Goal: Contribute content: Contribute content

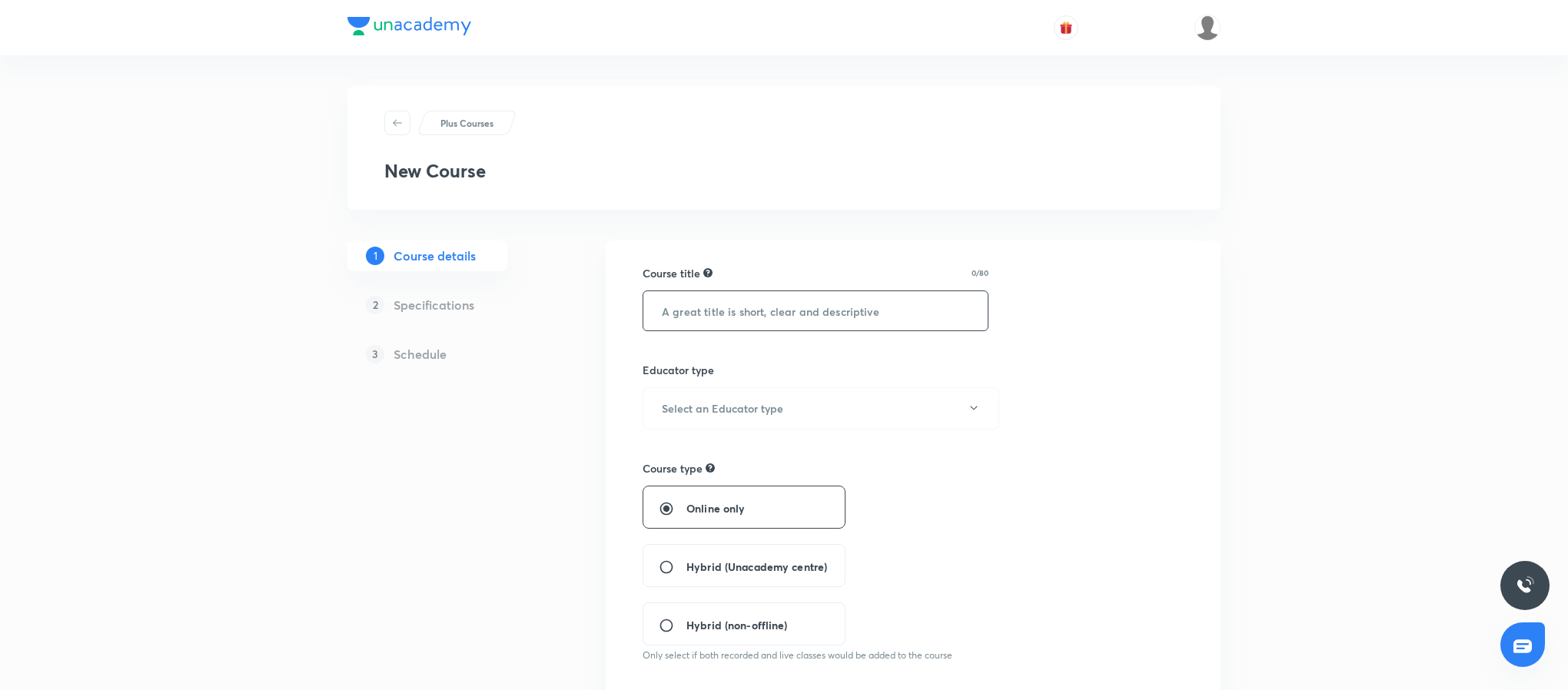
click at [794, 314] on input "text" at bounding box center [816, 311] width 345 height 39
type input "A"
type input "Airport Engineering - Practice program batch"
click at [789, 429] on button "Select an Educator type" at bounding box center [820, 408] width 356 height 42
click at [770, 457] on span "Unacademy educator" at bounding box center [815, 459] width 337 height 16
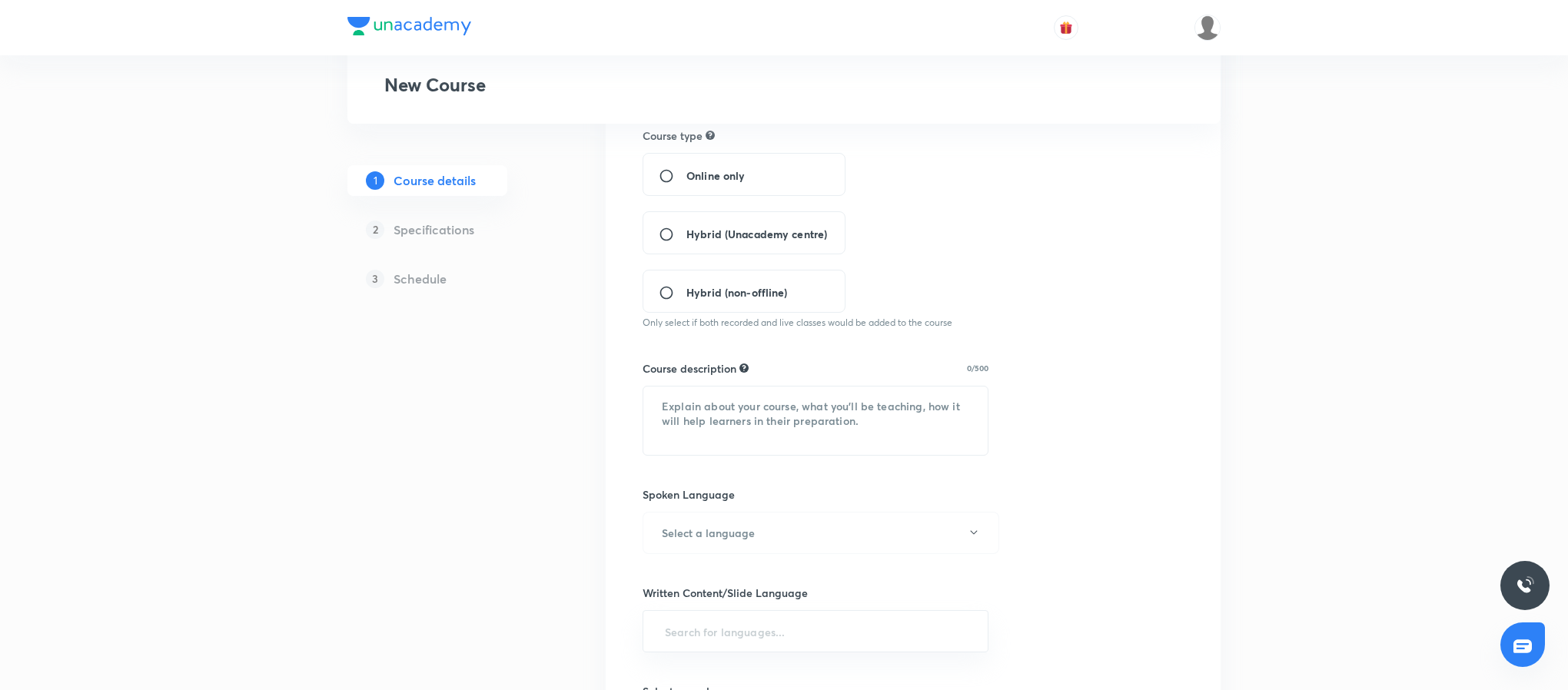
scroll to position [328, 0]
click at [679, 179] on input "Online only" at bounding box center [672, 181] width 28 height 15
radio input "true"
click at [740, 402] on textarea at bounding box center [816, 426] width 345 height 68
paste textarea "In this course, Educator Harshna Verma will cover practice questions from Railw…"
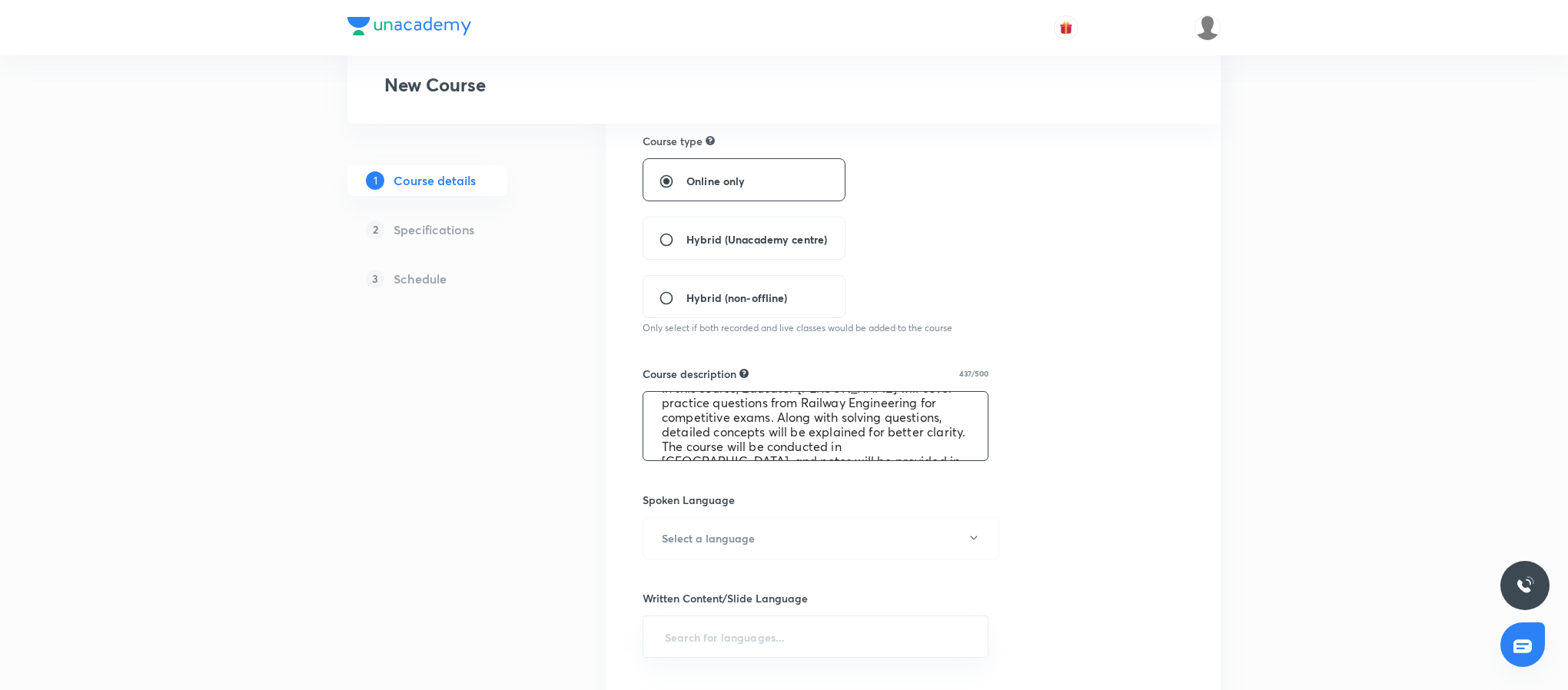
scroll to position [0, 0]
click at [831, 410] on textarea "In this course, Educator Harshna Verma will cover practice questions from Railw…" at bounding box center [816, 426] width 345 height 68
click at [918, 413] on textarea "In this course, Educator Dr.Jaspal Singh Verma will cover practice questions fr…" at bounding box center [816, 426] width 345 height 68
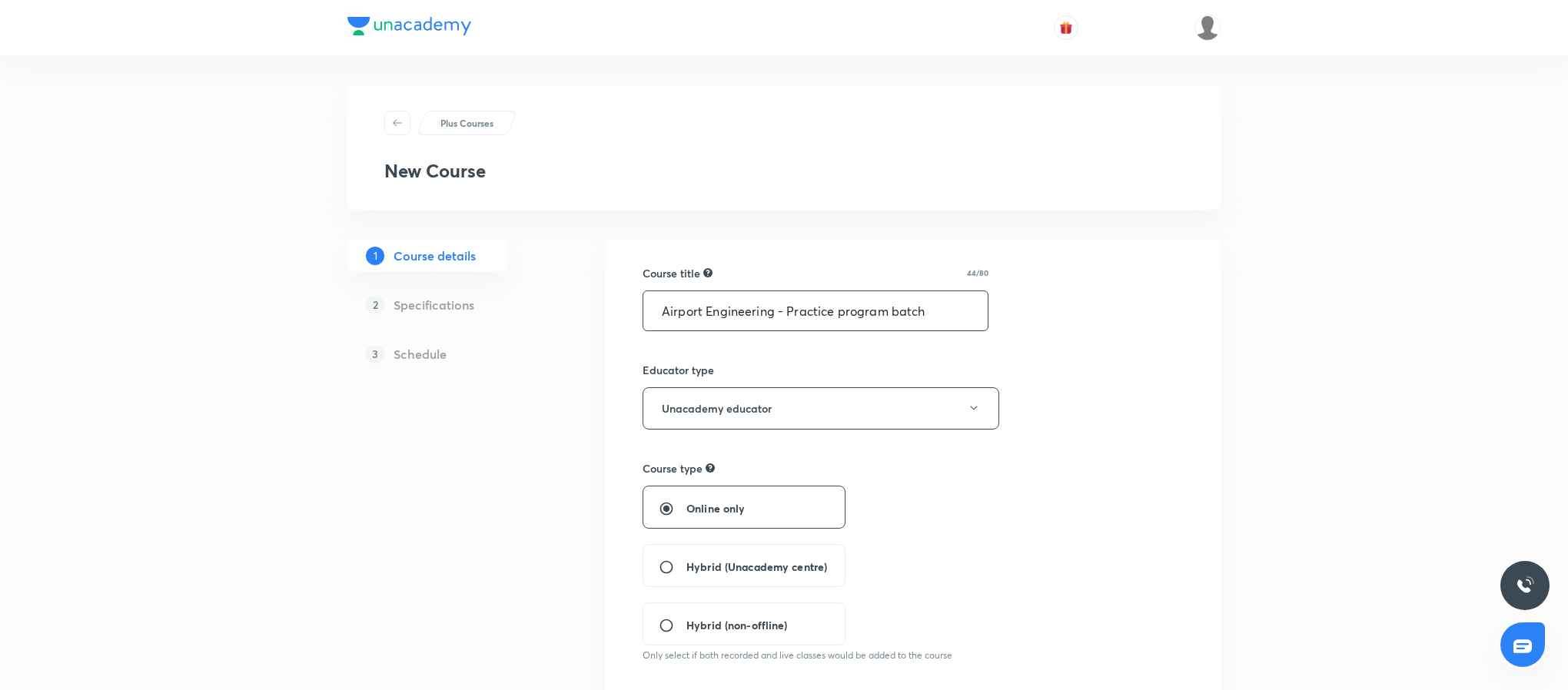
drag, startPoint x: 773, startPoint y: 310, endPoint x: 611, endPoint y: 309, distance: 162.0
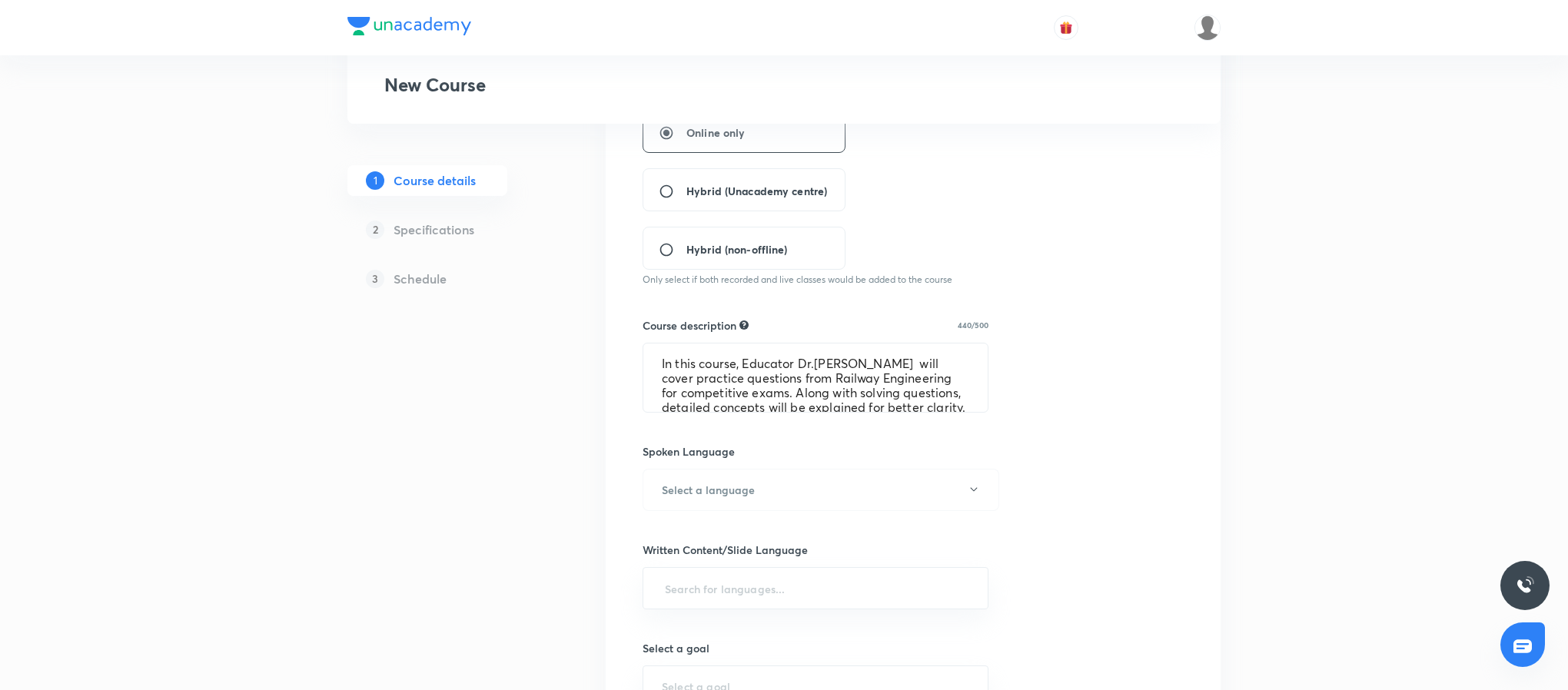
scroll to position [377, 0]
drag, startPoint x: 801, startPoint y: 378, endPoint x: 918, endPoint y: 378, distance: 117.0
click at [918, 378] on textarea "In this course, Educator Dr.Jaspal Singh will cover practice questions from Rai…" at bounding box center [816, 377] width 345 height 68
paste textarea "Airport"
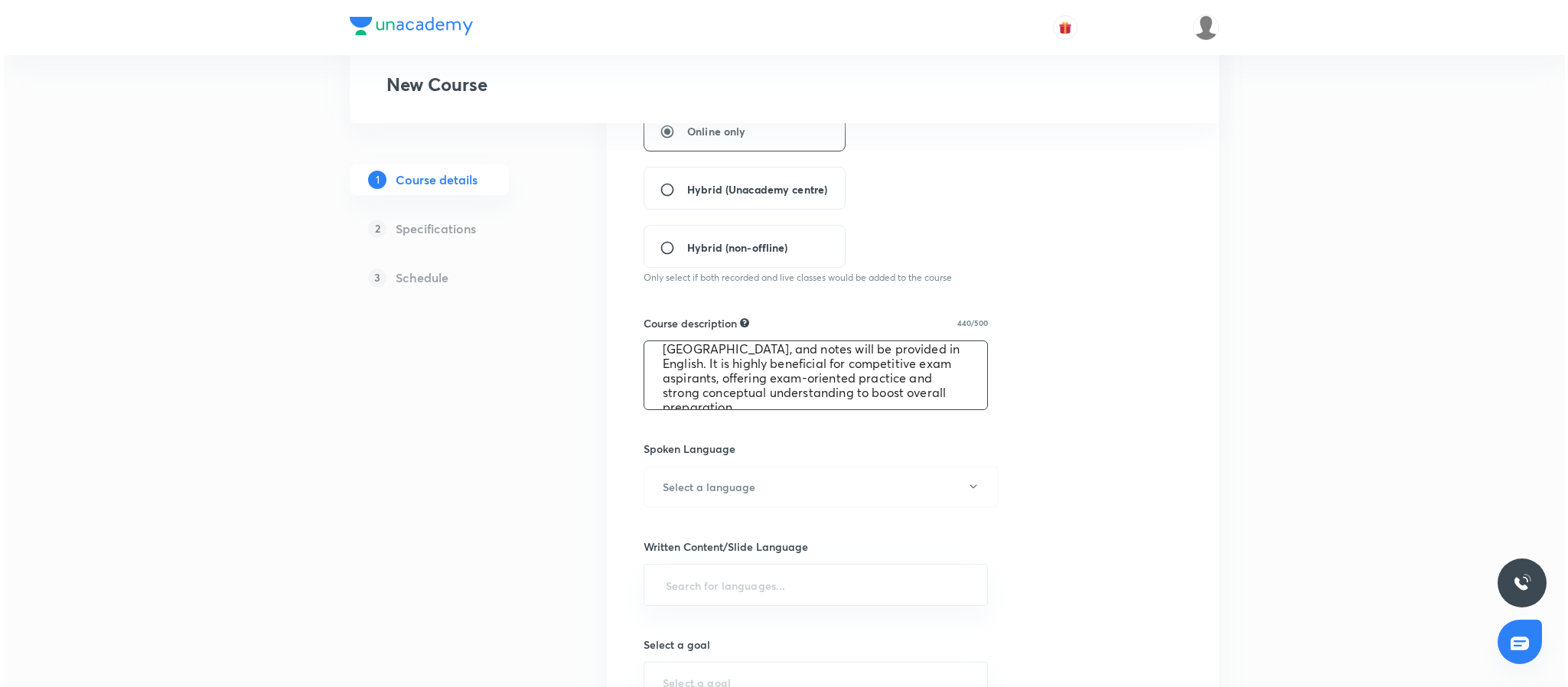
scroll to position [88, 0]
type textarea "In this course, Educator Dr.Jaspal Singh will cover practice questions from Air…"
click at [840, 490] on button "Select a language" at bounding box center [817, 486] width 355 height 42
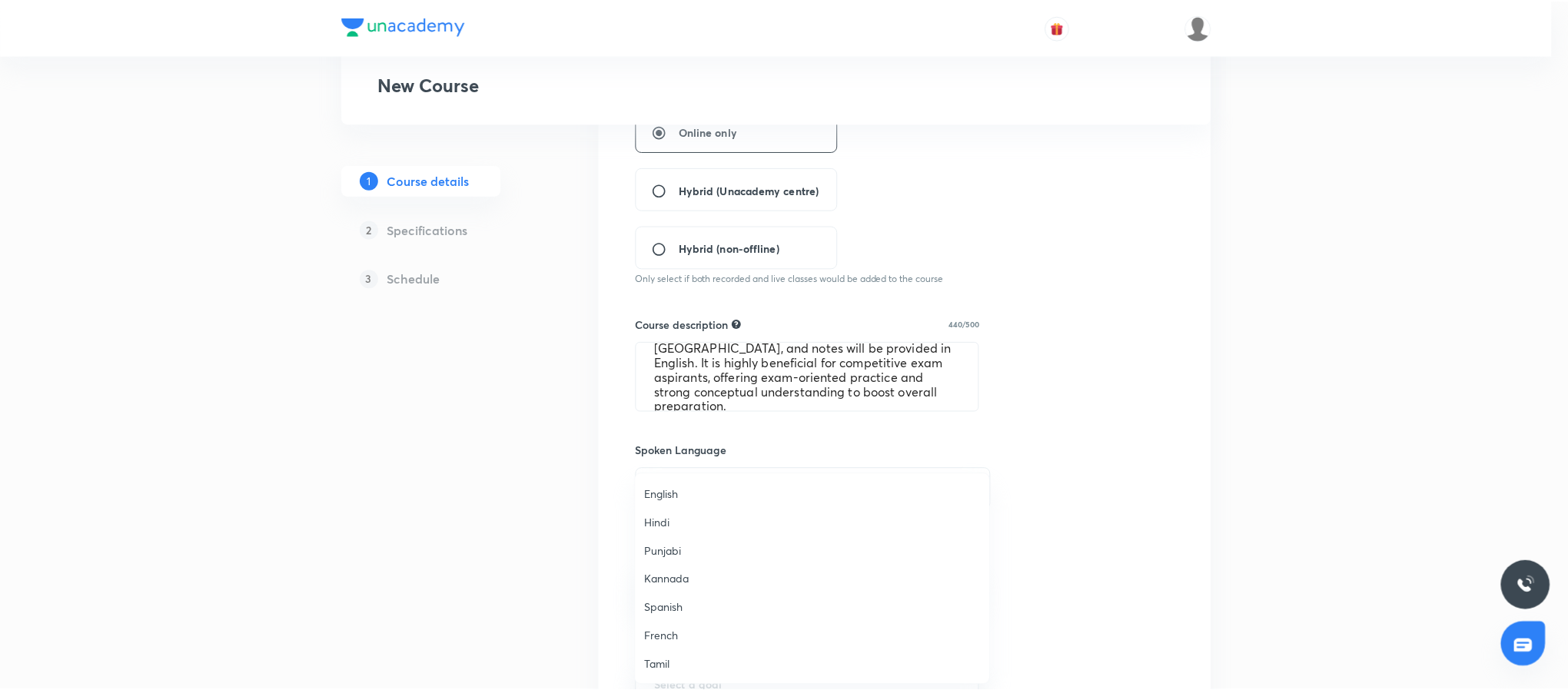
scroll to position [455, 0]
click at [692, 661] on span "Hinglish" at bounding box center [815, 665] width 337 height 16
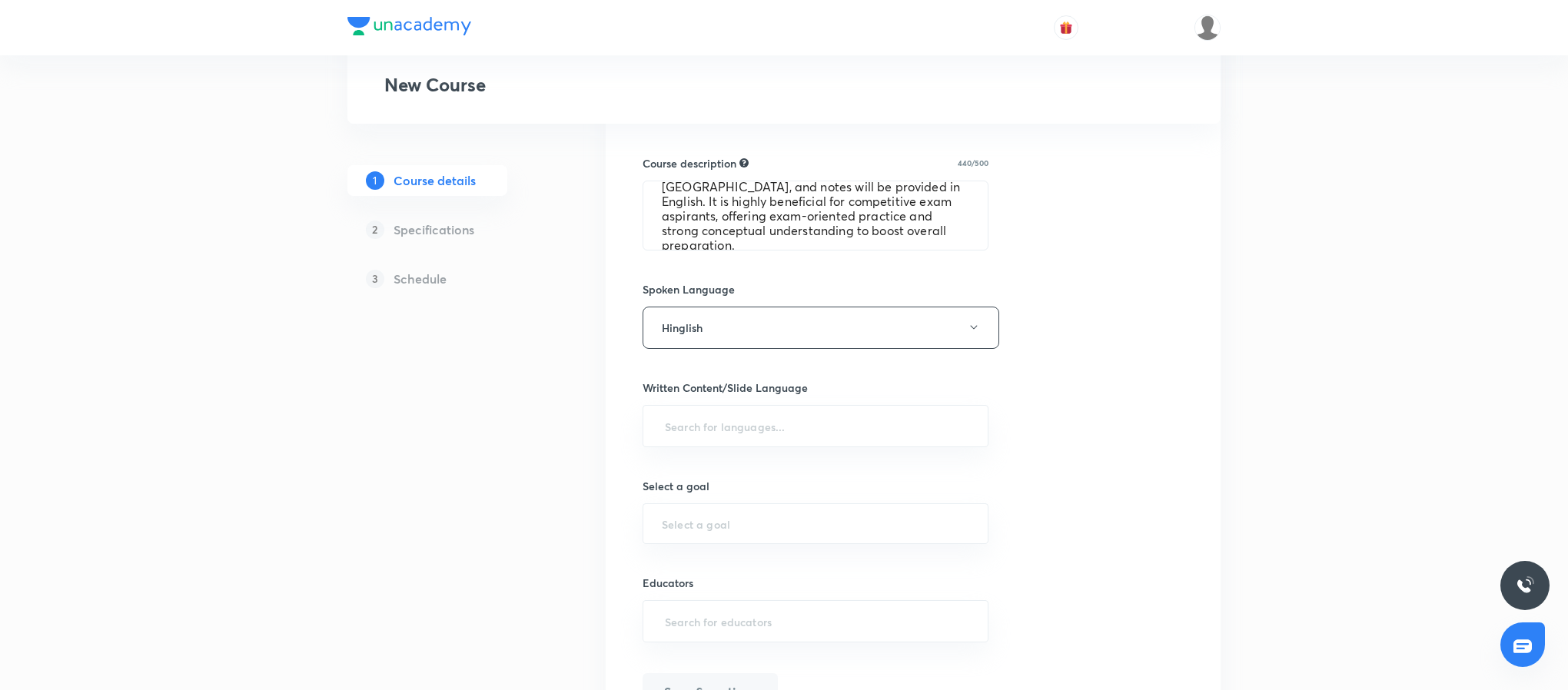
scroll to position [548, 0]
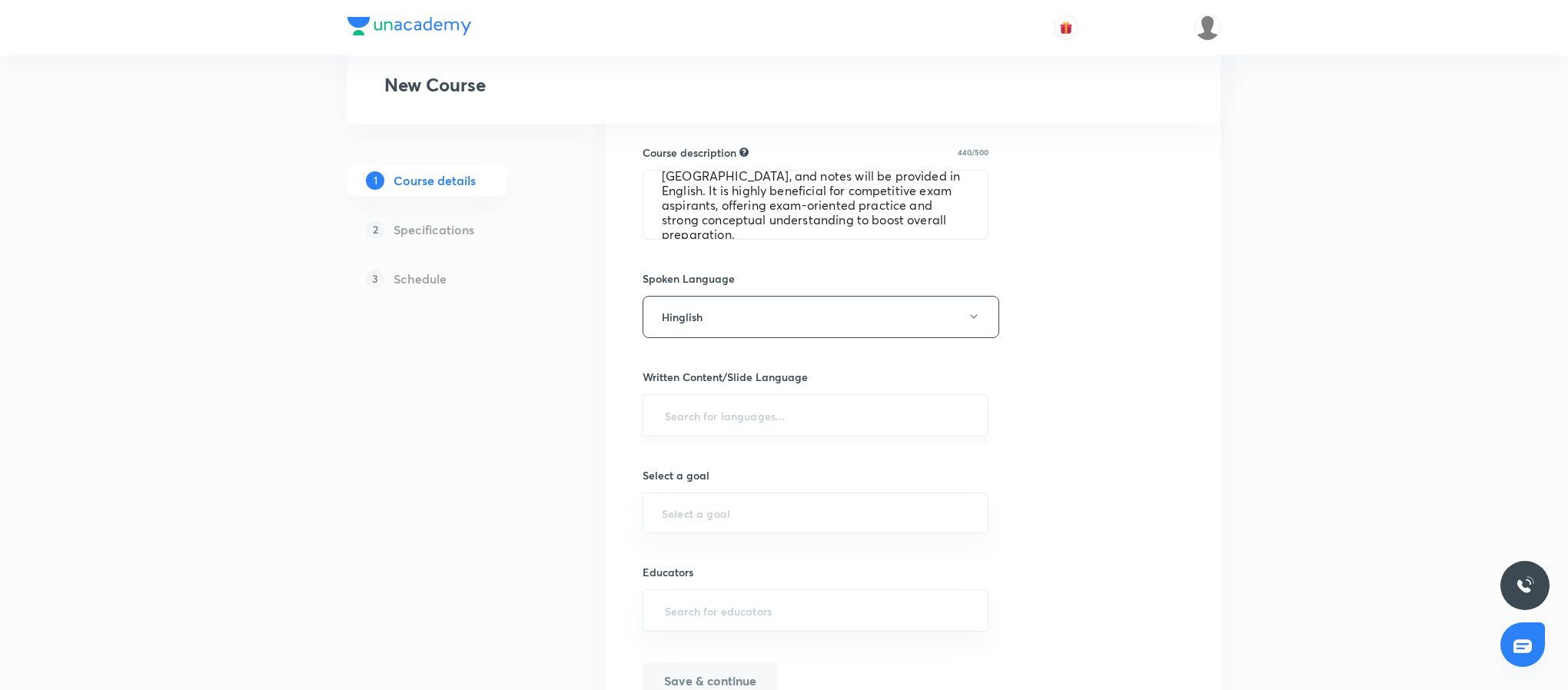
click at [755, 397] on div "​" at bounding box center [815, 415] width 346 height 42
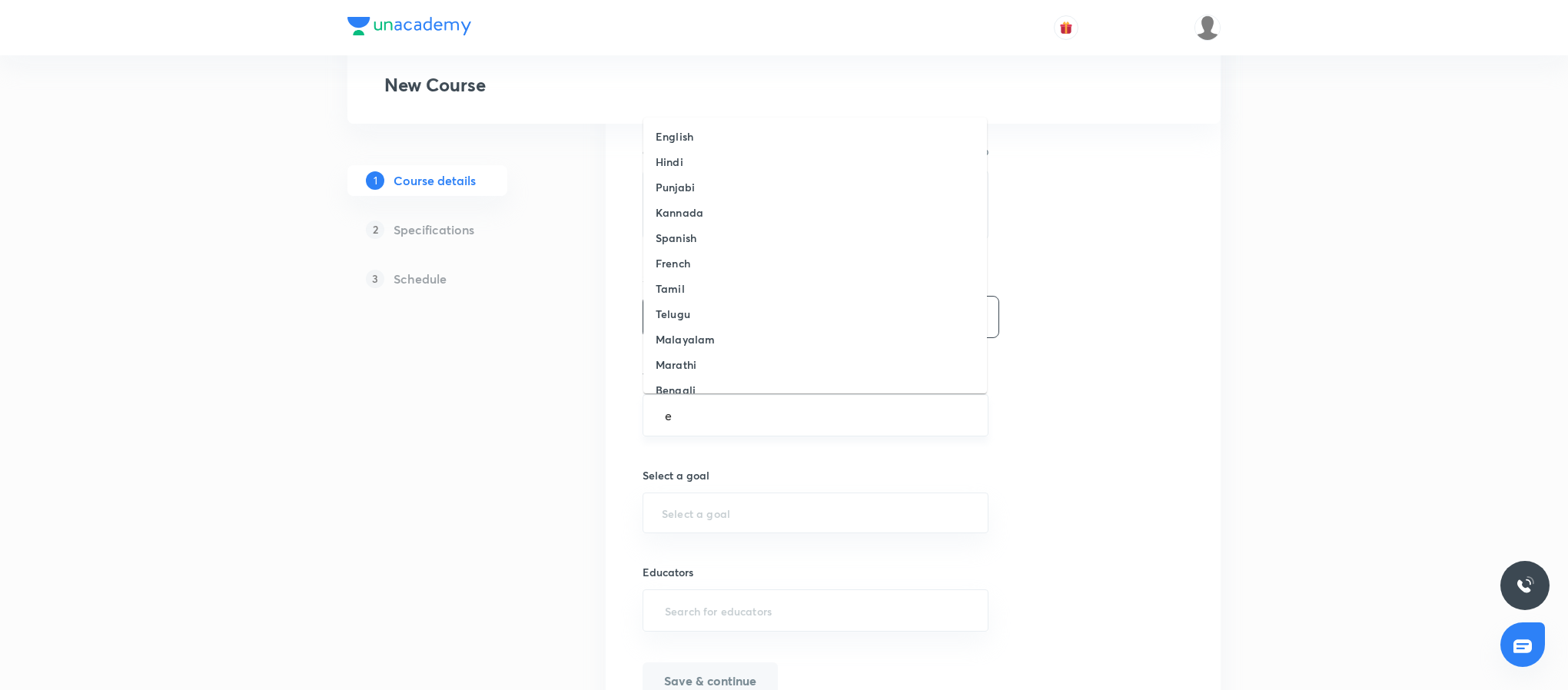
type input "e"
click at [689, 130] on h6 "English" at bounding box center [674, 136] width 38 height 16
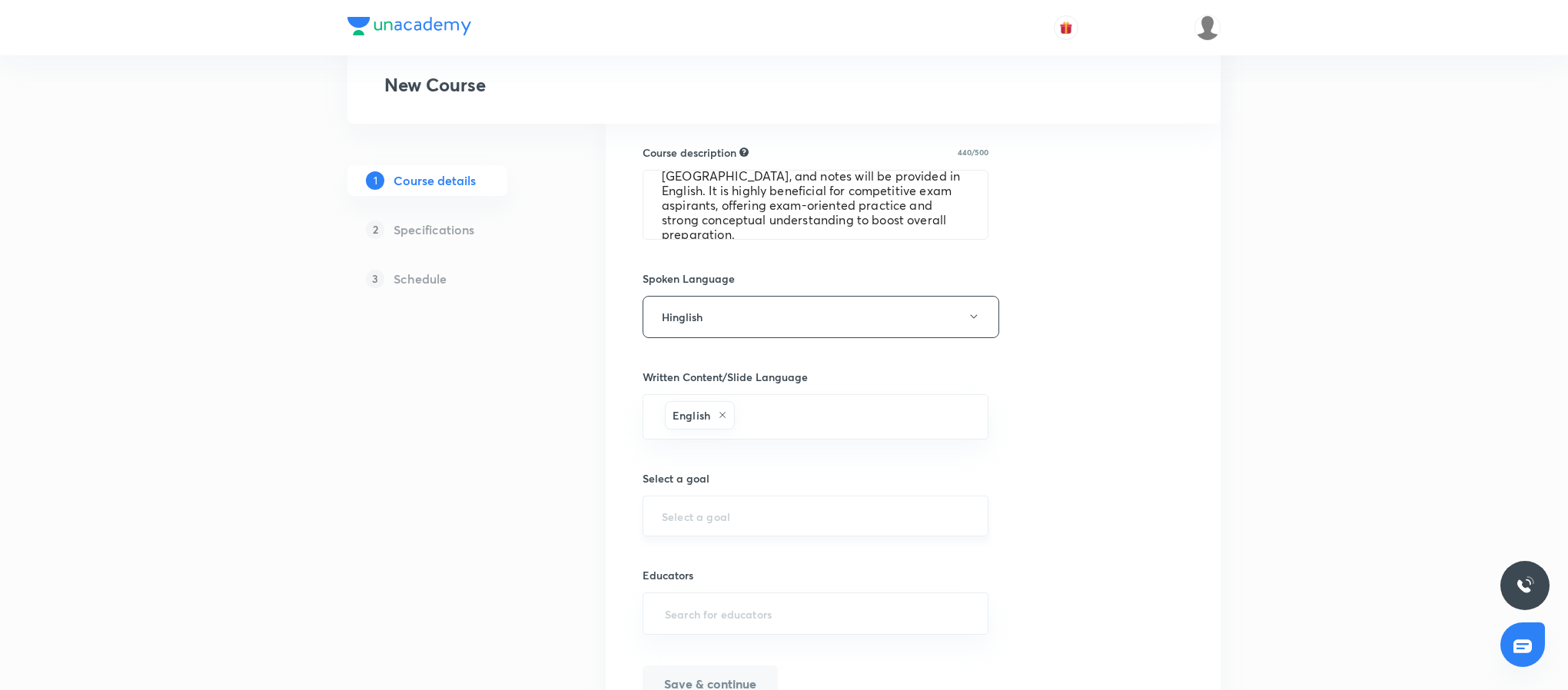
click at [723, 521] on input "text" at bounding box center [815, 516] width 308 height 14
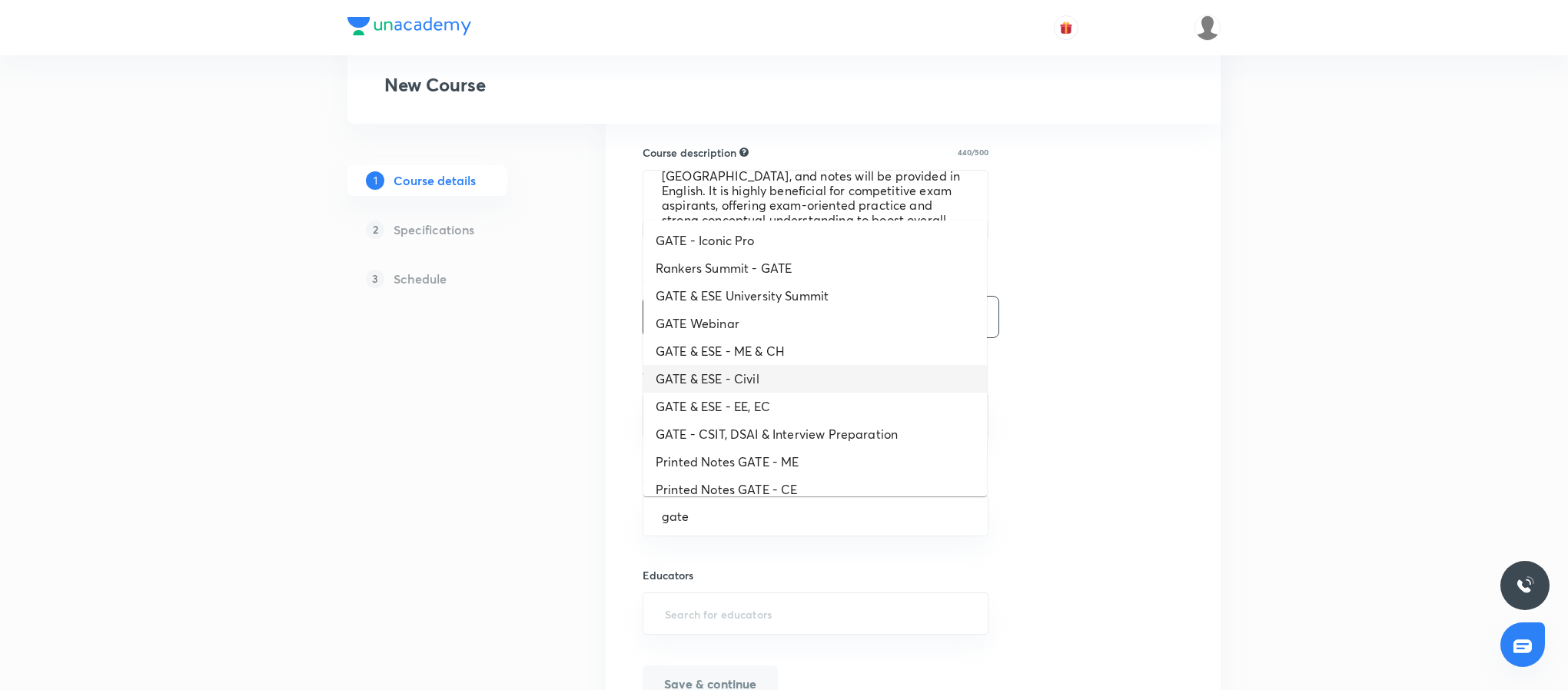
click at [824, 373] on li "GATE & ESE - Civil" at bounding box center [815, 379] width 344 height 28
type input "GATE & ESE - Civil"
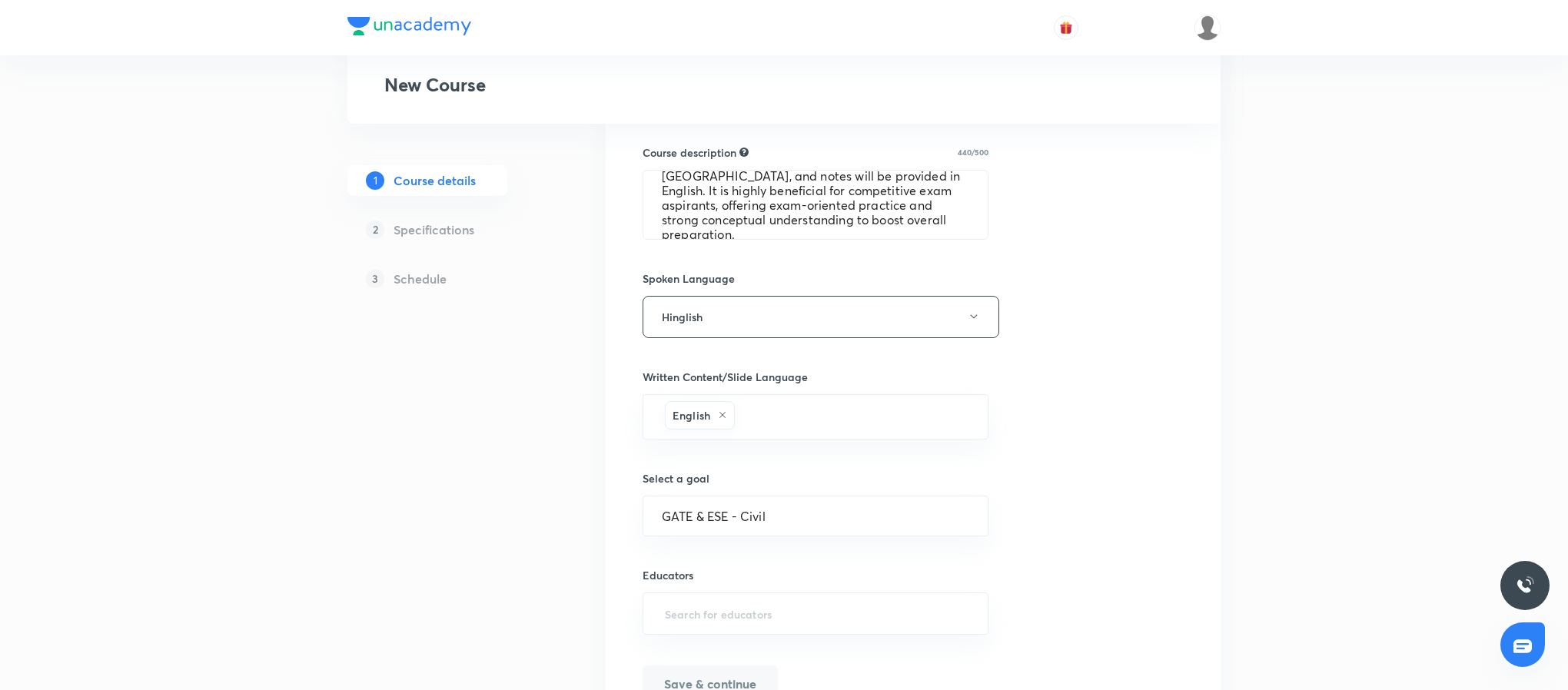
scroll to position [639, 0]
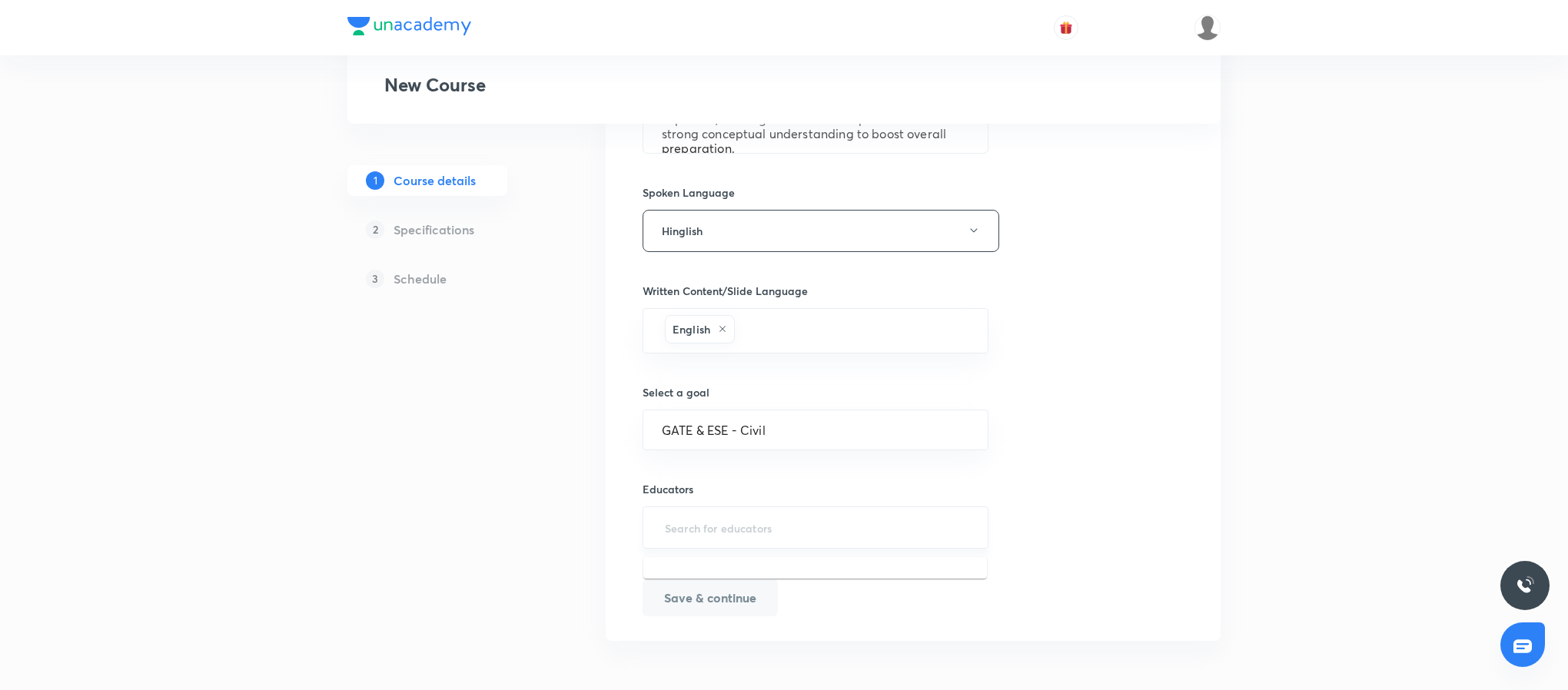
click at [754, 523] on input "text" at bounding box center [815, 528] width 308 height 29
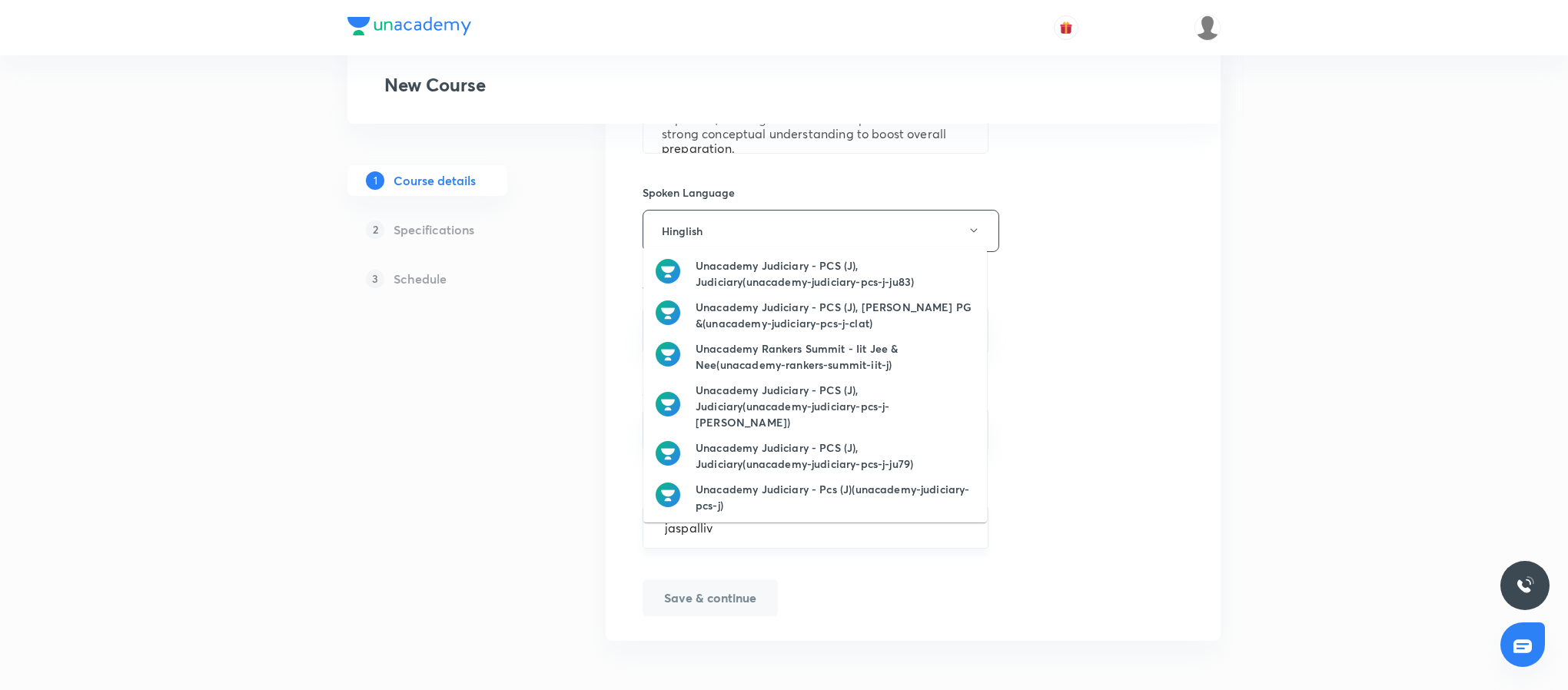
type input "jaspallive"
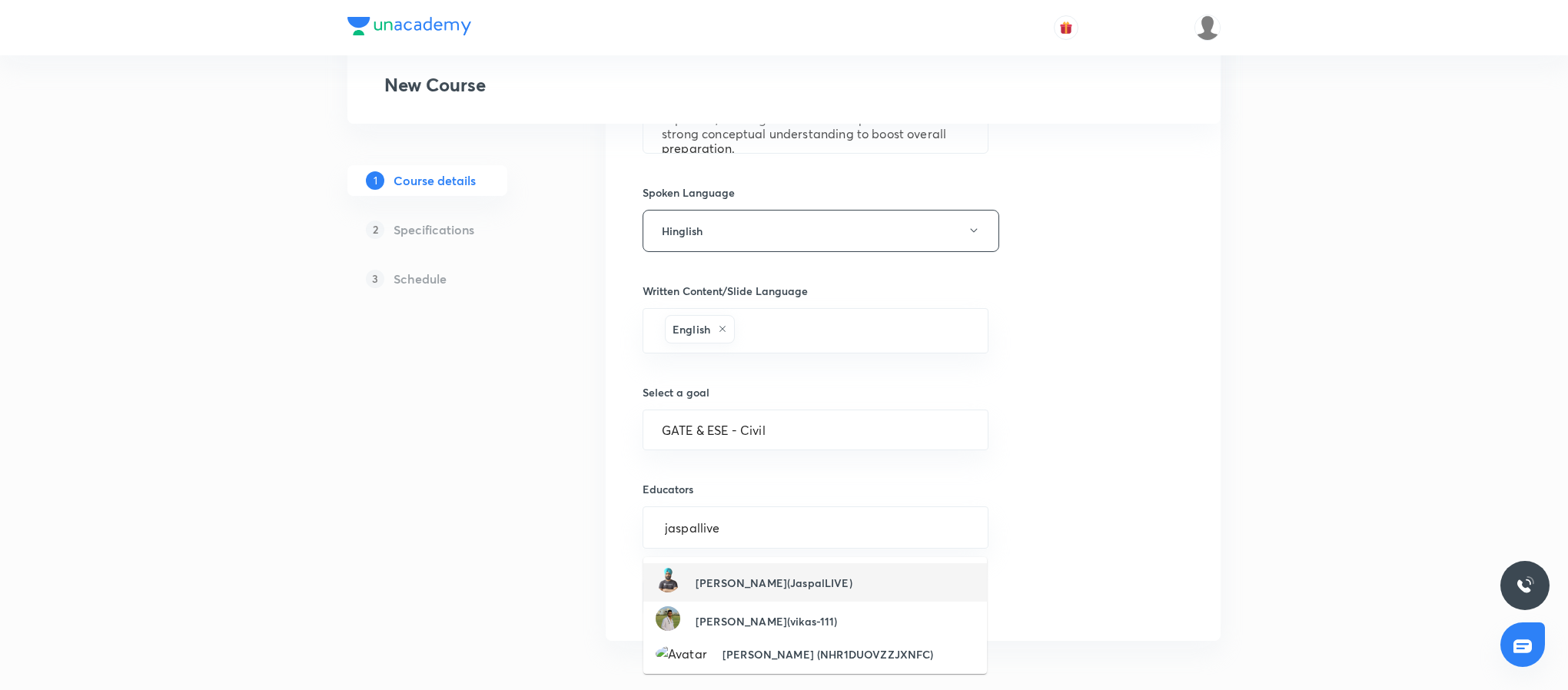
click at [770, 574] on h6 "Jaspal Singh(JaspalLIVE)" at bounding box center [774, 582] width 157 height 16
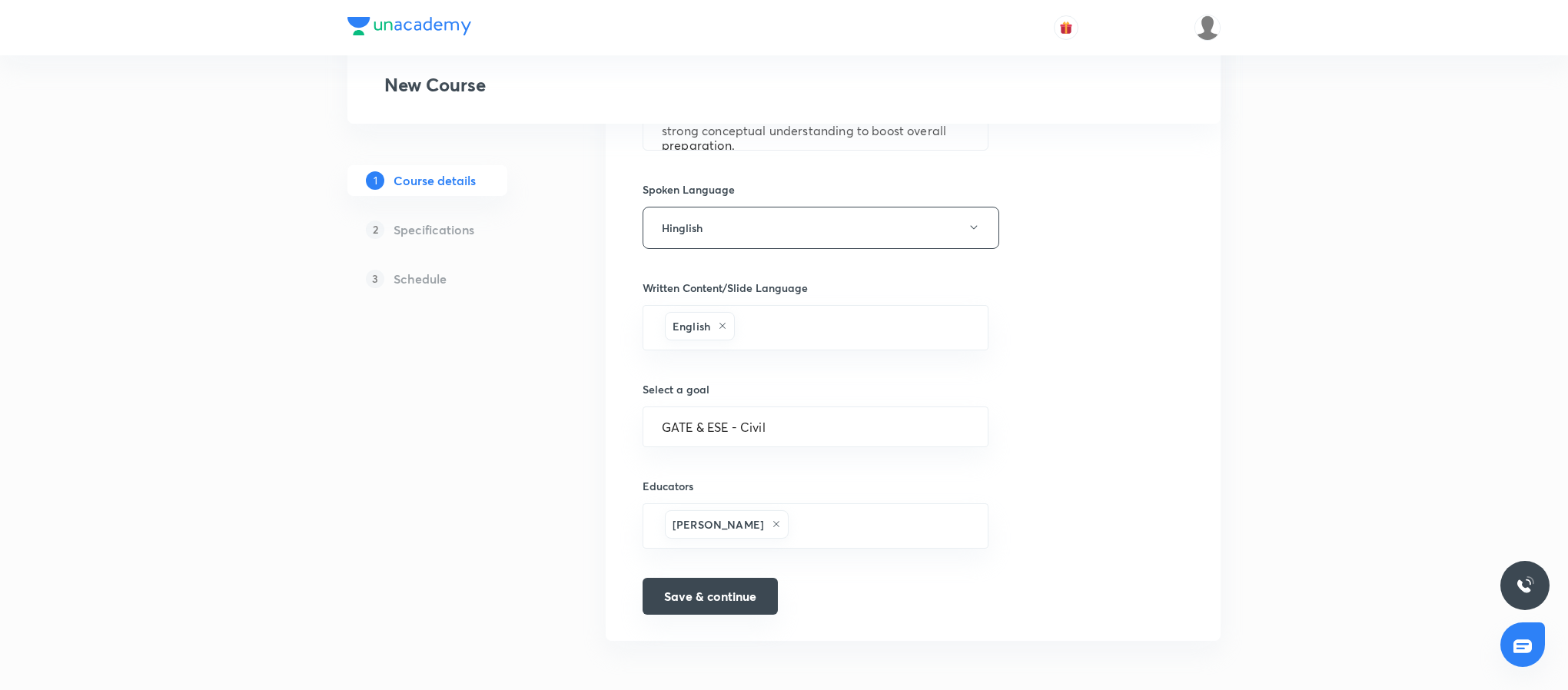
click at [690, 609] on button "Save & continue" at bounding box center [710, 596] width 136 height 37
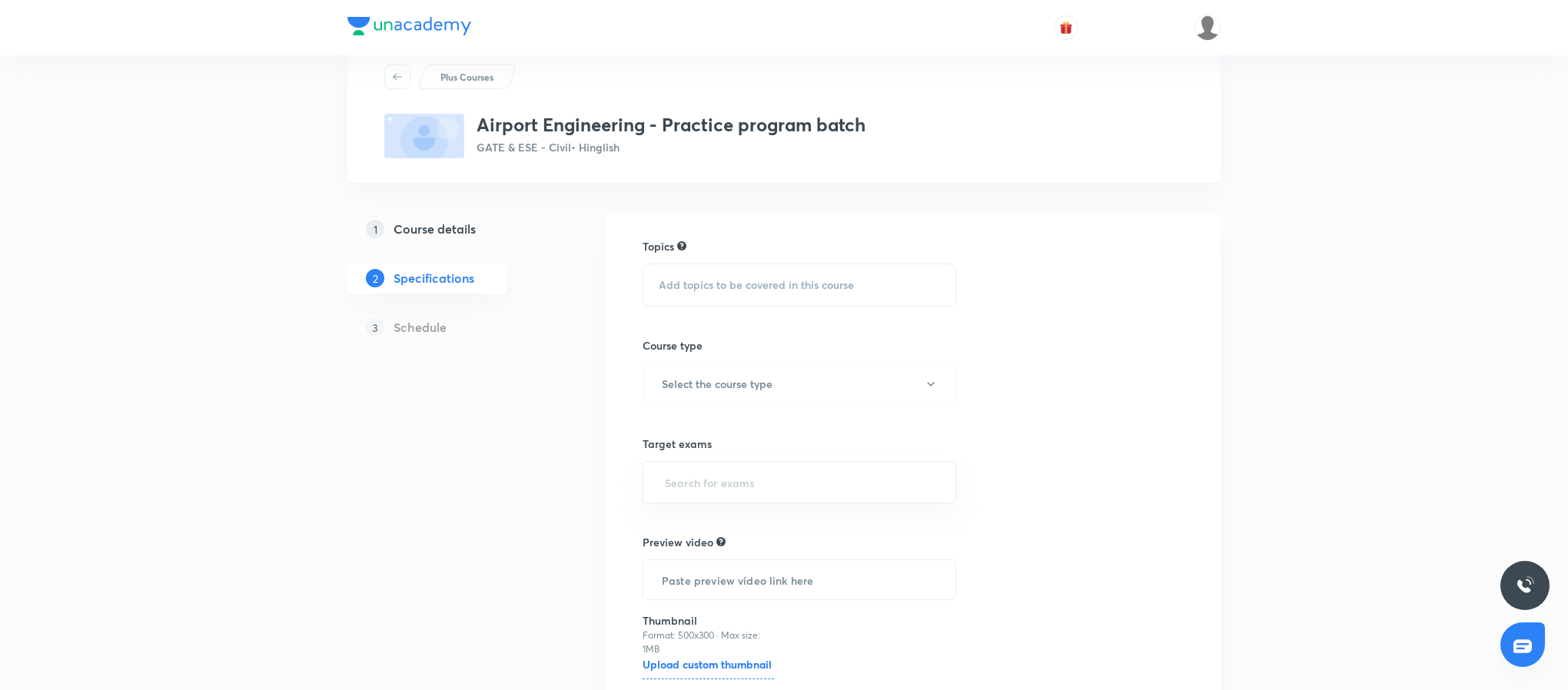
scroll to position [42, 0]
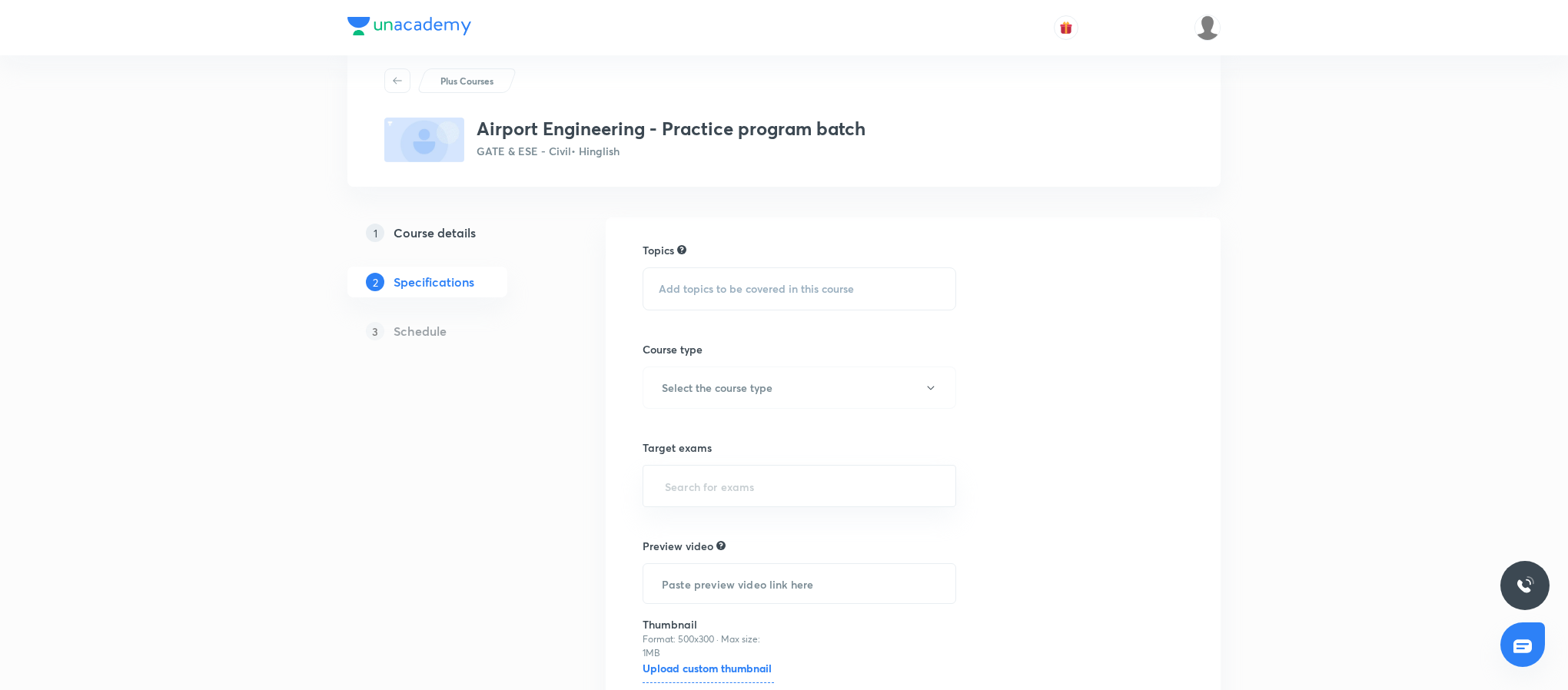
click at [792, 279] on div "Add topics to be covered in this course" at bounding box center [799, 289] width 313 height 43
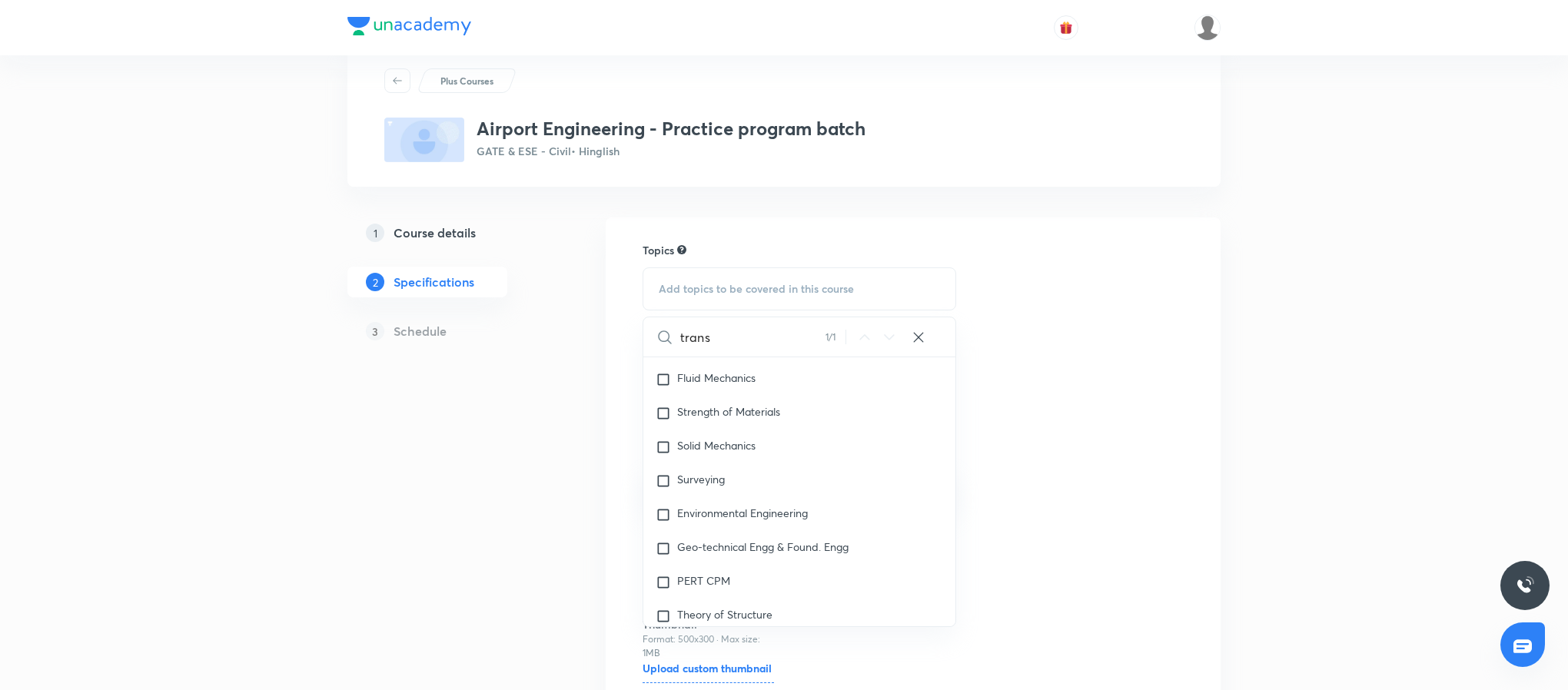
scroll to position [844, 0]
type input "trans"
click at [770, 547] on span "portation Engineering" at bounding box center [756, 554] width 106 height 14
checkbox input "true"
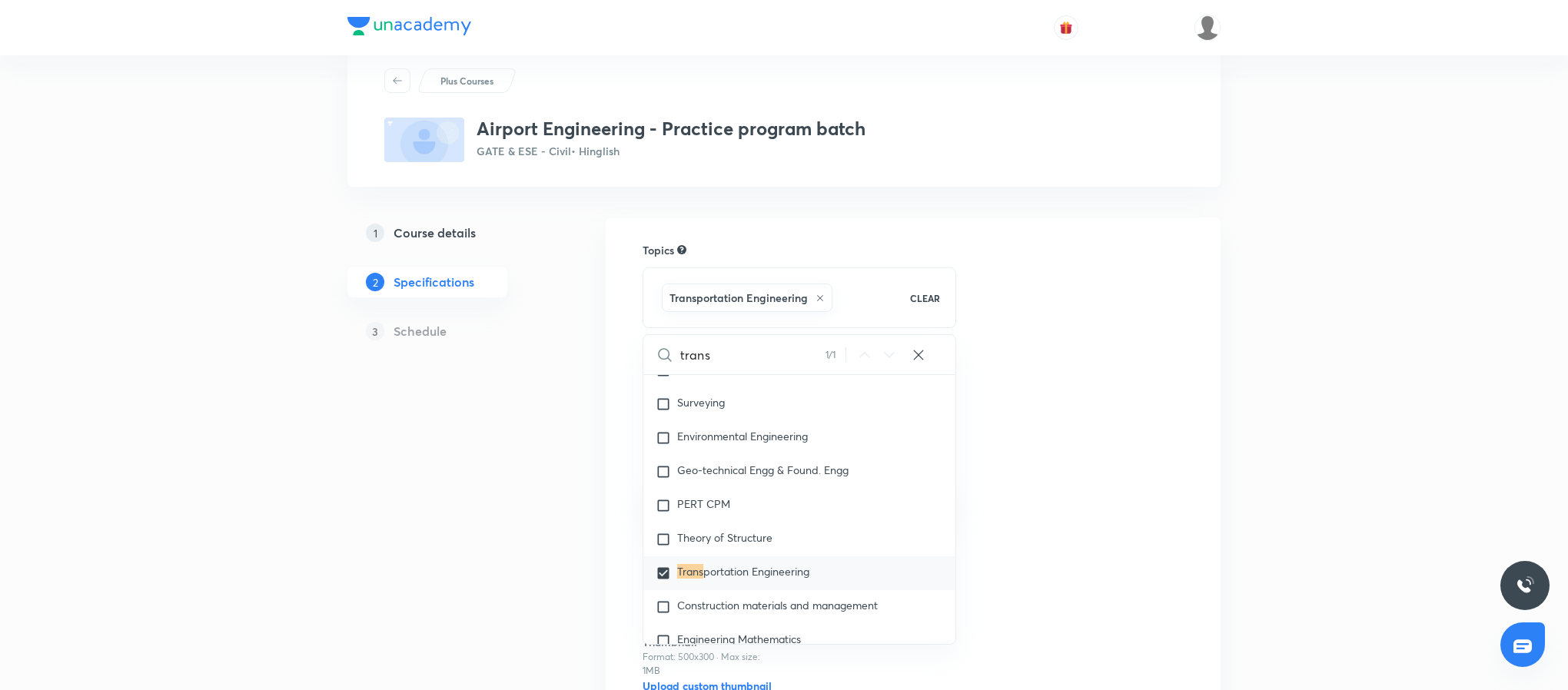
click at [1108, 414] on div "Topics Transportation Engineering CLEAR trans 1 / 1 ​ GA,GS and Mathematics Gen…" at bounding box center [913, 505] width 541 height 527
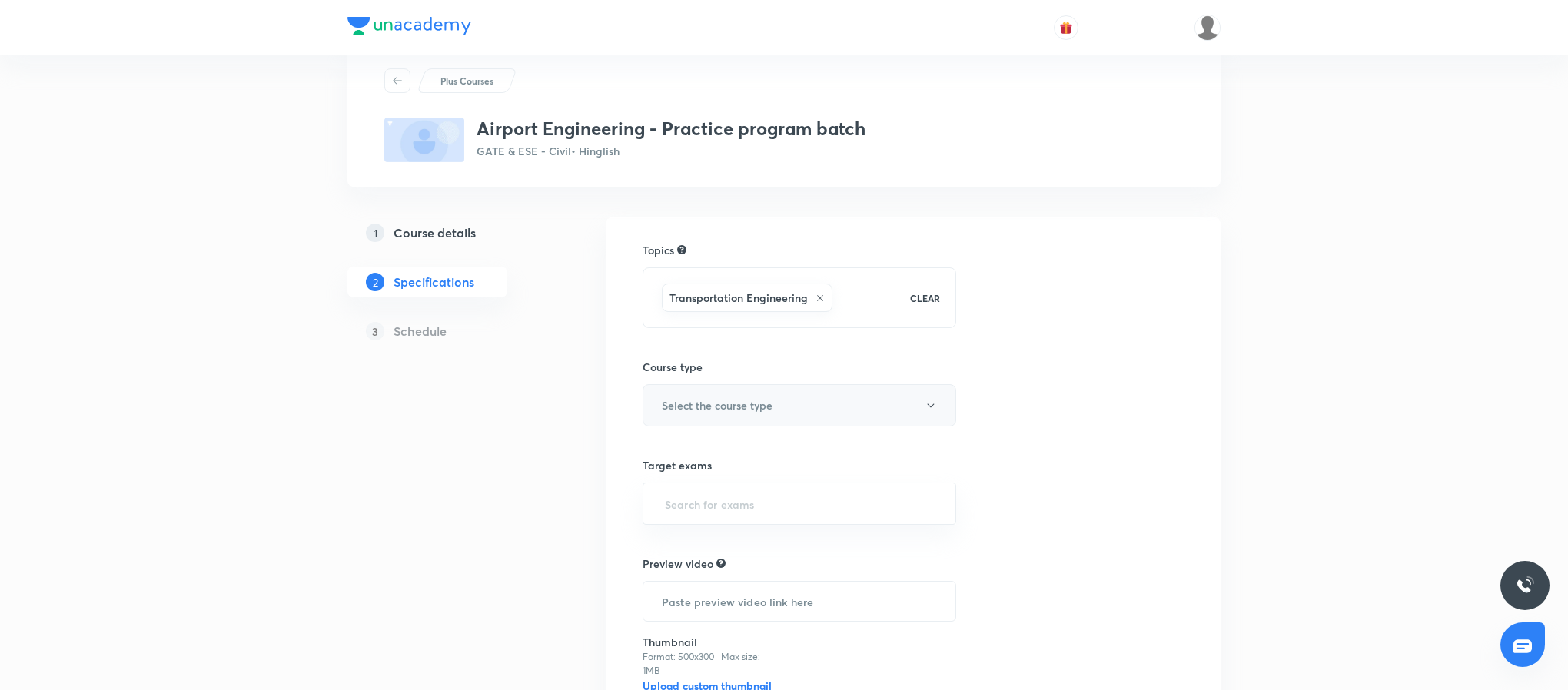
click at [879, 393] on button "Select the course type" at bounding box center [799, 405] width 313 height 42
click at [724, 521] on li "Practice Course" at bounding box center [816, 514] width 355 height 29
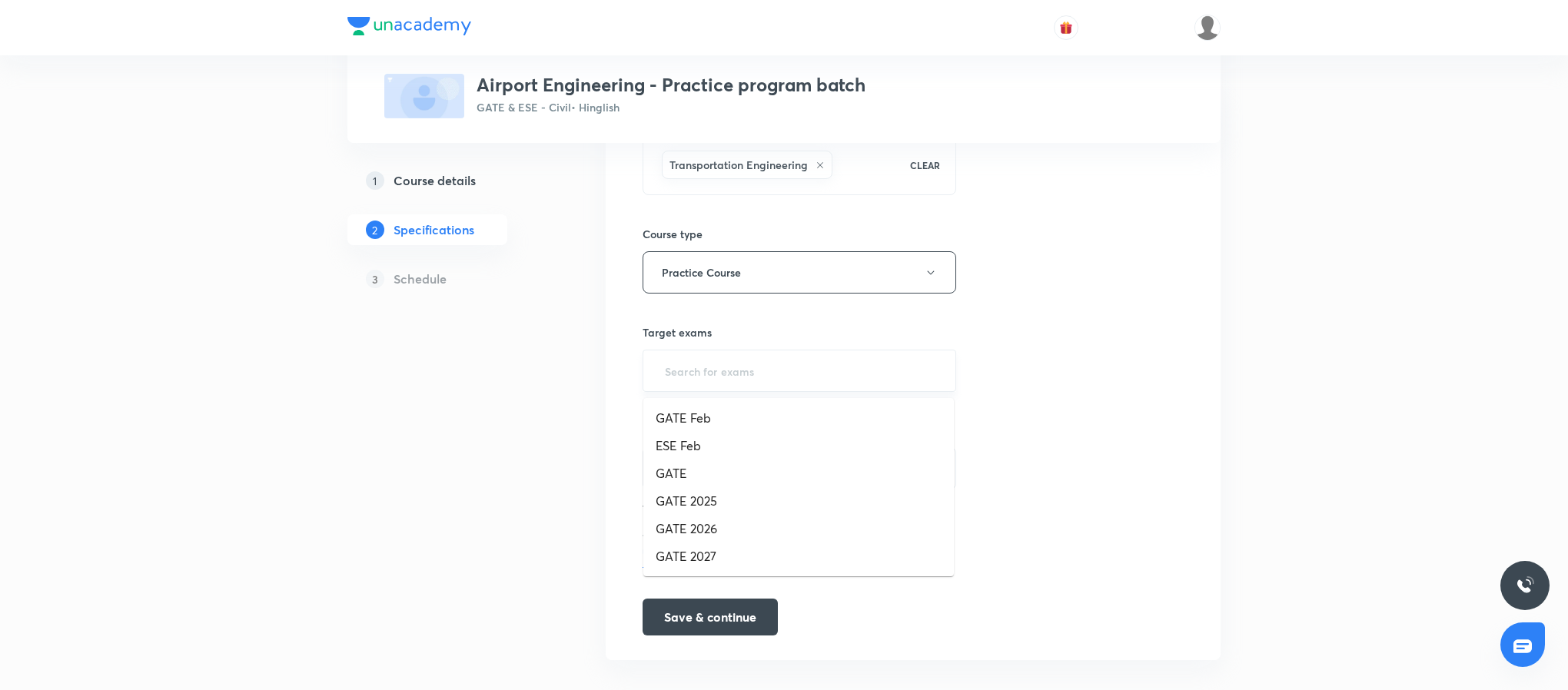
click at [734, 381] on input "text" at bounding box center [799, 371] width 276 height 29
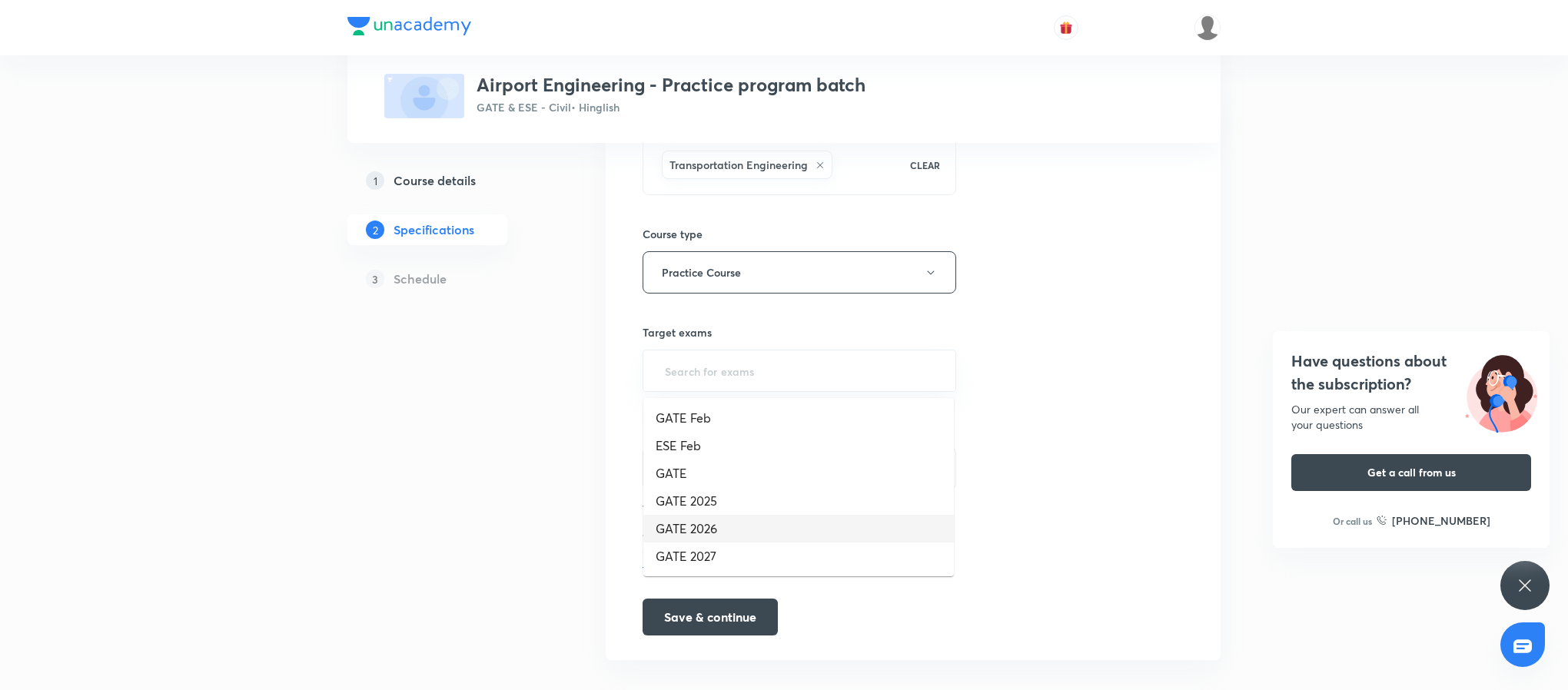
click at [735, 521] on li "GATE 2026" at bounding box center [799, 528] width 311 height 28
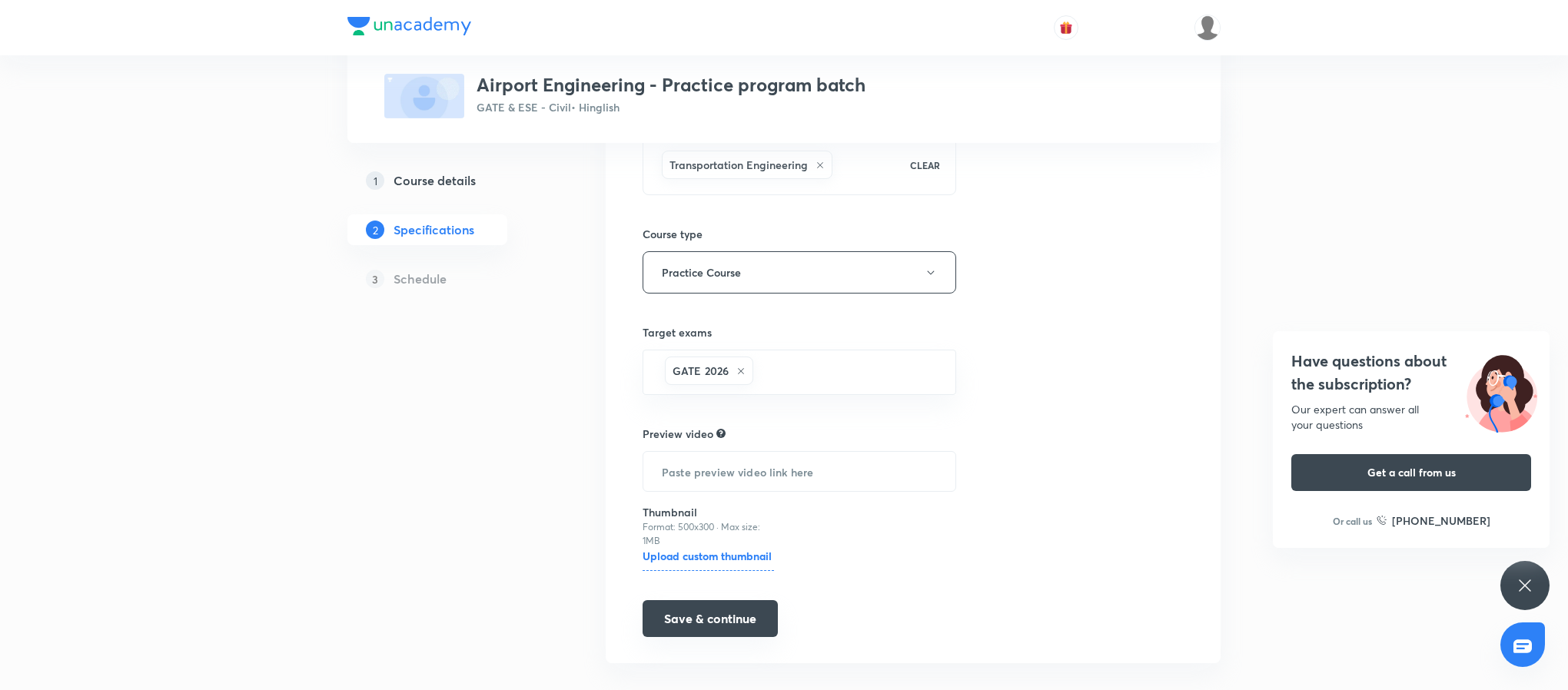
click at [746, 617] on button "Save & continue" at bounding box center [710, 618] width 136 height 37
click at [1538, 586] on div "Have questions about the subscription? Our expert can answer all your questions…" at bounding box center [1524, 585] width 49 height 49
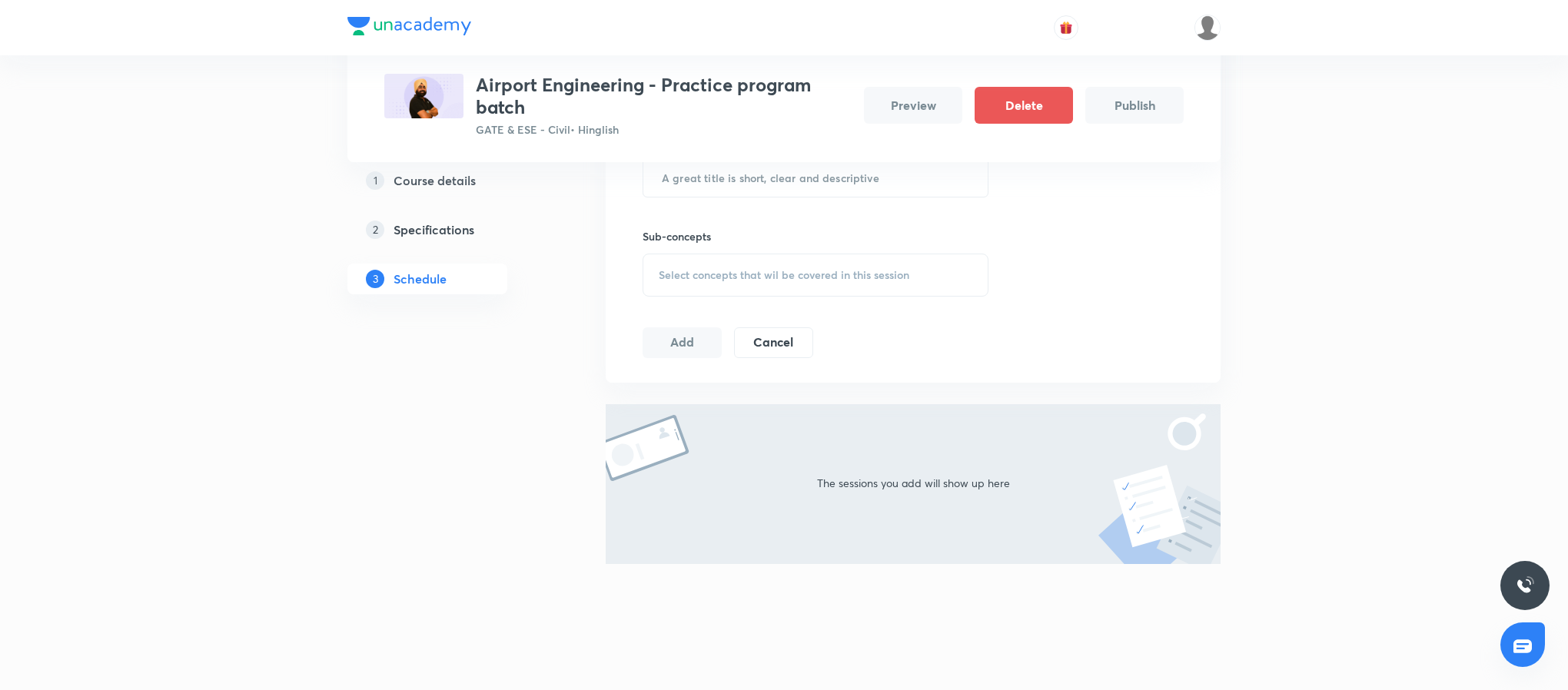
scroll to position [275, 0]
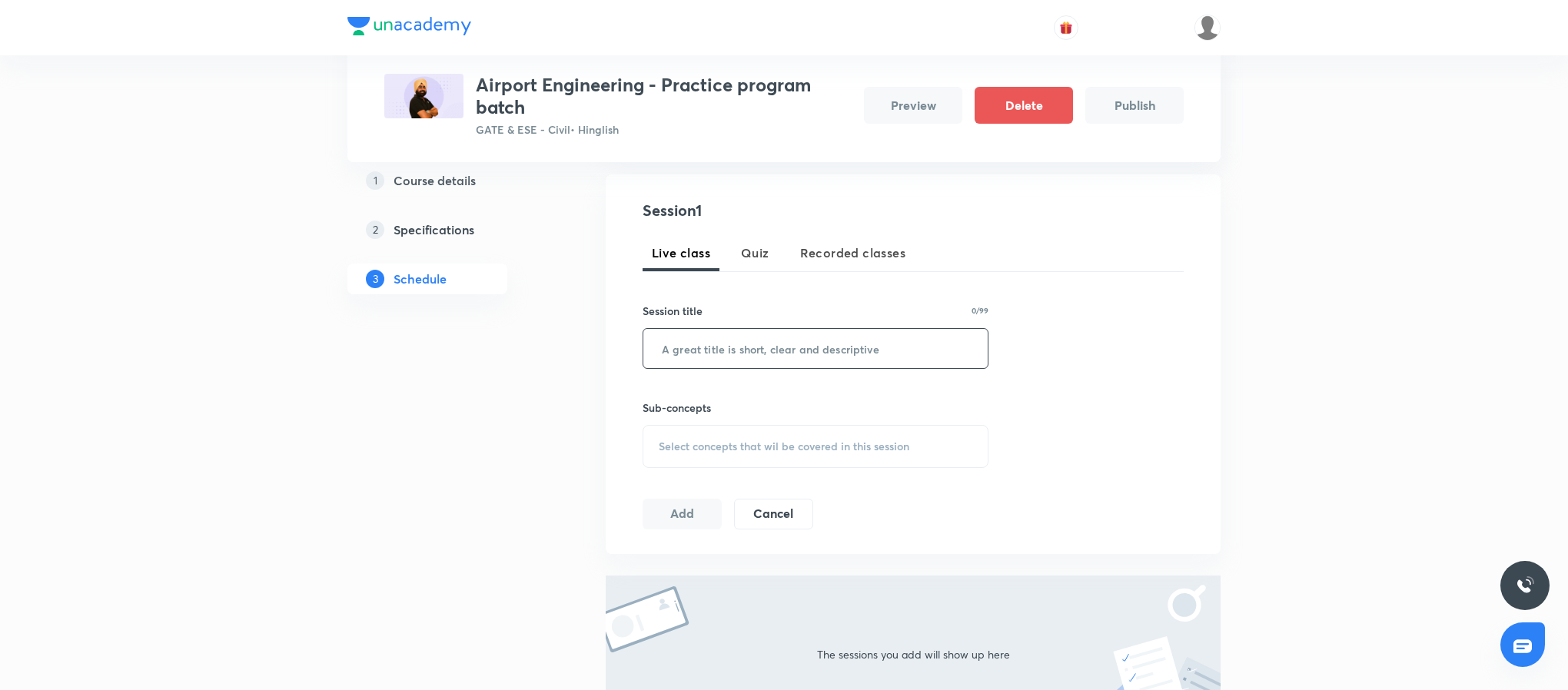
click at [780, 360] on input "text" at bounding box center [816, 348] width 345 height 39
drag, startPoint x: 648, startPoint y: 92, endPoint x: 468, endPoint y: 85, distance: 180.1
click at [468, 85] on div "Airport Engineering - Practice program batch GATE & ESE - Civil • Hinglish" at bounding box center [618, 105] width 468 height 64
copy div "Airport Engineering"
click at [731, 360] on input "text" at bounding box center [816, 348] width 345 height 39
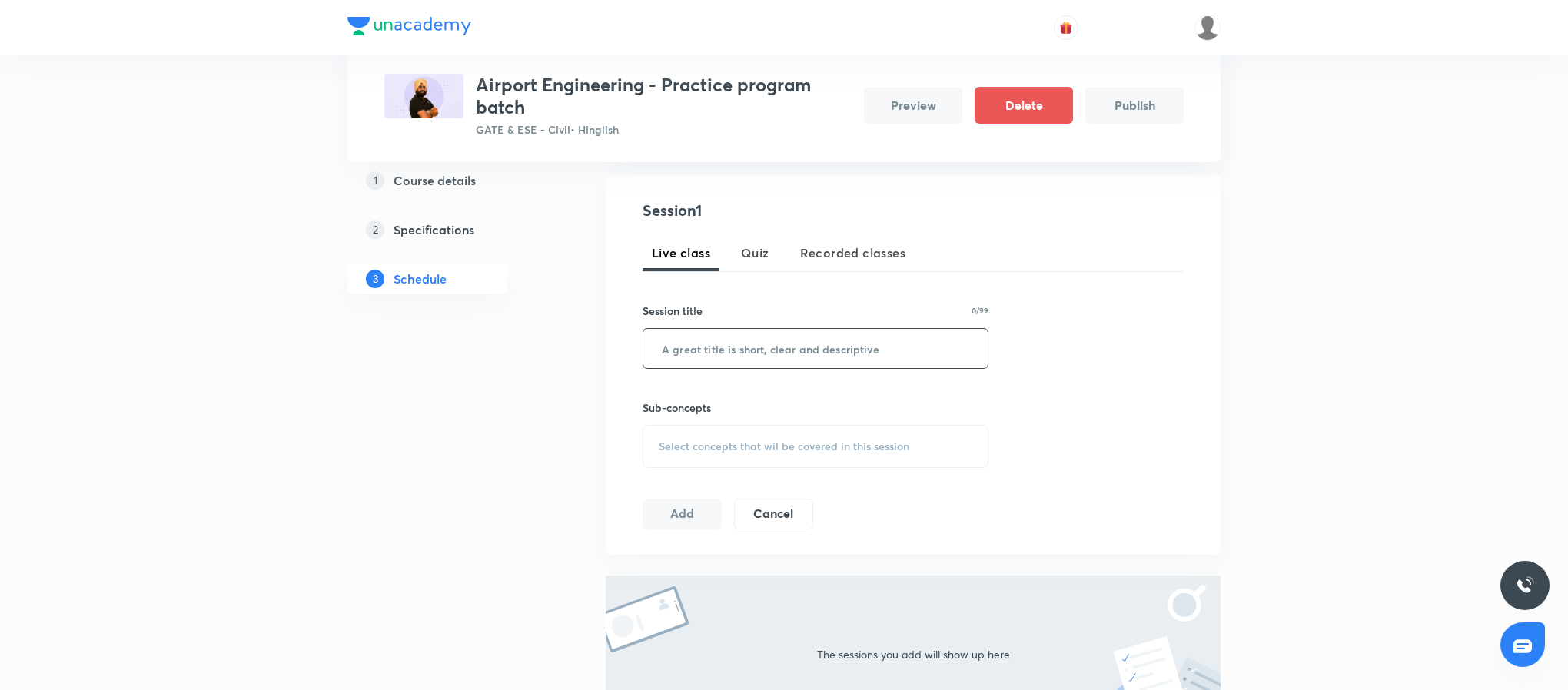
paste input "Airport Engineering"
type input "Airport Engineering - I"
click at [704, 454] on div "Select concepts that wil be covered in this session" at bounding box center [815, 447] width 346 height 43
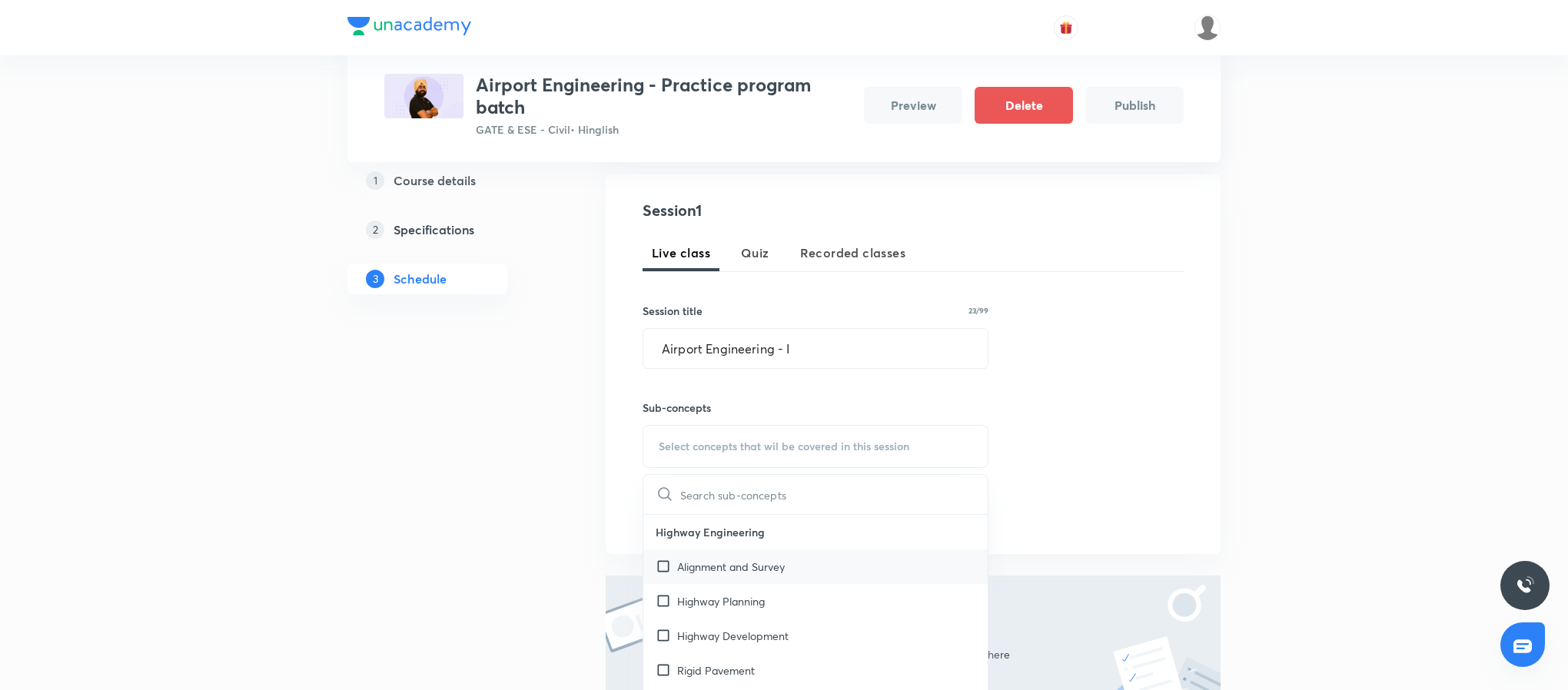
click at [731, 564] on p "Alignment and Survey" at bounding box center [731, 567] width 108 height 16
checkbox input "true"
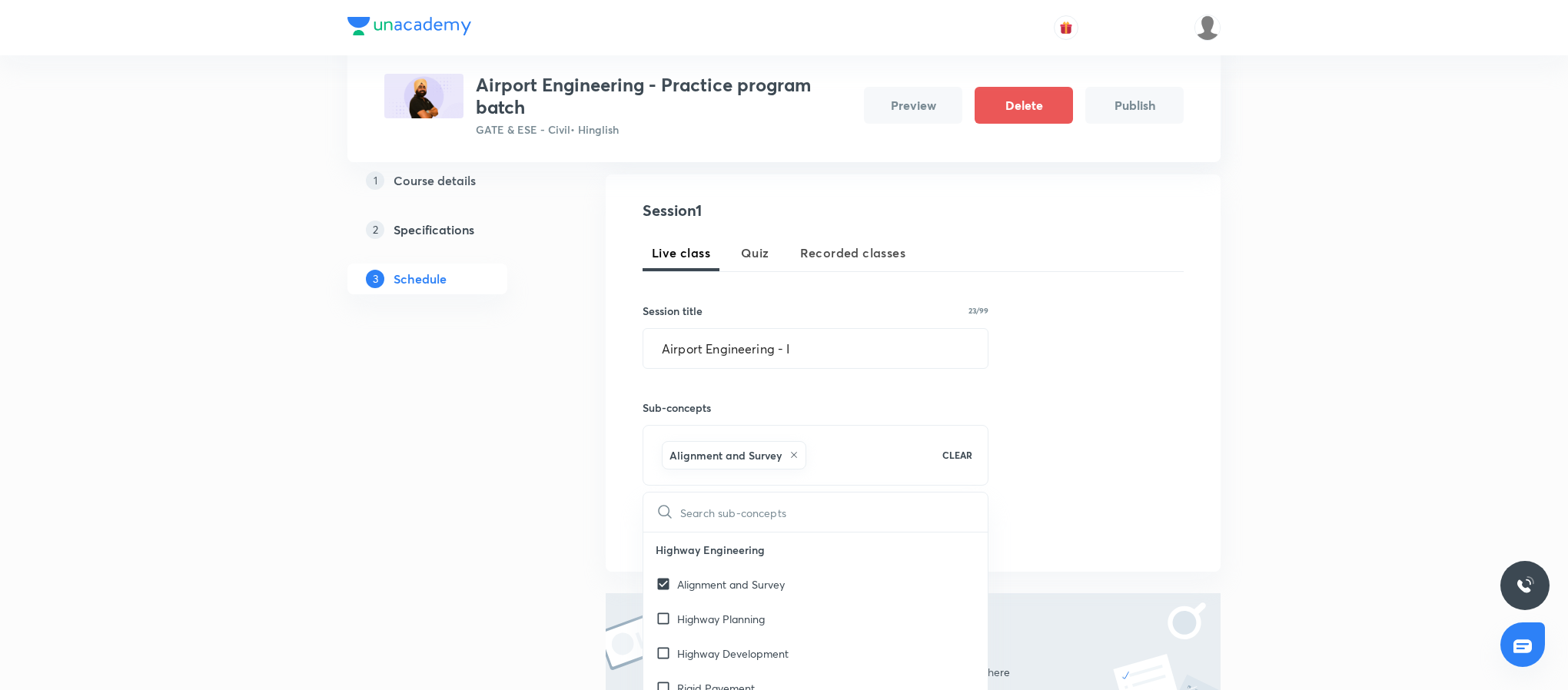
click at [1139, 520] on div "Session 1 Live class Quiz Recorded classes Session title 23/99 Airport Engineer…" at bounding box center [913, 373] width 541 height 348
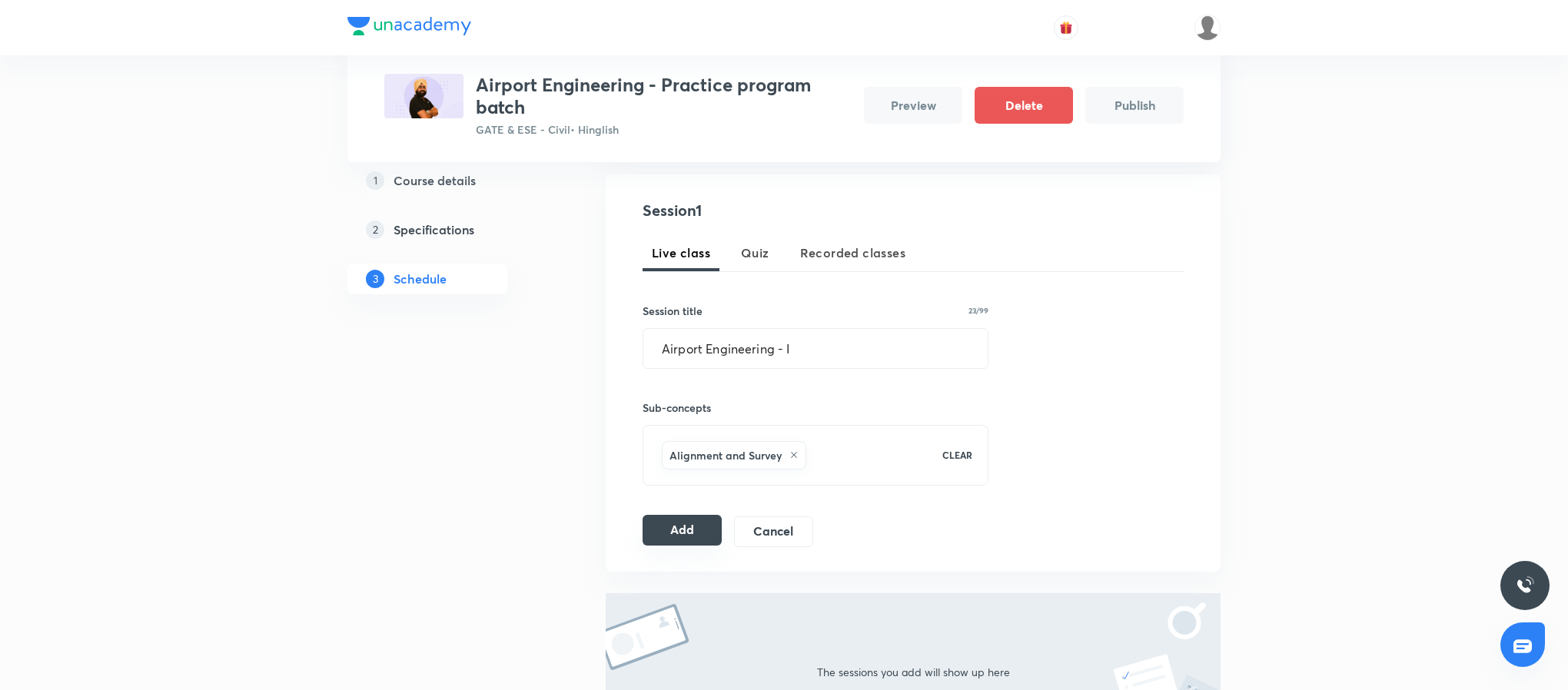
click at [682, 521] on button "Add" at bounding box center [682, 530] width 79 height 31
click at [708, 341] on input "Airport Engineering - I" at bounding box center [816, 348] width 345 height 39
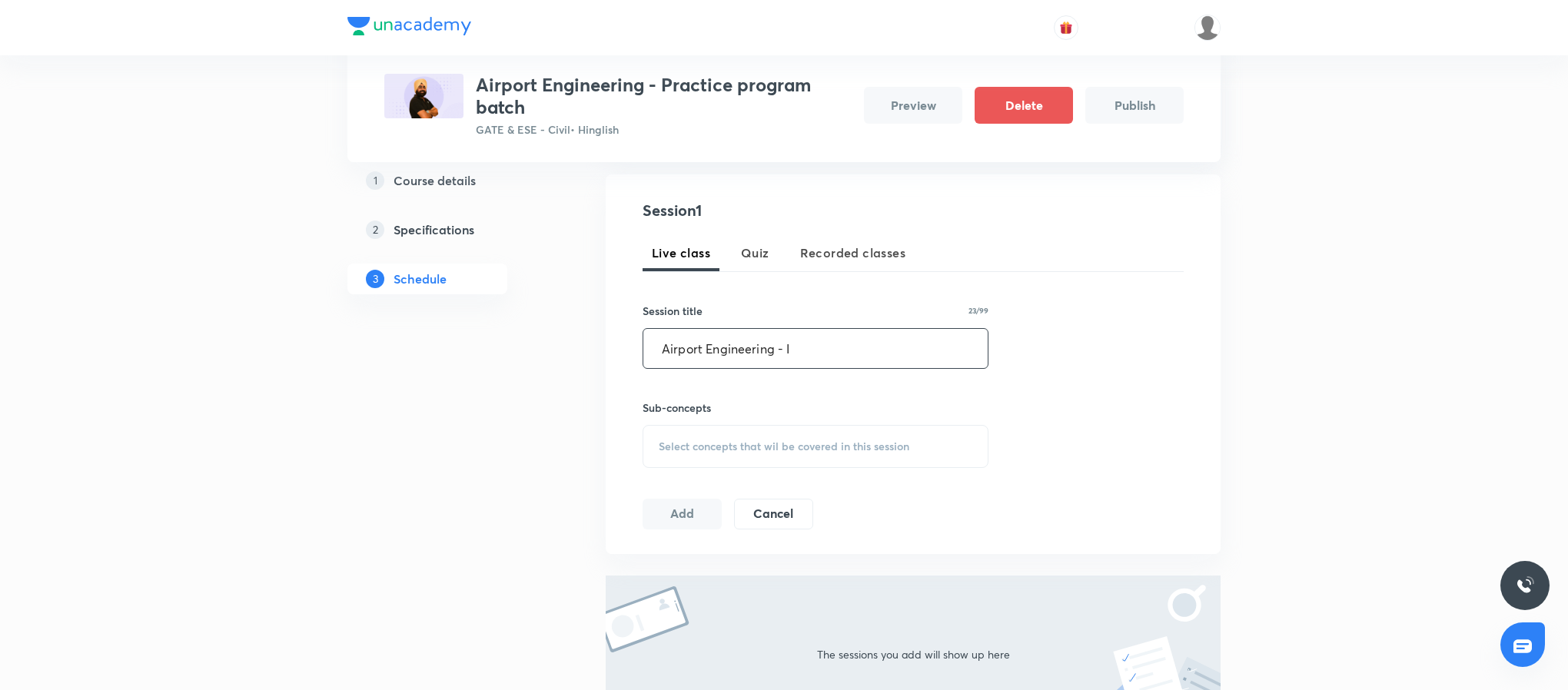
click at [708, 341] on input "Airport Engineering - I" at bounding box center [816, 348] width 345 height 39
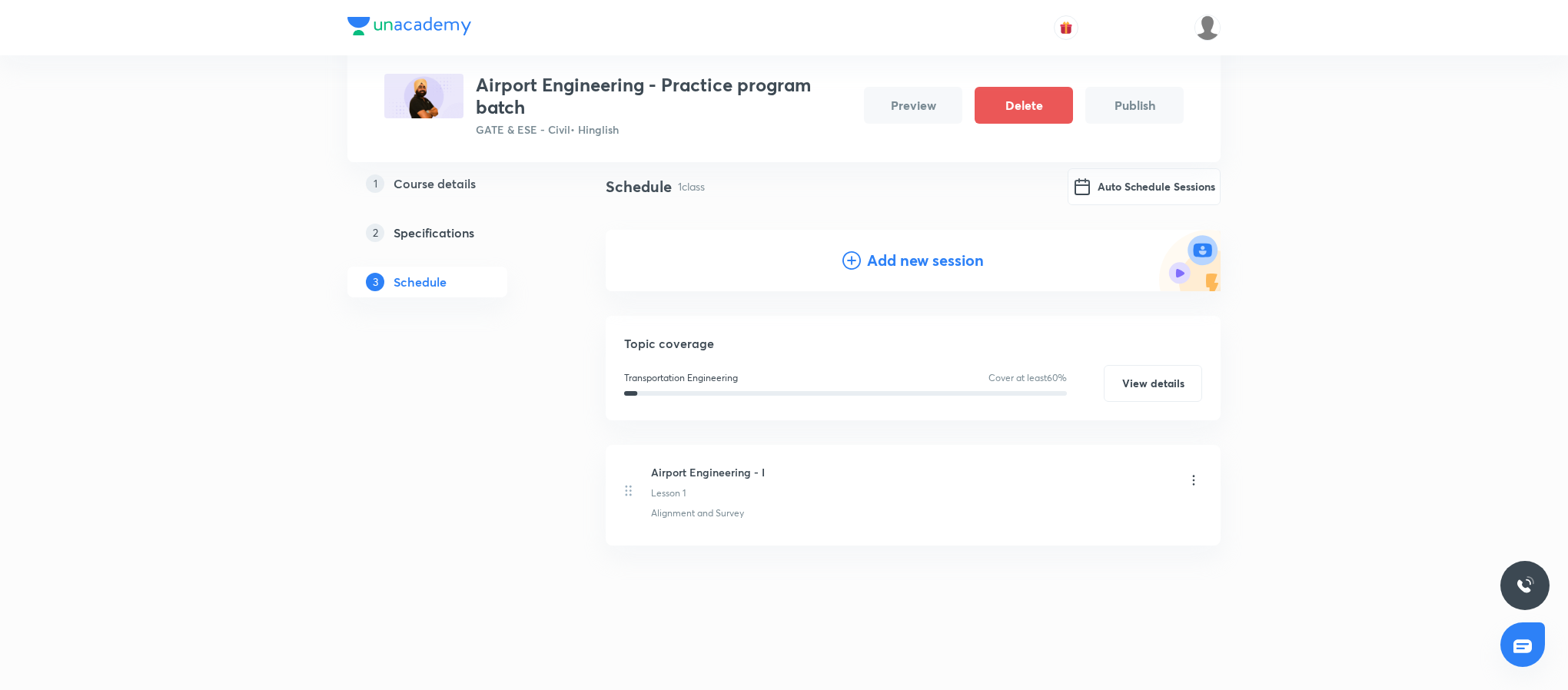
click at [735, 475] on h6 "Airport Engineering - I" at bounding box center [707, 472] width 114 height 16
copy h6 "Airport Engineering - I"
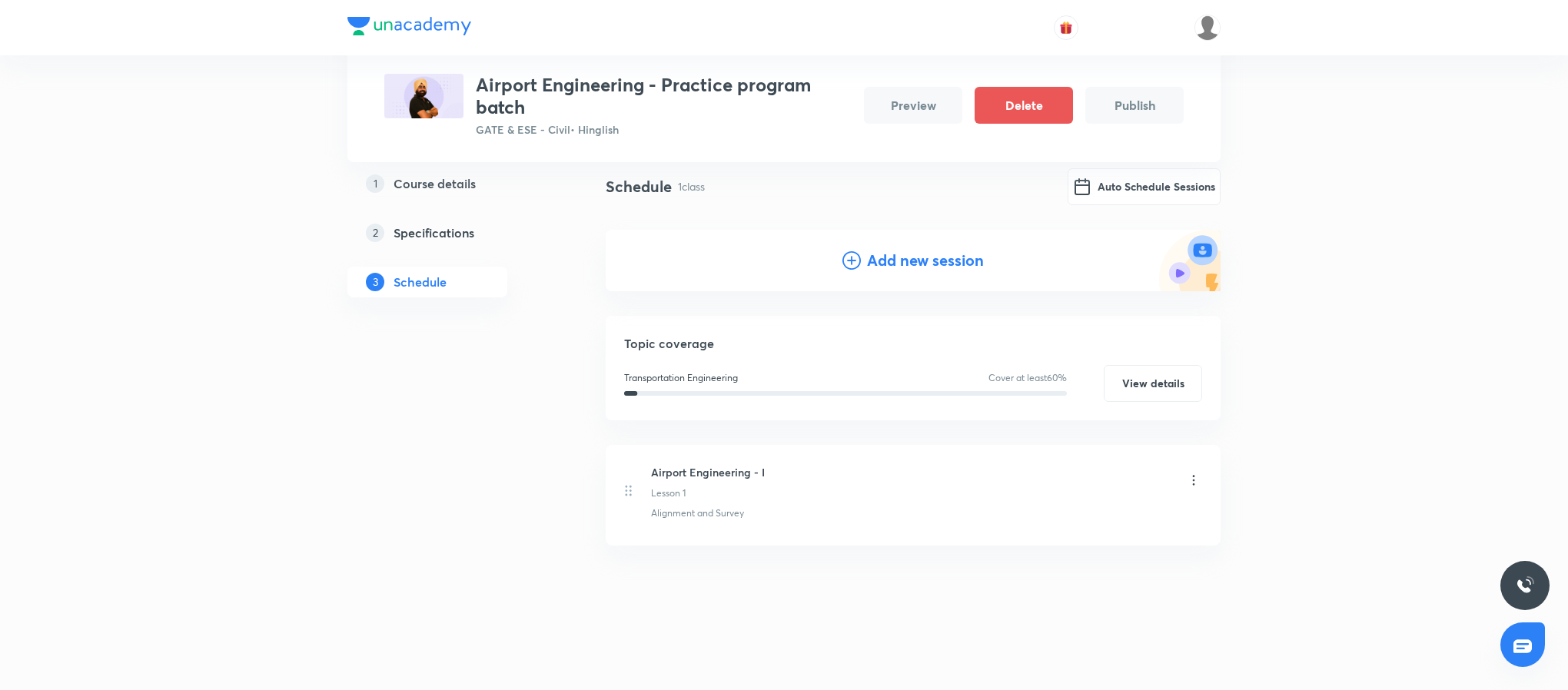
click at [942, 254] on h4 "Add new session" at bounding box center [925, 260] width 117 height 23
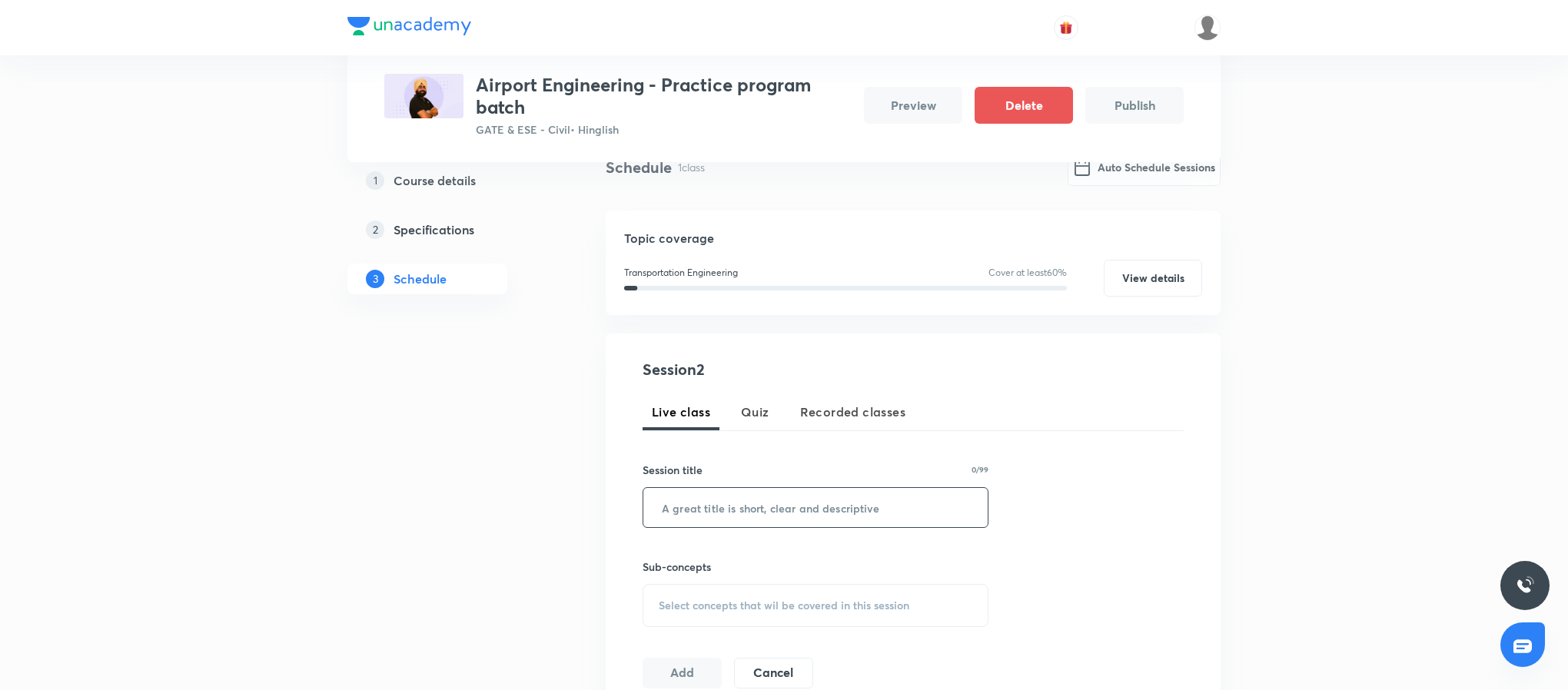
click at [702, 505] on input "text" at bounding box center [816, 508] width 345 height 39
paste input "Airport Engineering - I"
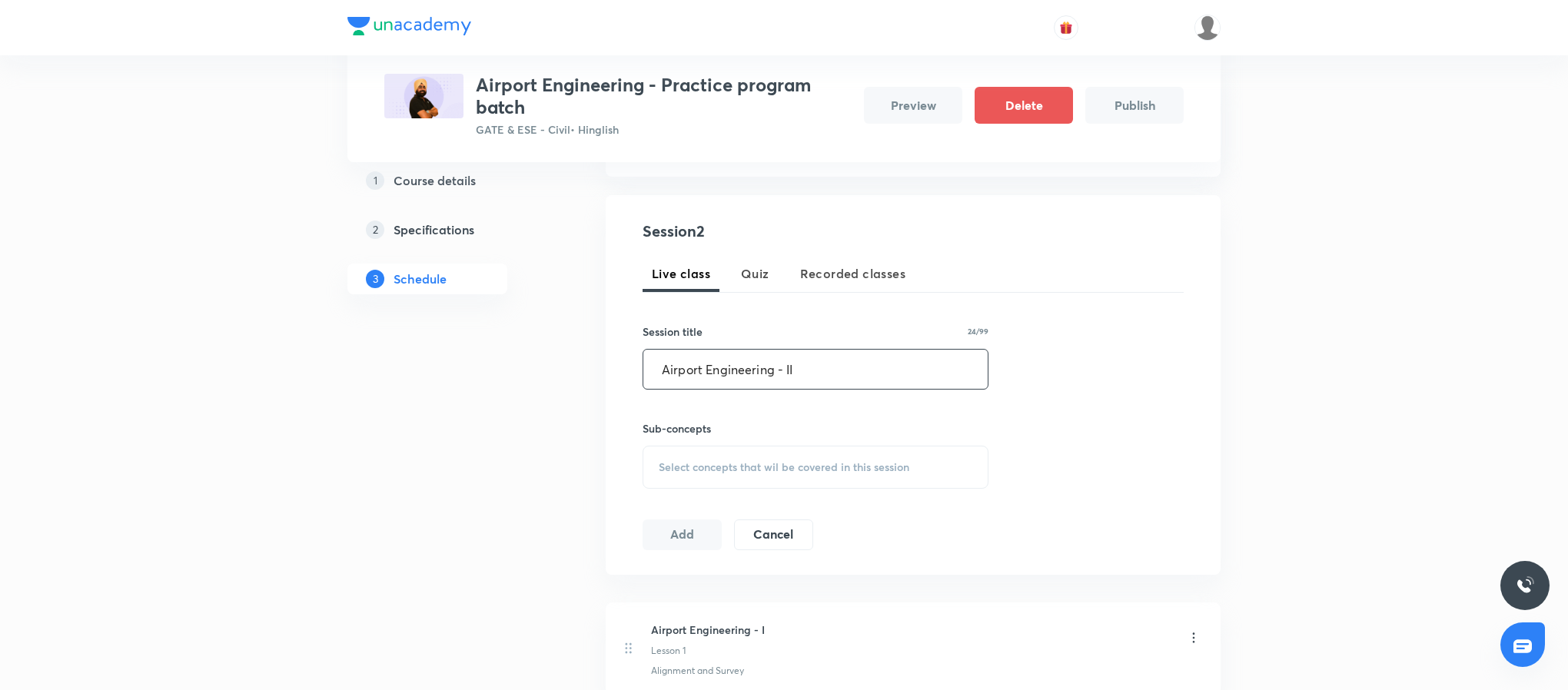
scroll to position [270, 0]
type input "Airport Engineering - II"
click at [724, 463] on span "Select concepts that wil be covered in this session" at bounding box center [784, 465] width 250 height 13
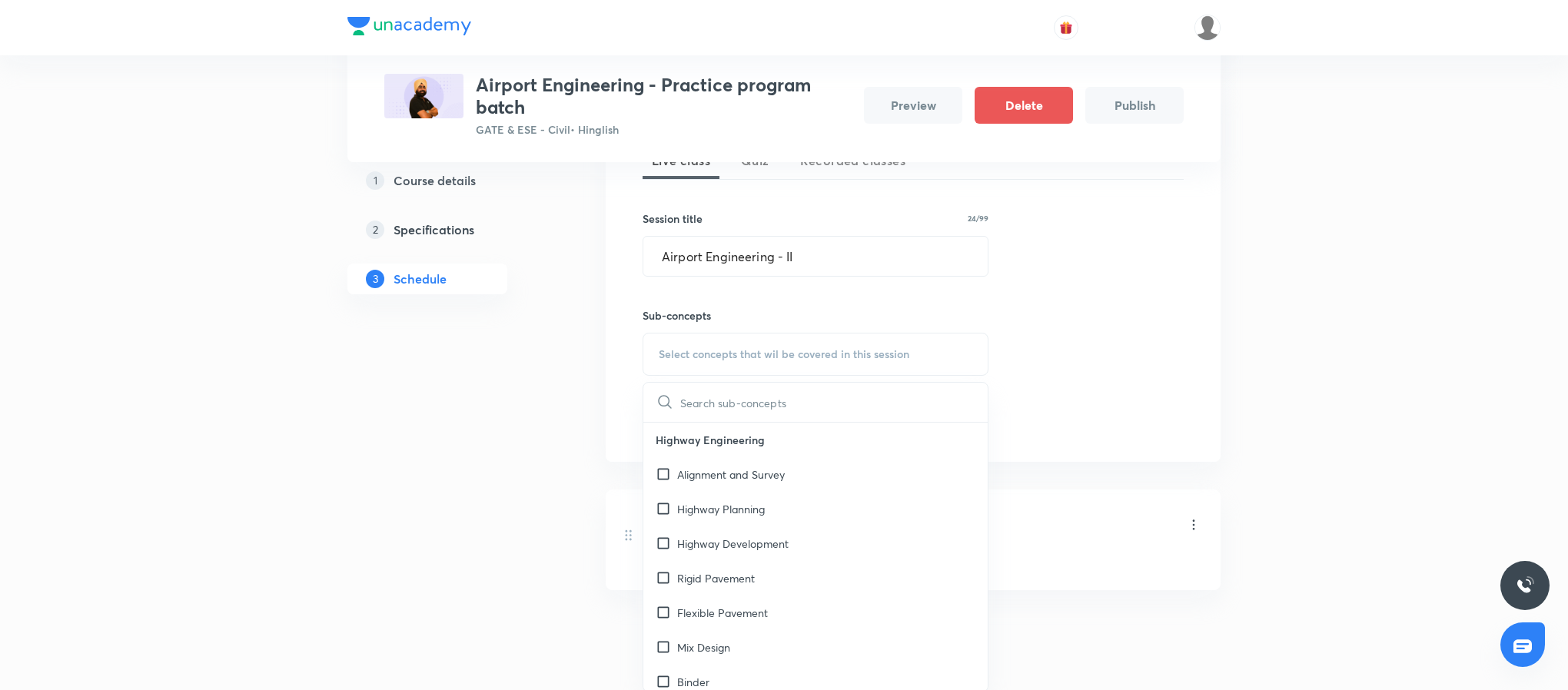
scroll to position [401, 0]
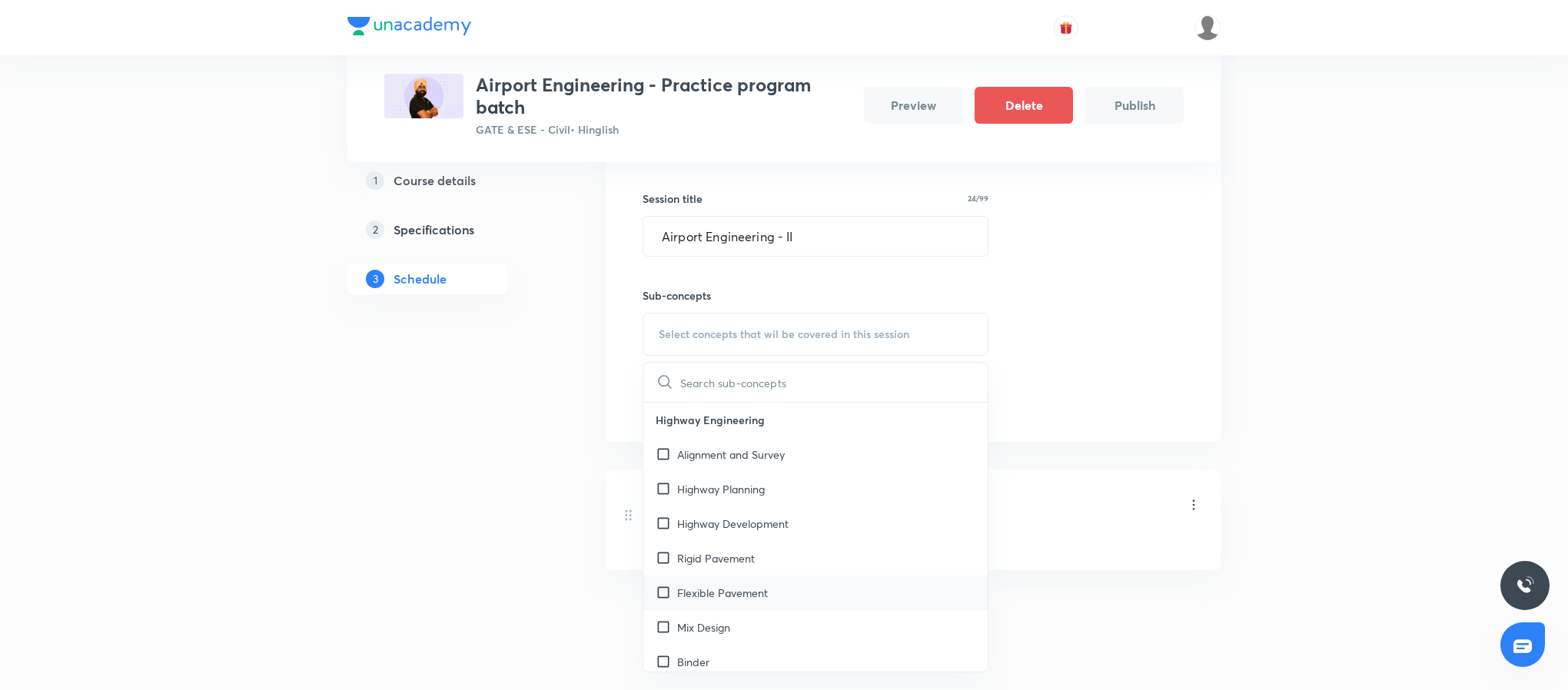
click at [748, 586] on p "Flexible Pavement" at bounding box center [722, 593] width 91 height 16
checkbox input "true"
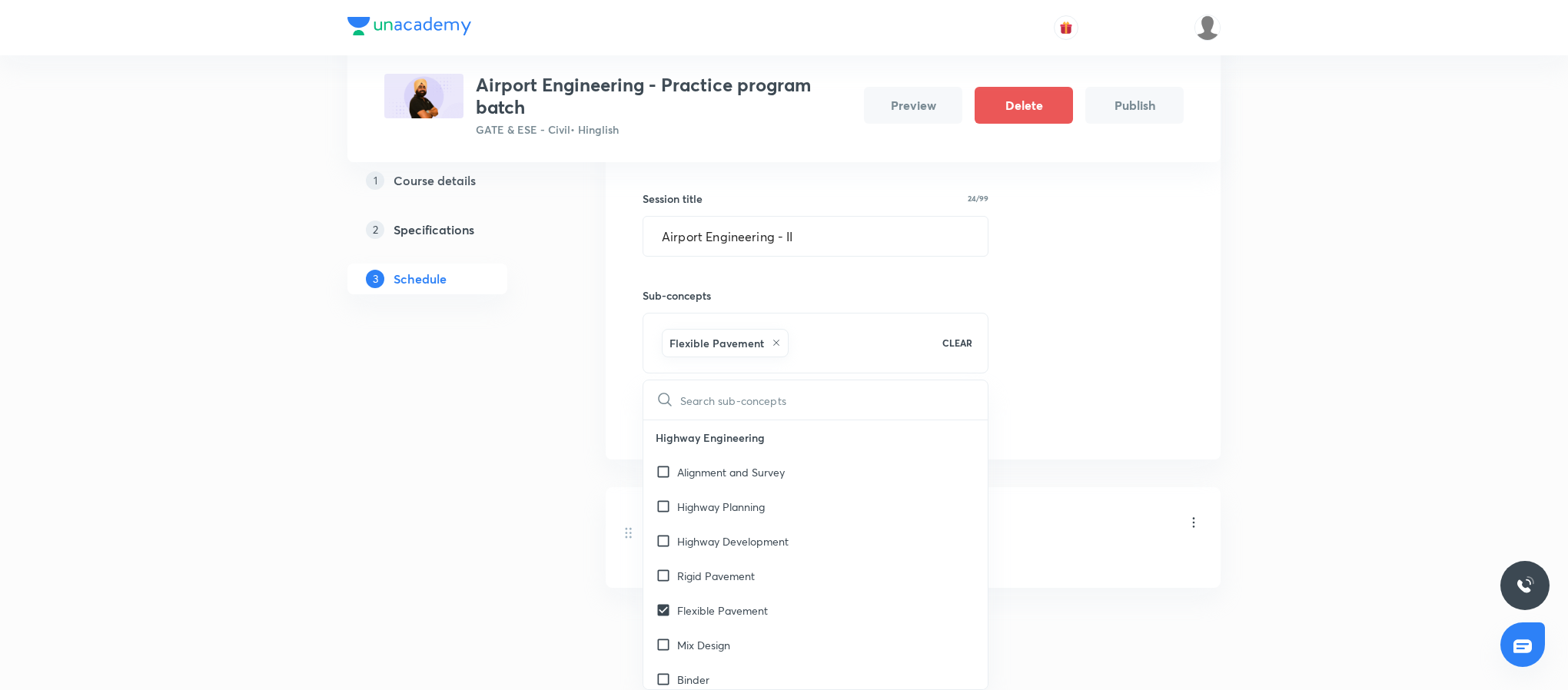
click at [1133, 431] on div "Session 2 Live class Quiz Recorded classes Session title 24/99 Airport Engineer…" at bounding box center [913, 261] width 541 height 348
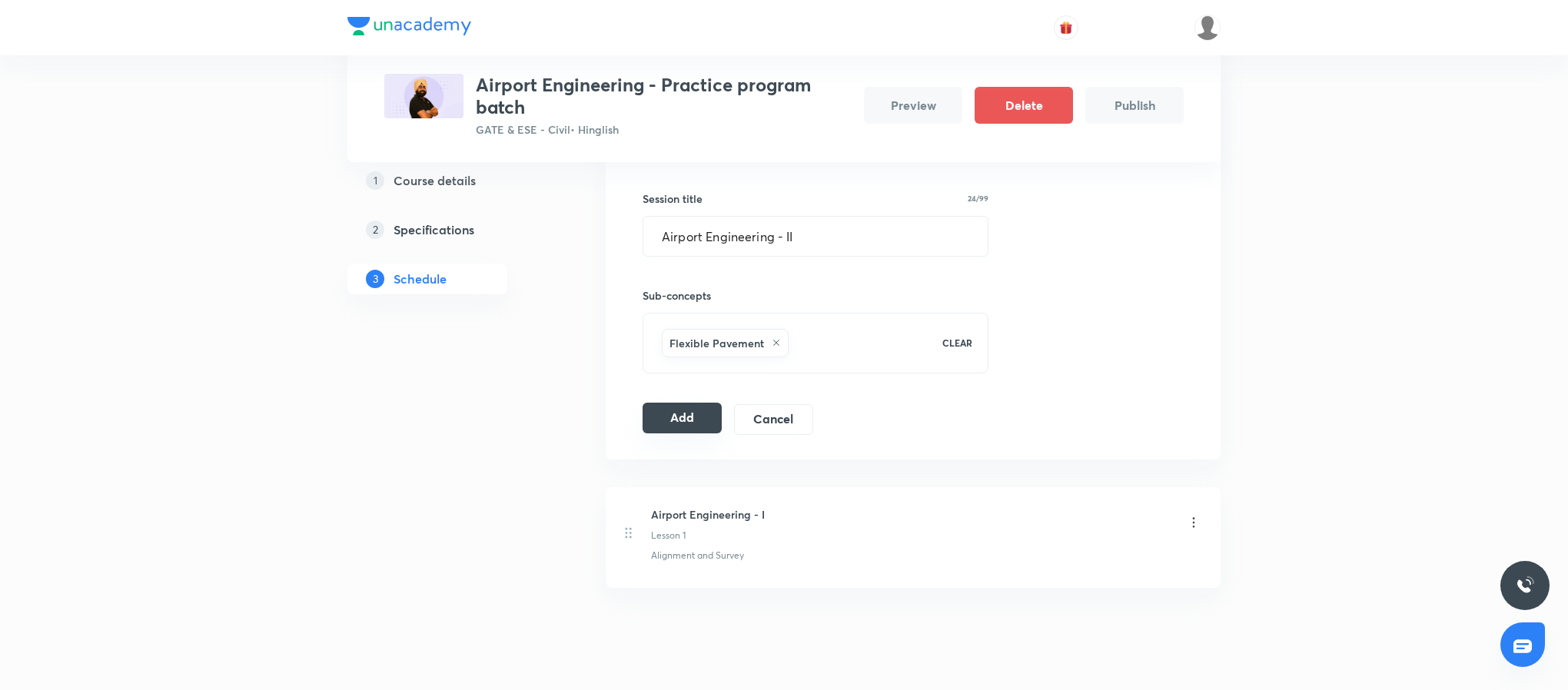
click at [681, 423] on button "Add" at bounding box center [682, 418] width 79 height 31
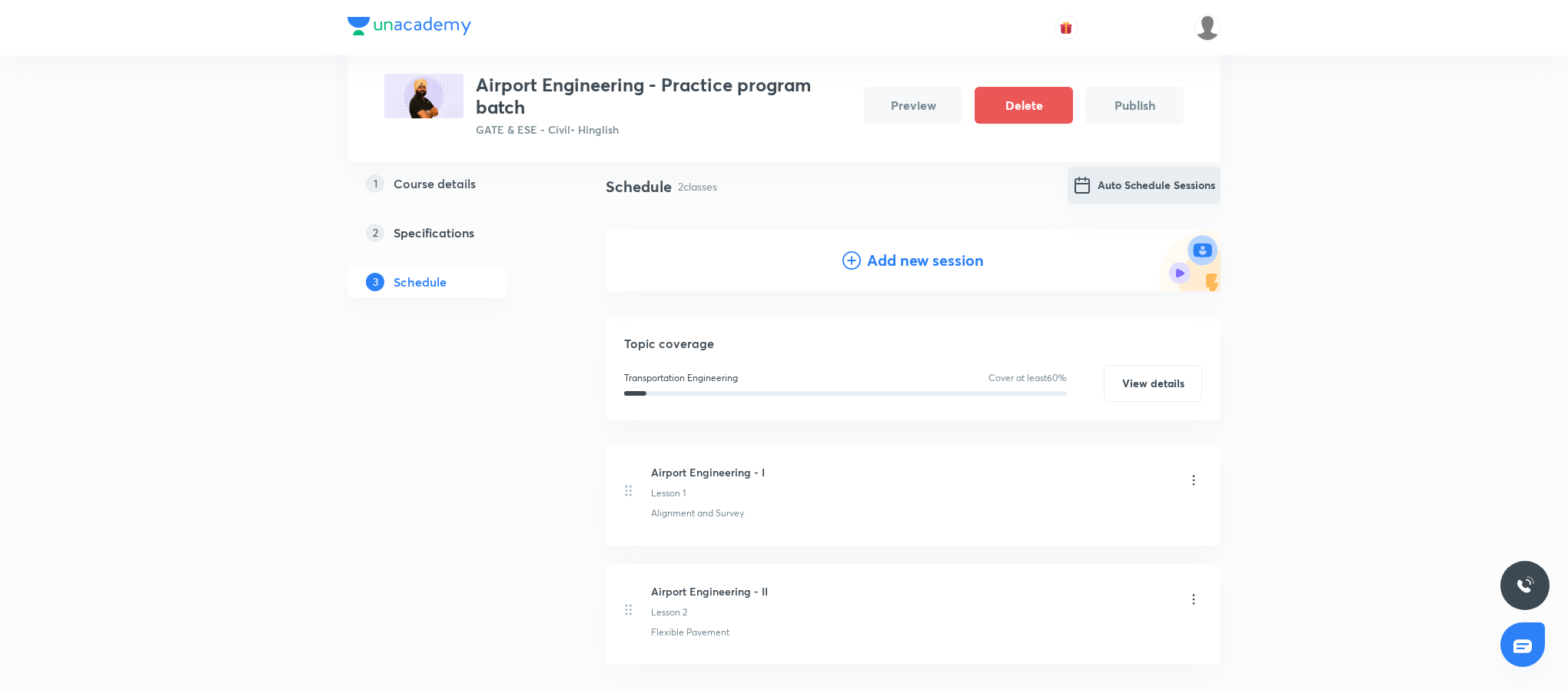
click at [1177, 178] on button "Auto Schedule Sessions" at bounding box center [1143, 185] width 153 height 37
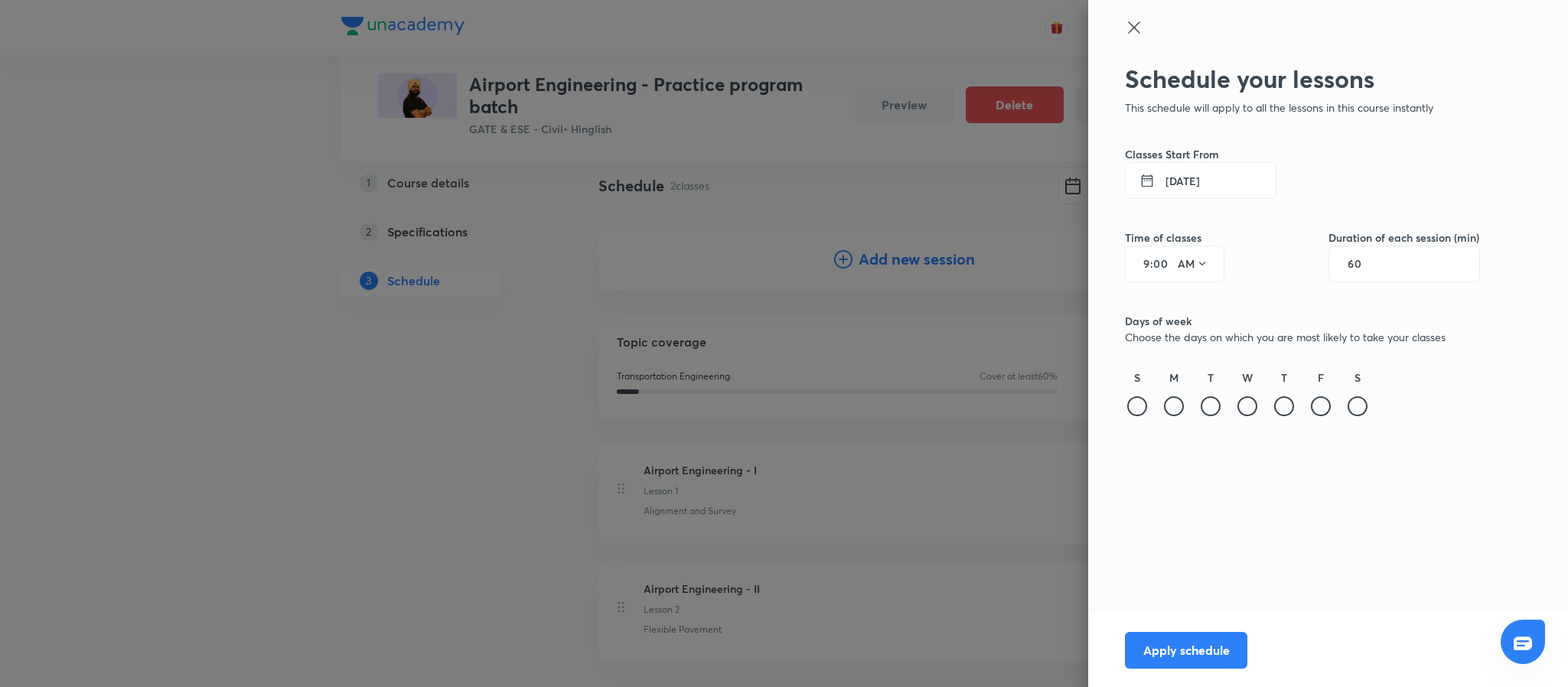
click at [1211, 184] on button "6 Sep 2025" at bounding box center [1201, 180] width 152 height 37
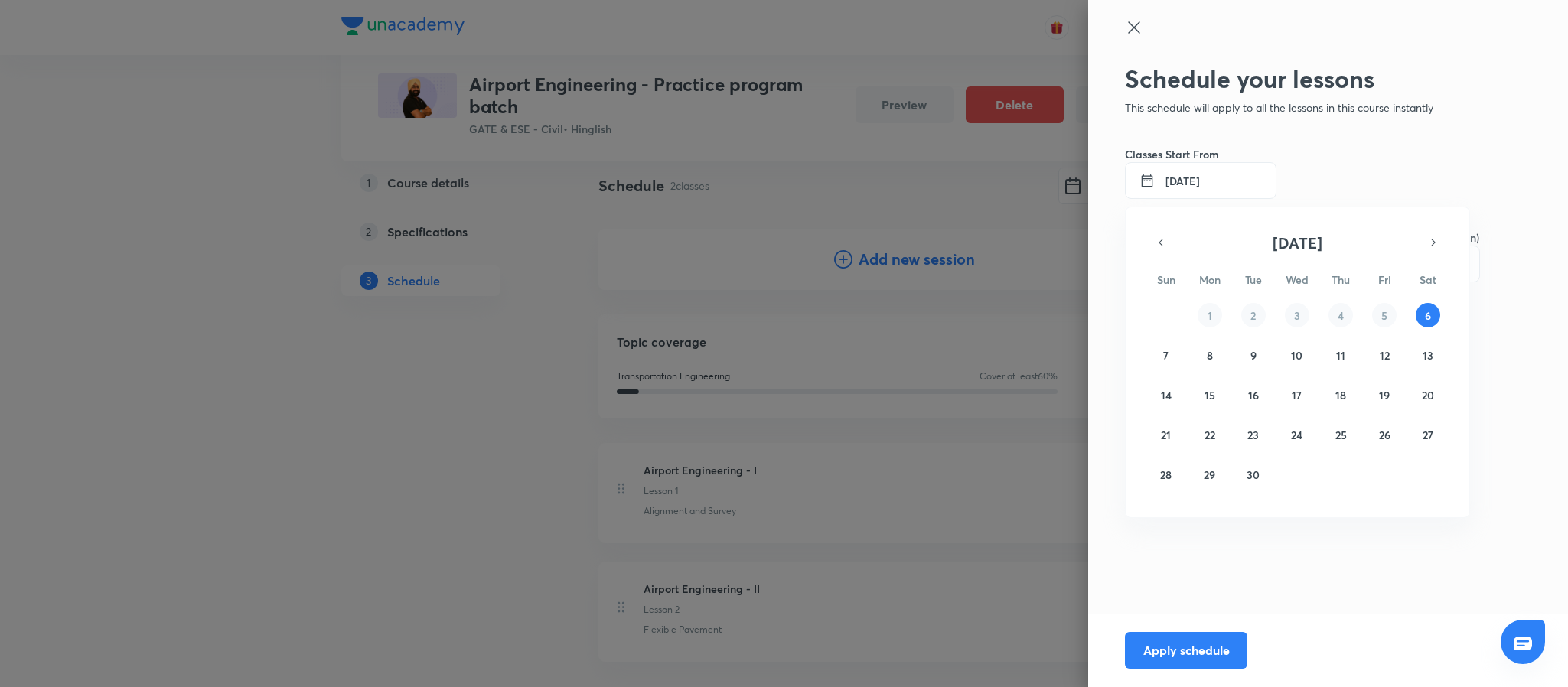
click at [1110, 244] on div at bounding box center [784, 343] width 1568 height 687
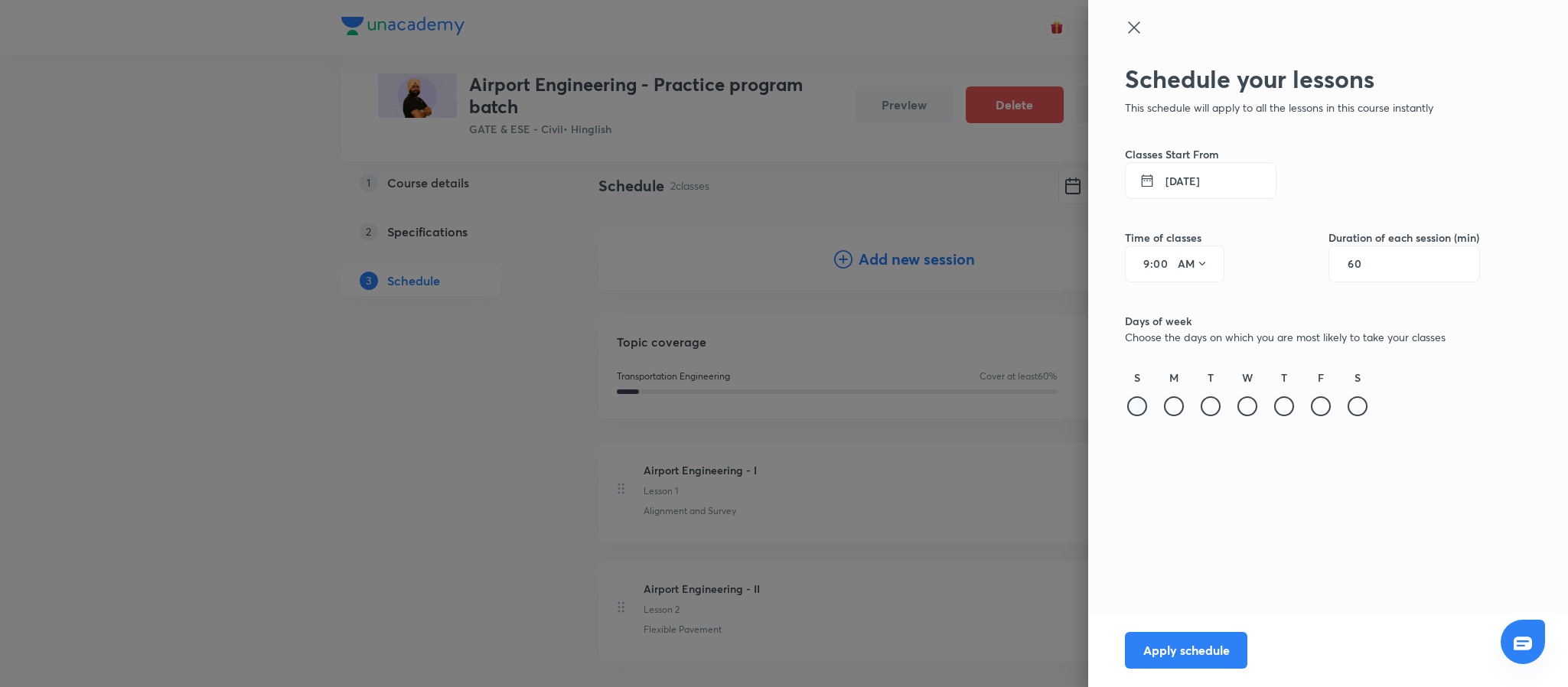
click at [1128, 405] on div at bounding box center [1137, 406] width 20 height 20
click at [1164, 407] on div at bounding box center [1174, 406] width 20 height 20
click at [1216, 406] on div at bounding box center [1210, 406] width 20 height 20
click at [1266, 411] on div "S M T W T F S" at bounding box center [1302, 395] width 355 height 50
click at [1245, 411] on div at bounding box center [1248, 406] width 20 height 20
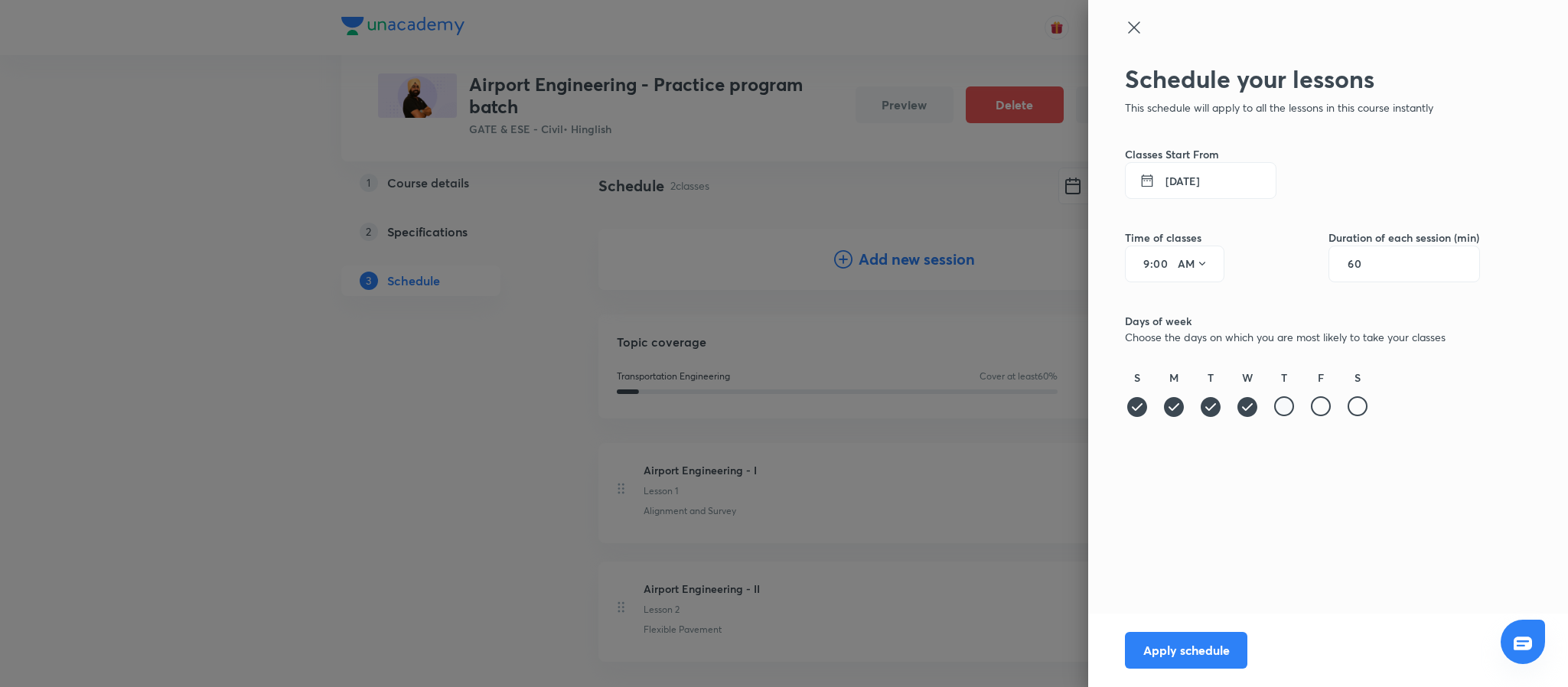
click at [1286, 402] on div at bounding box center [1285, 406] width 20 height 20
click at [1328, 408] on div at bounding box center [1321, 406] width 20 height 20
click at [1361, 407] on div at bounding box center [1358, 406] width 20 height 20
click at [1147, 264] on input "9" at bounding box center [1141, 264] width 19 height 13
type input "3"
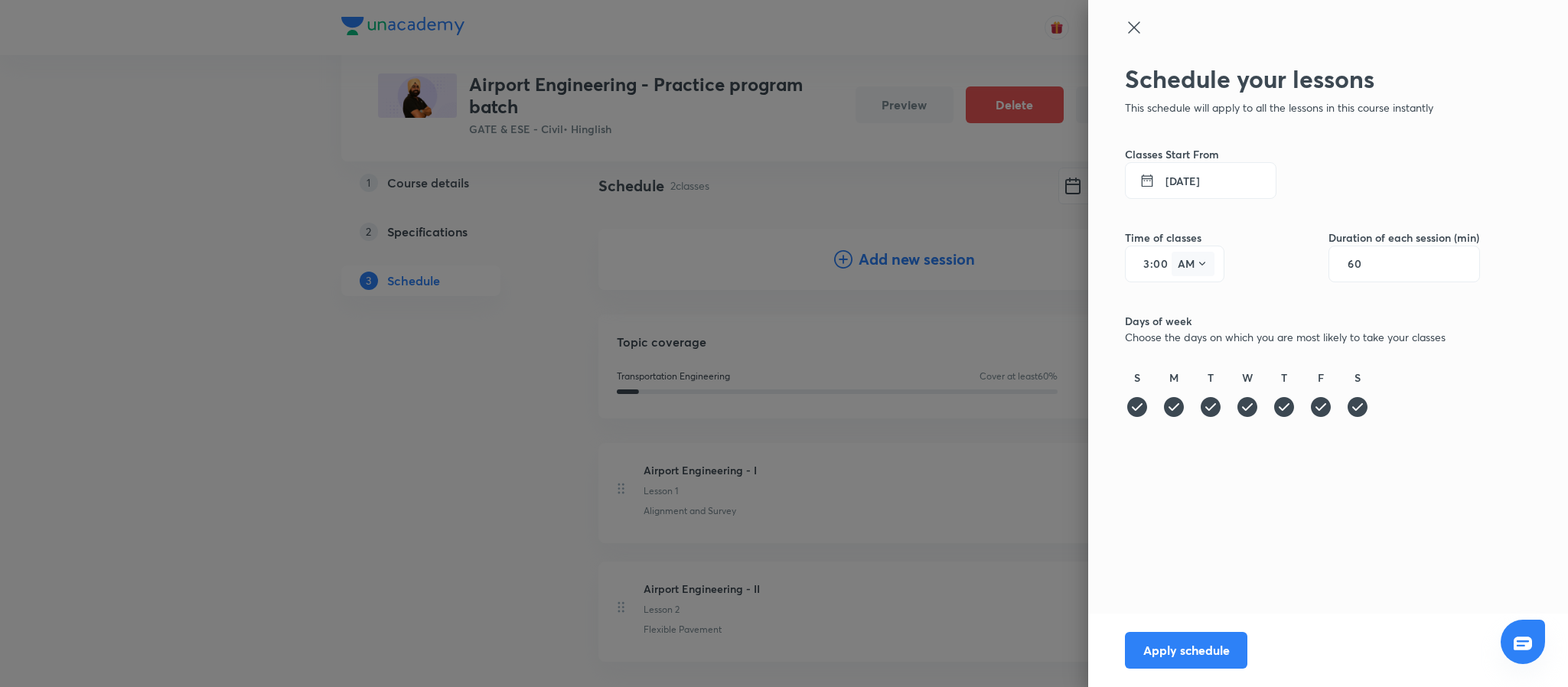
click at [1206, 258] on icon at bounding box center [1202, 264] width 13 height 13
click at [1185, 299] on div "PM" at bounding box center [1194, 303] width 55 height 37
click at [1210, 650] on button "Apply schedule" at bounding box center [1186, 649] width 122 height 37
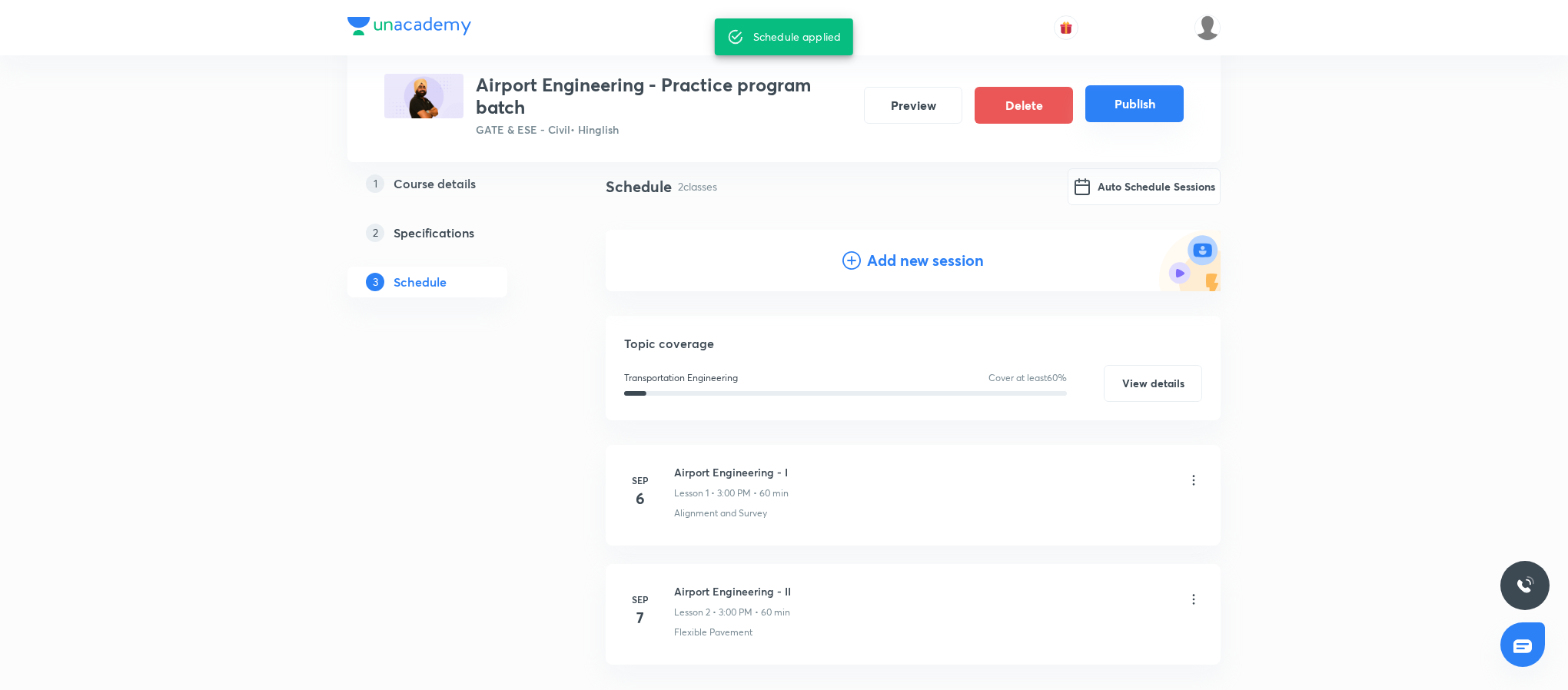
click at [1123, 109] on button "Publish" at bounding box center [1134, 103] width 99 height 37
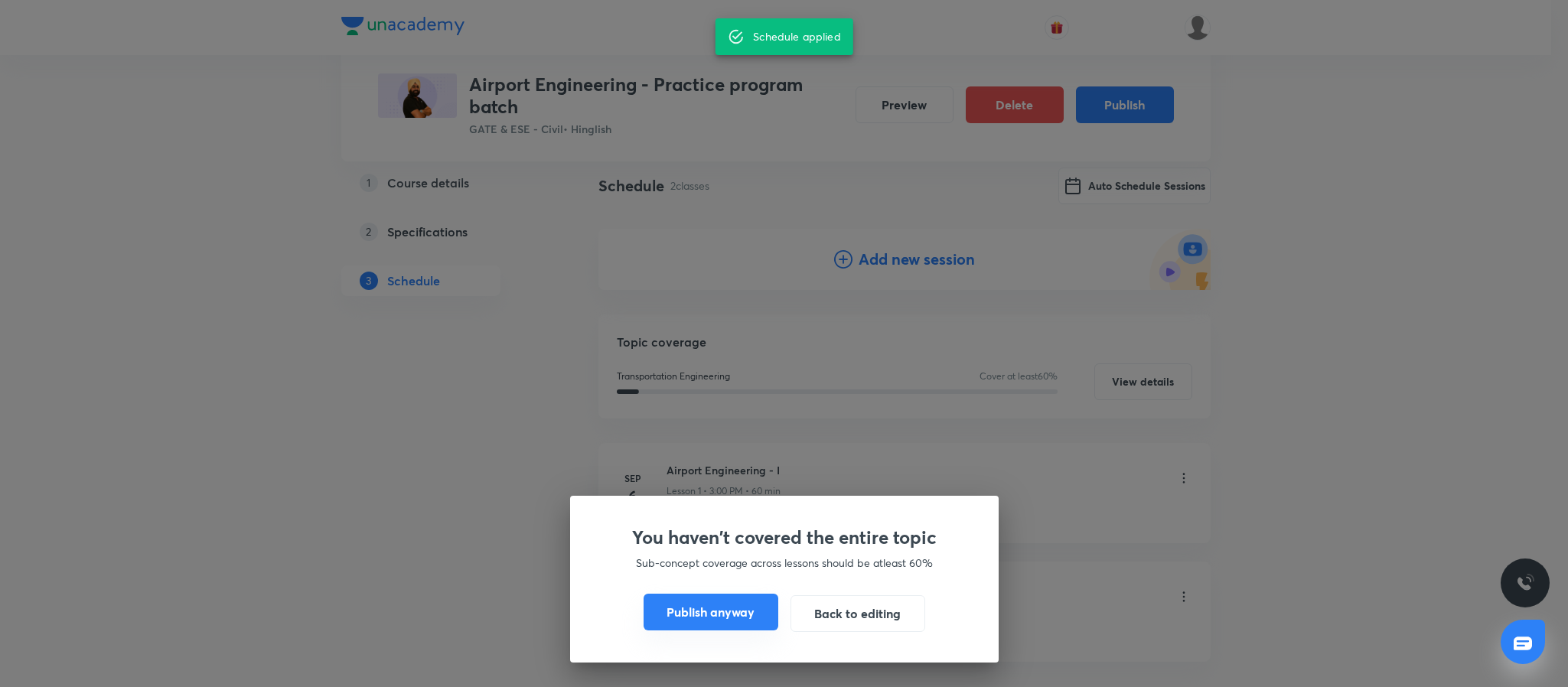
click at [723, 601] on button "Publish anyway" at bounding box center [711, 611] width 135 height 37
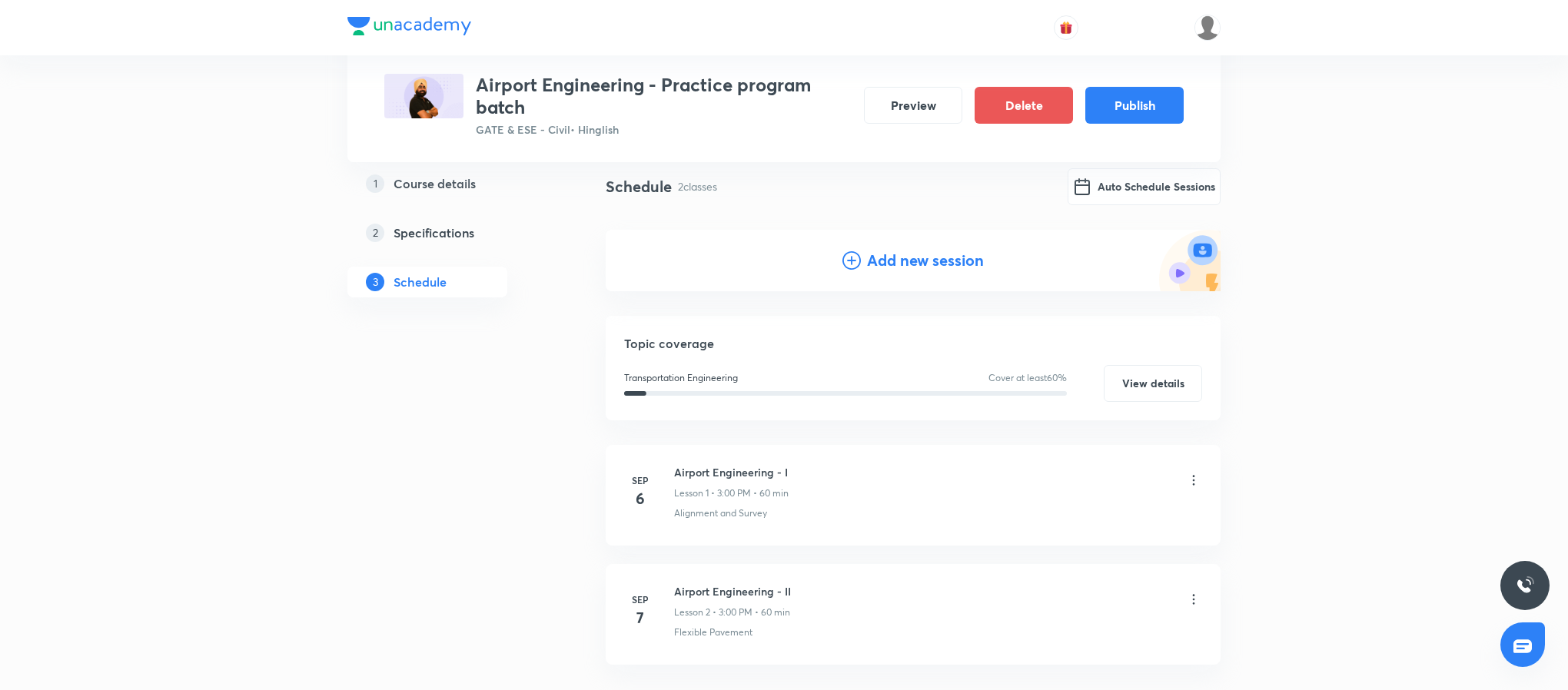
scroll to position [91, 0]
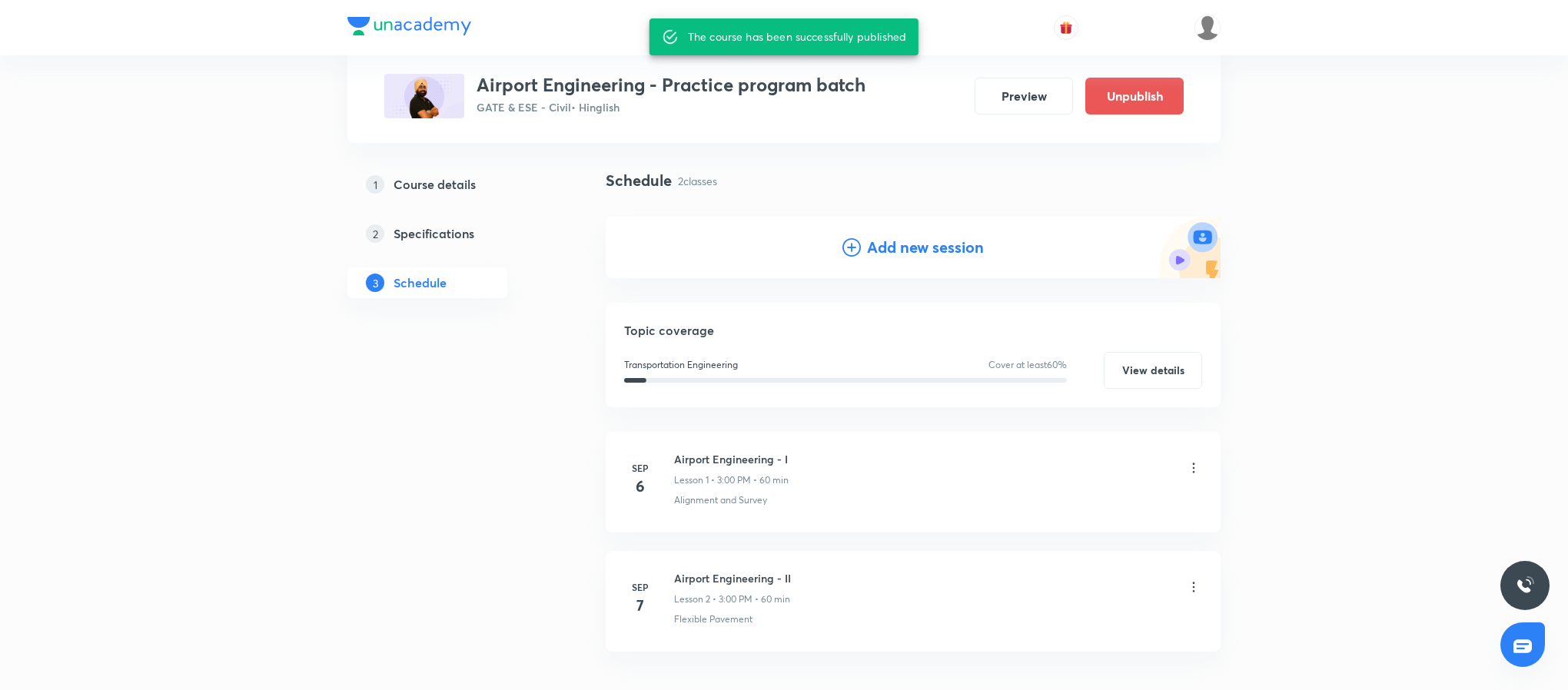
click at [660, 86] on h3 "Airport Engineering - Practice program batch" at bounding box center [670, 84] width 389 height 22
copy h3 "Airport Engineering - Practice program batch"
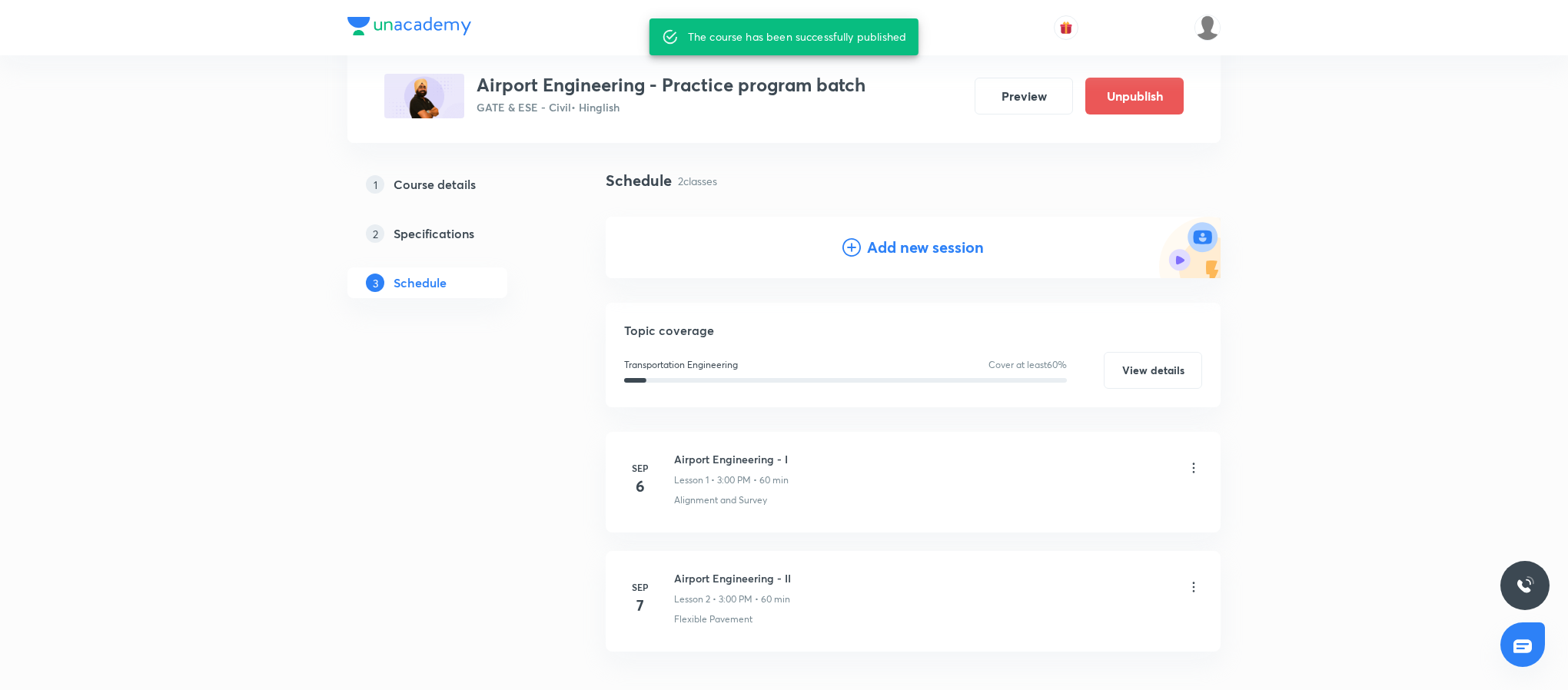
click at [567, 31] on div at bounding box center [784, 28] width 873 height 56
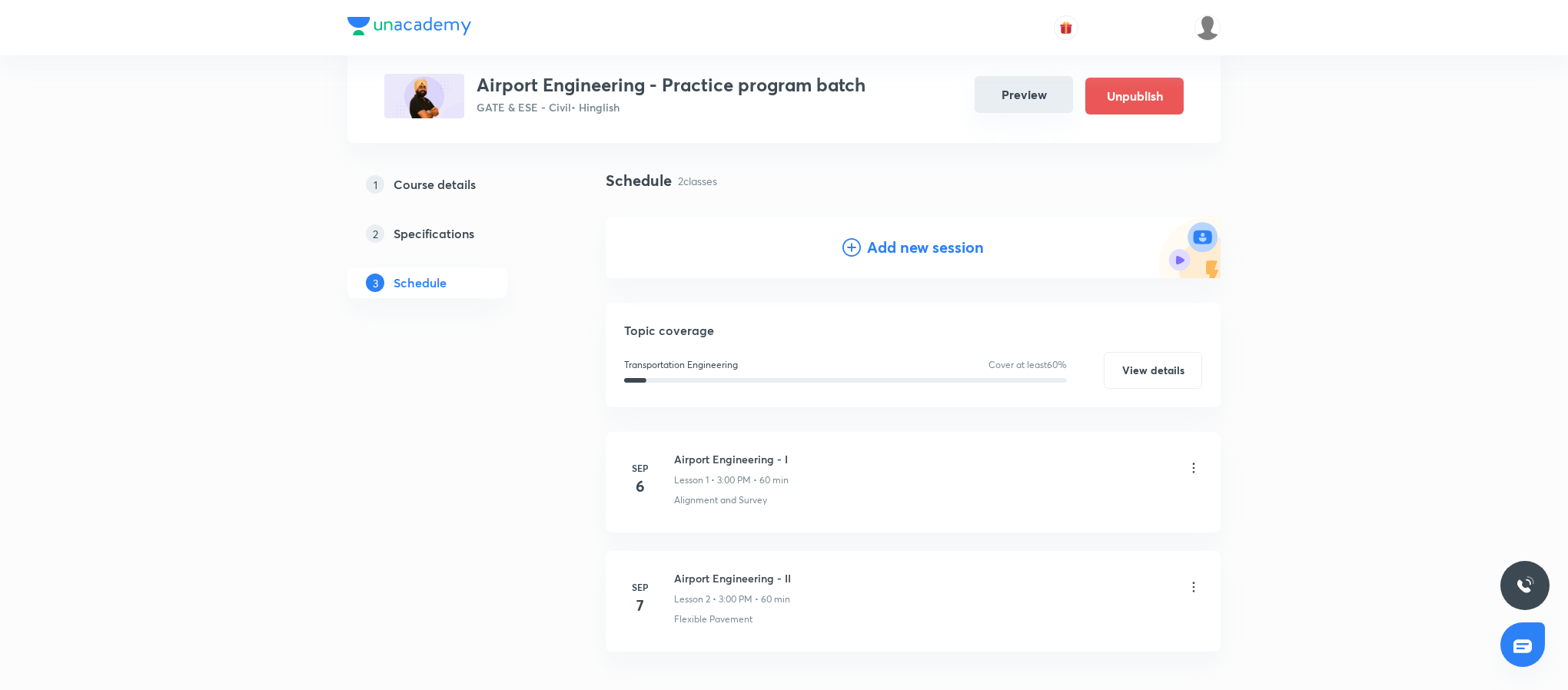
click at [1021, 95] on button "Preview" at bounding box center [1024, 94] width 99 height 37
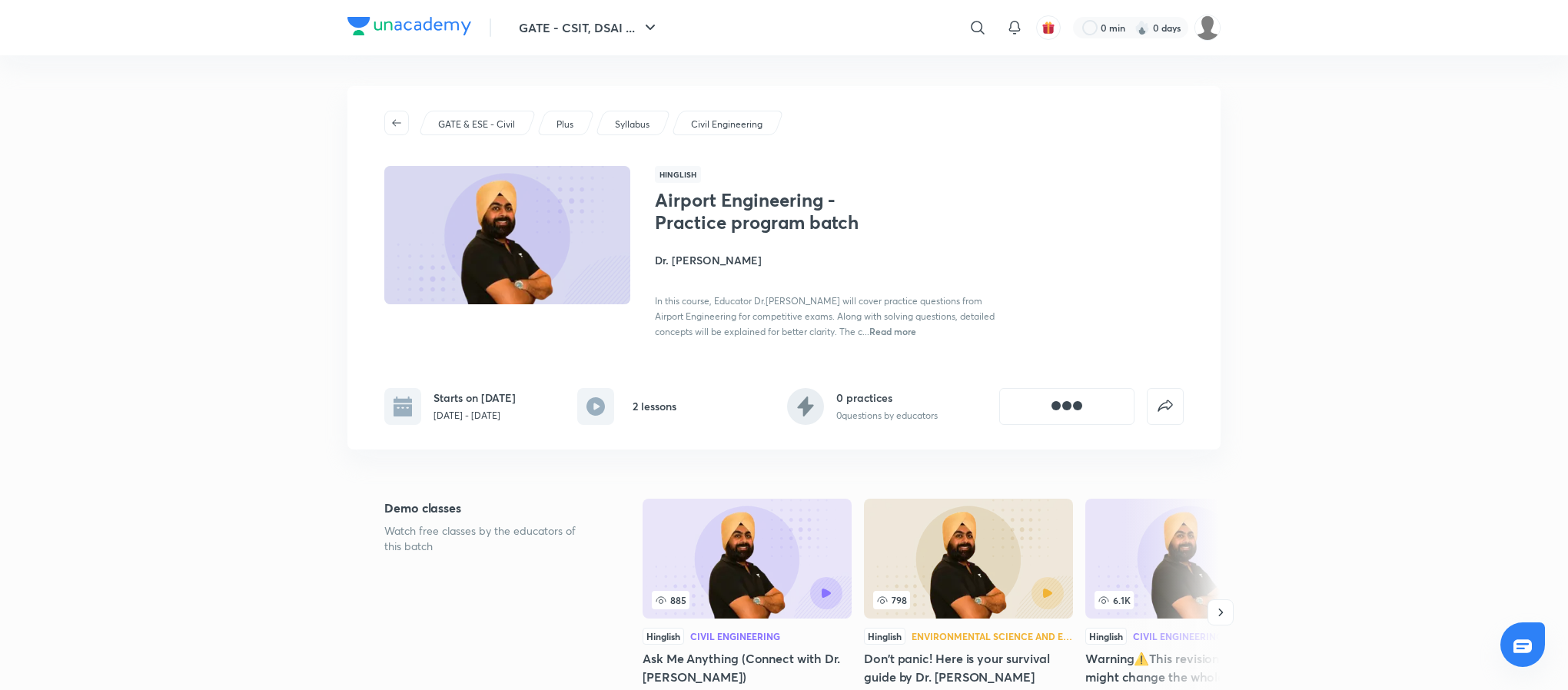
click at [734, 216] on h1 "Airport Engineering - Practice program batch" at bounding box center [781, 212] width 251 height 45
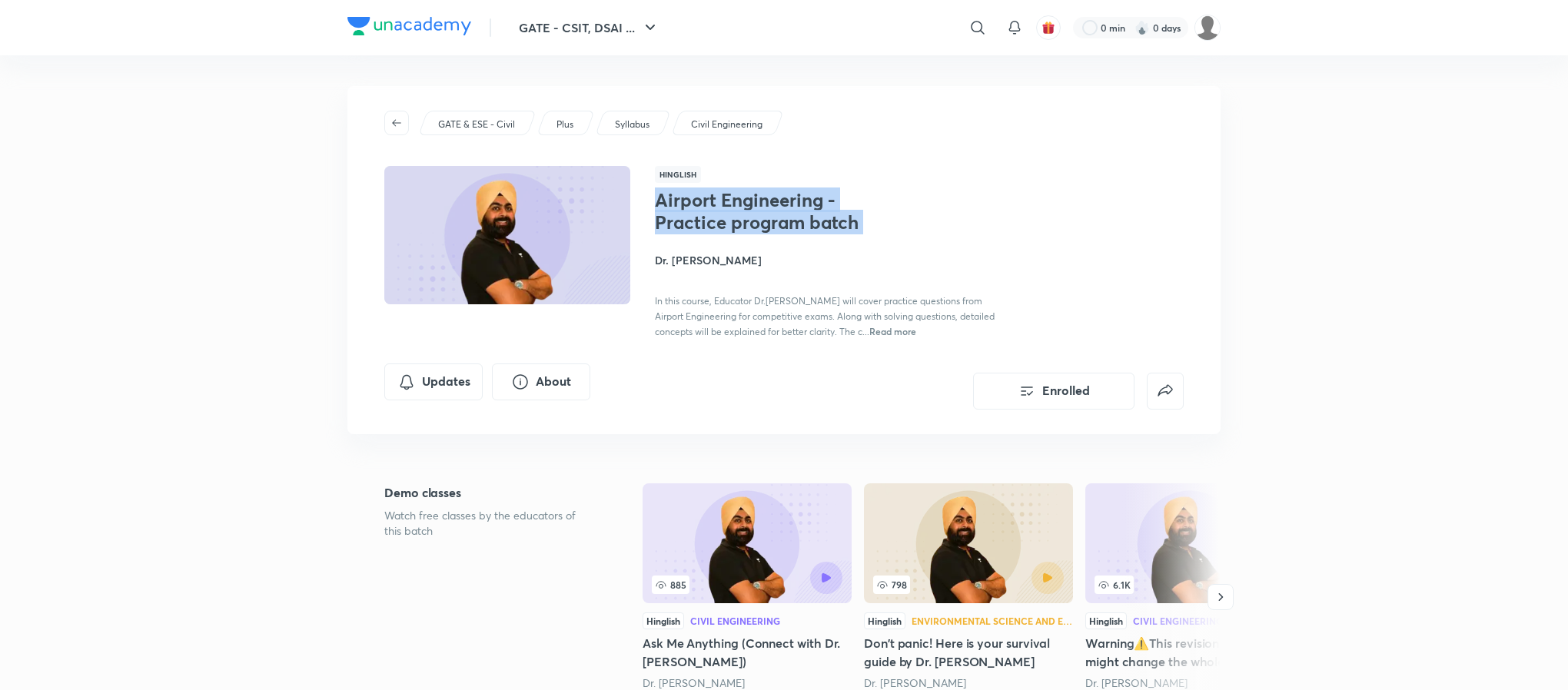
click at [734, 216] on h1 "Airport Engineering - Practice program batch" at bounding box center [781, 212] width 251 height 45
copy h1 "Airport Engineering - Practice program batch"
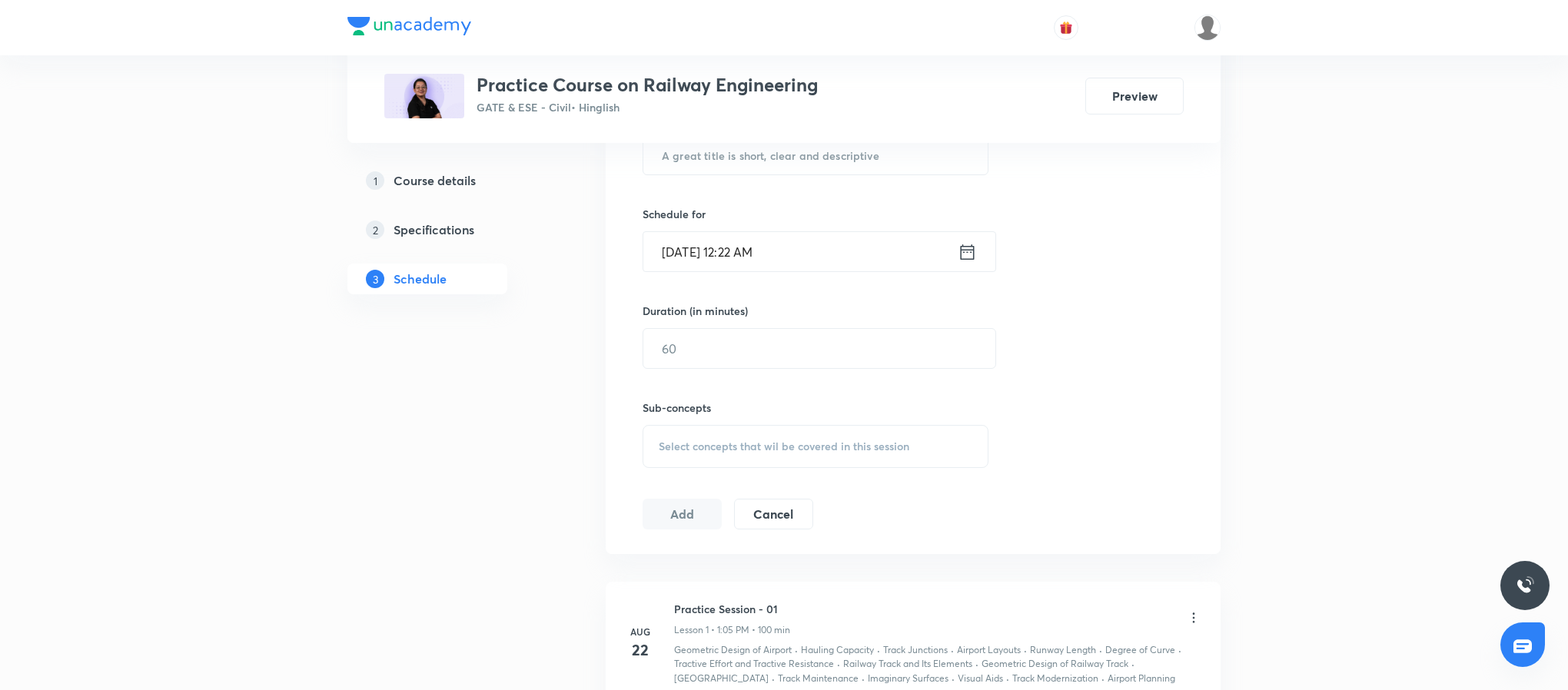
scroll to position [455, 0]
click at [443, 178] on h5 "Course details" at bounding box center [434, 180] width 83 height 19
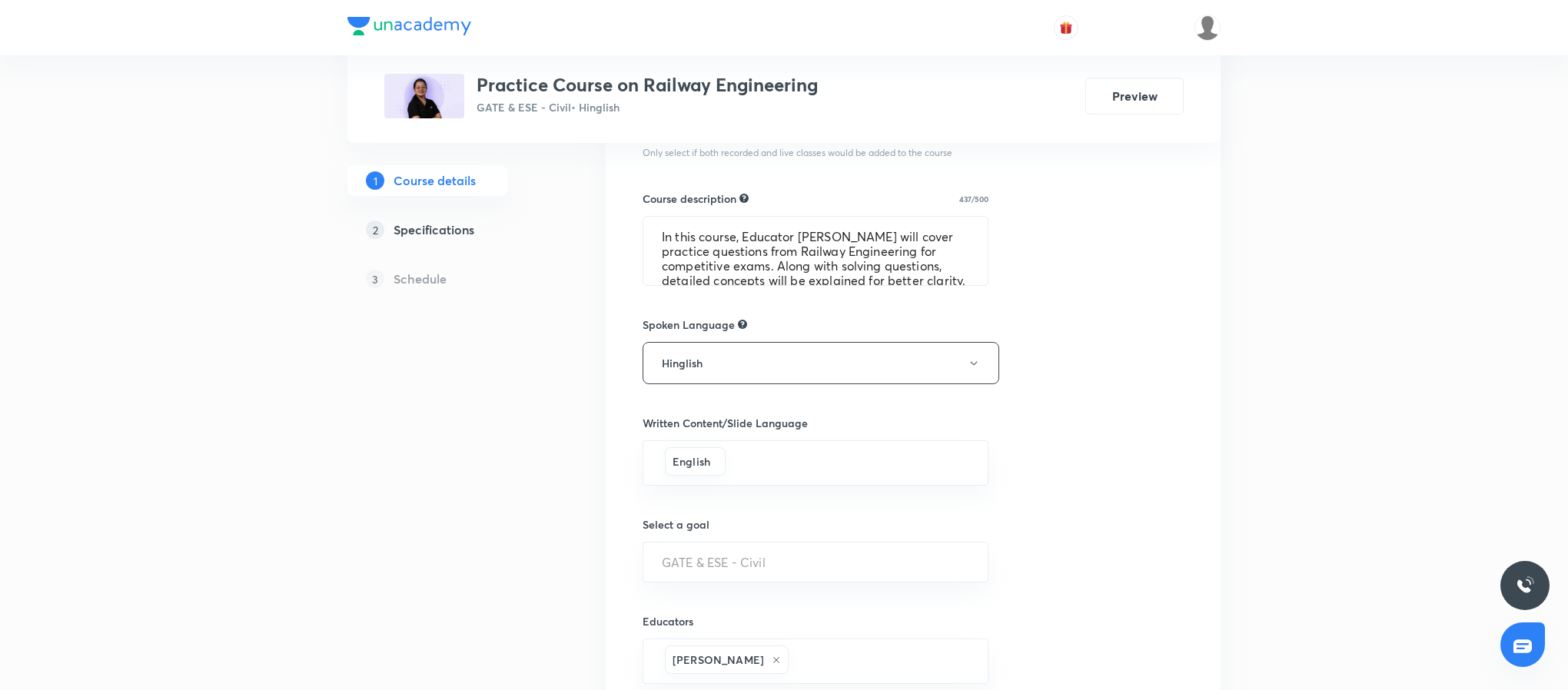
scroll to position [528, 0]
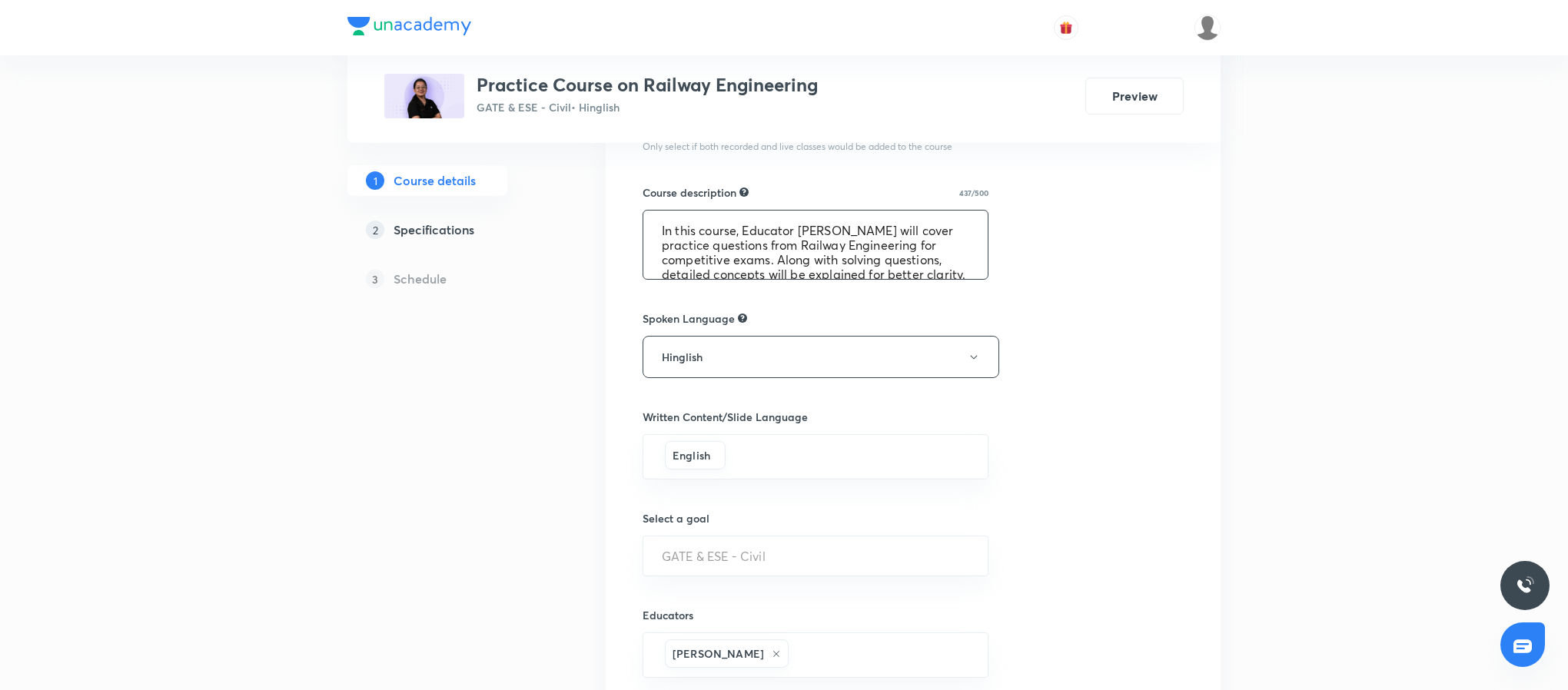
click at [745, 275] on textarea "In this course, Educator Harshna Verma will cover practice questions from Railw…" at bounding box center [816, 245] width 345 height 68
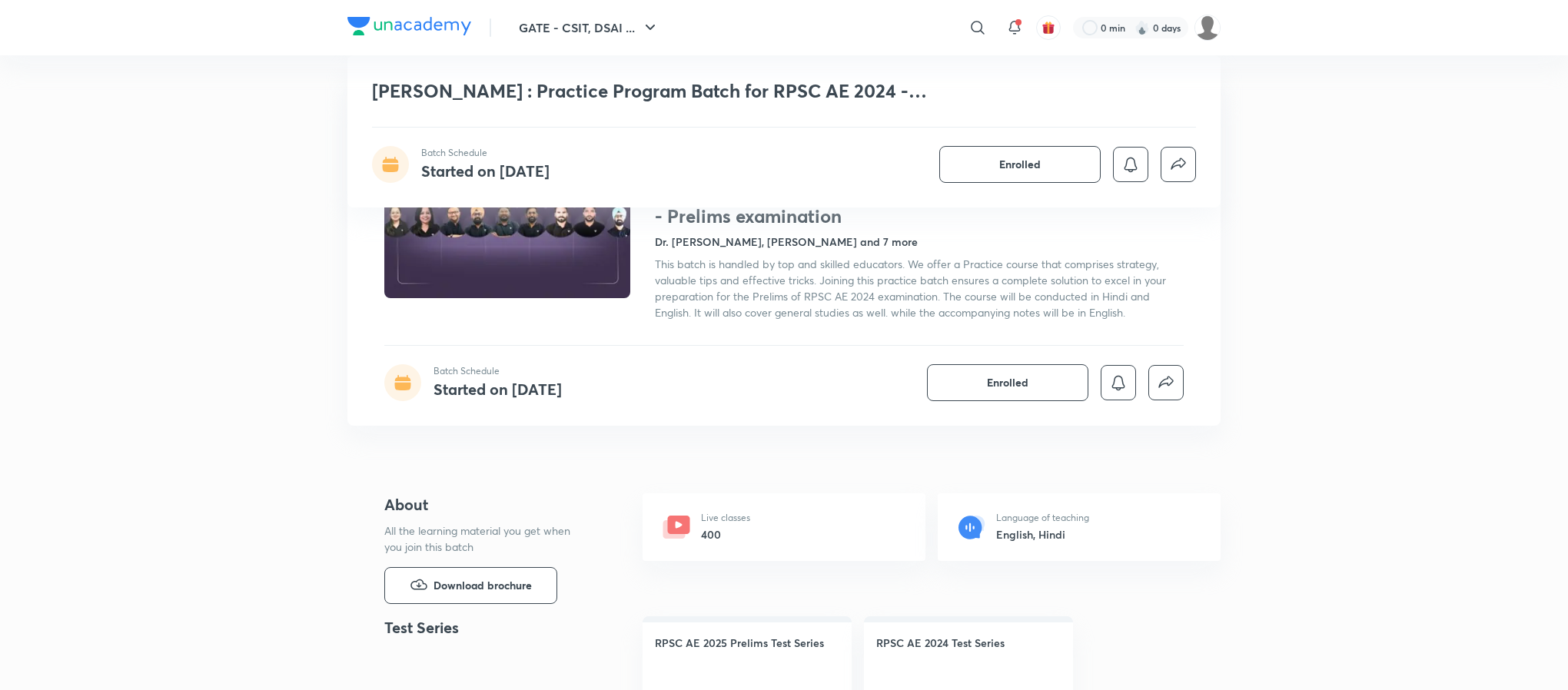
scroll to position [742, 0]
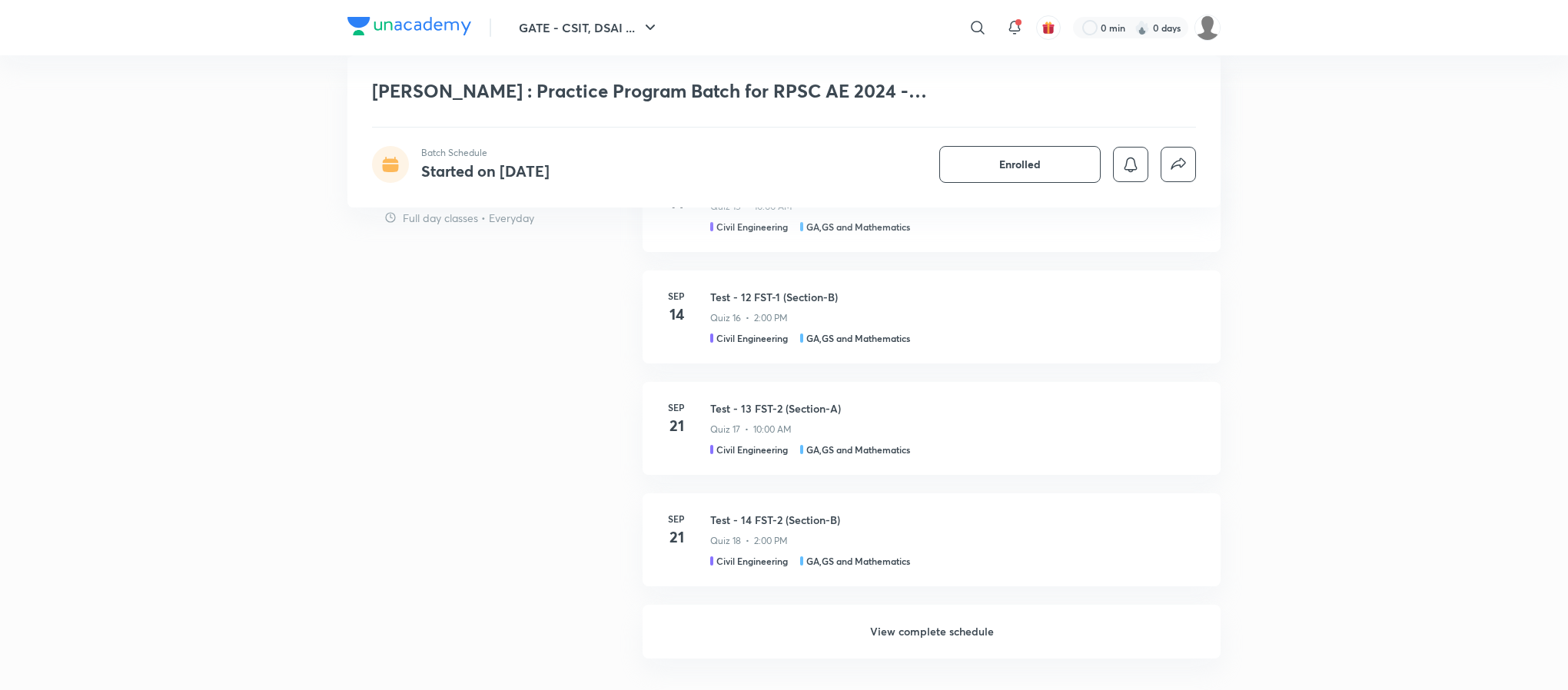
click at [928, 627] on h6 "View complete schedule" at bounding box center [932, 632] width 578 height 54
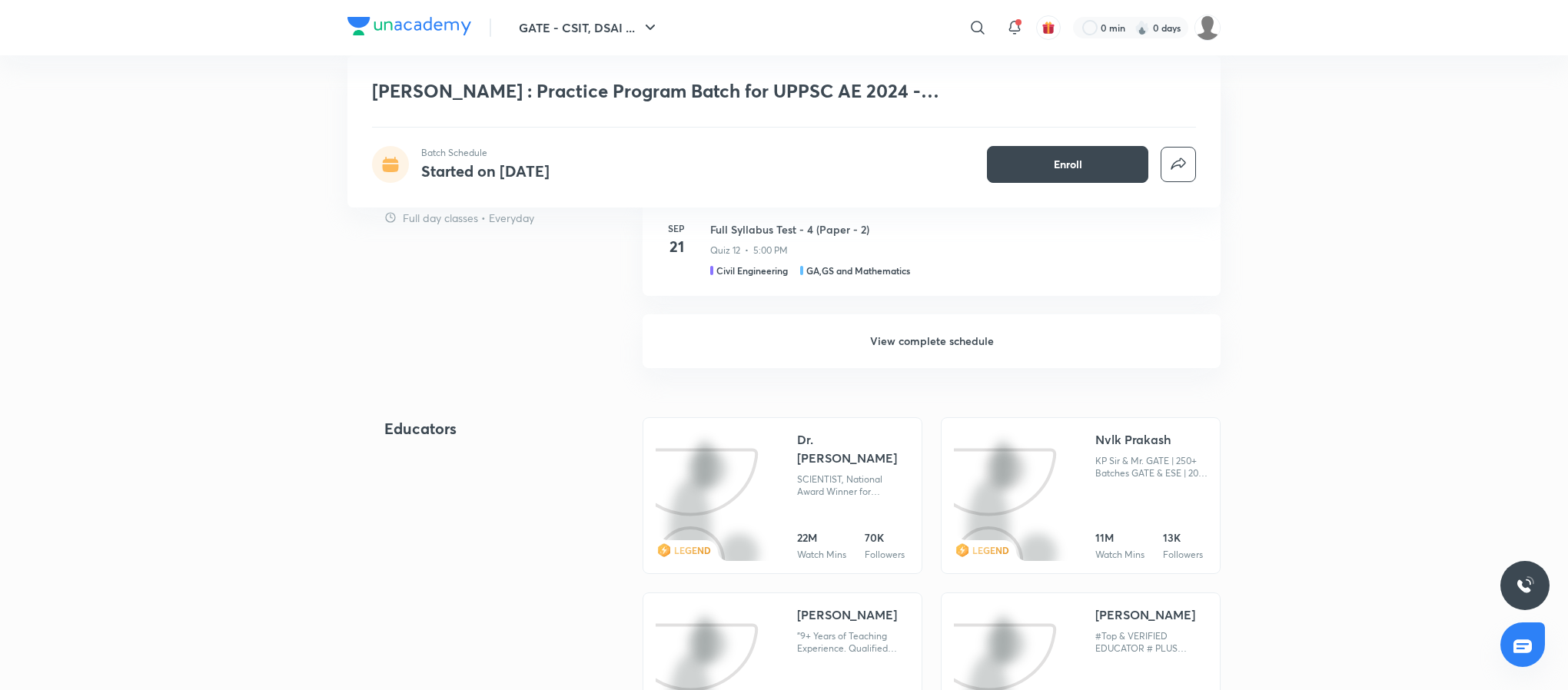
scroll to position [856, 0]
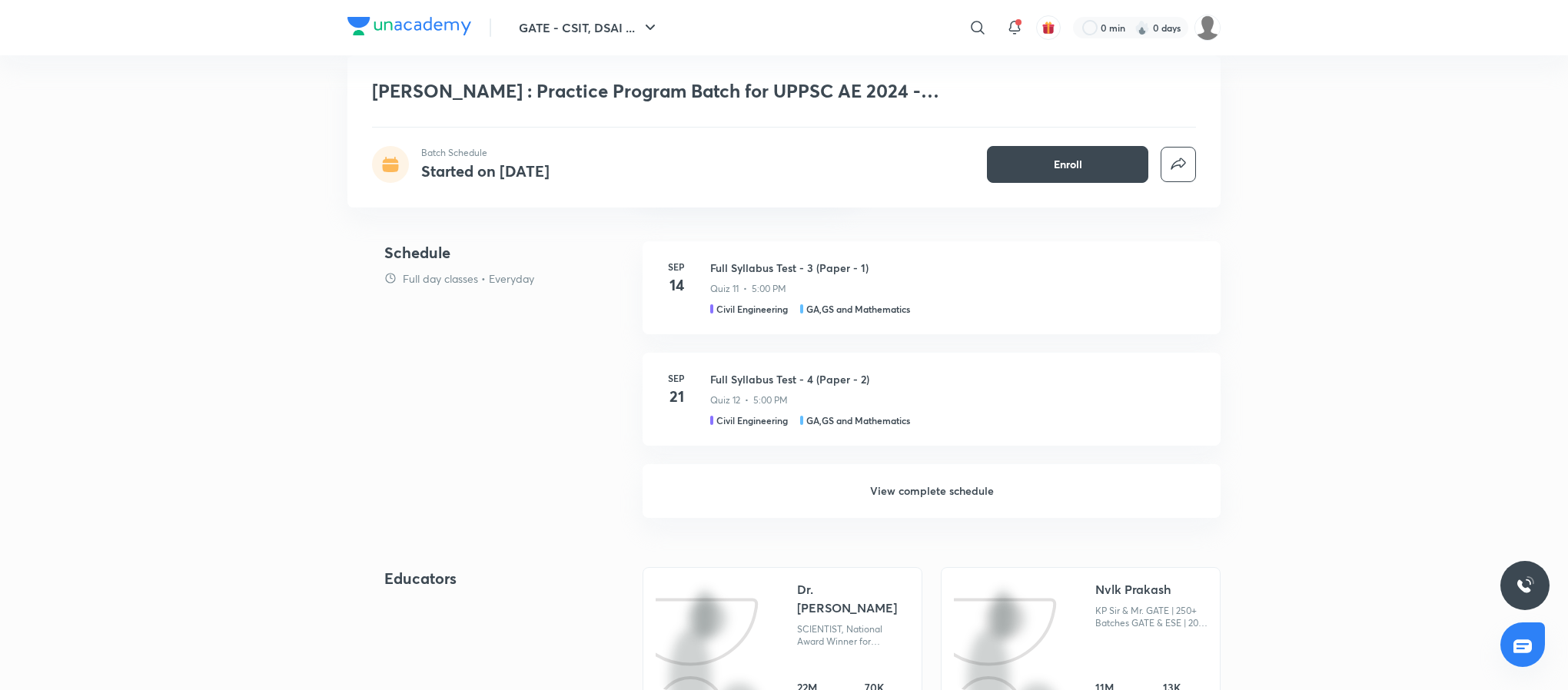
click at [912, 459] on h6 "View complete schedule" at bounding box center [932, 491] width 578 height 54
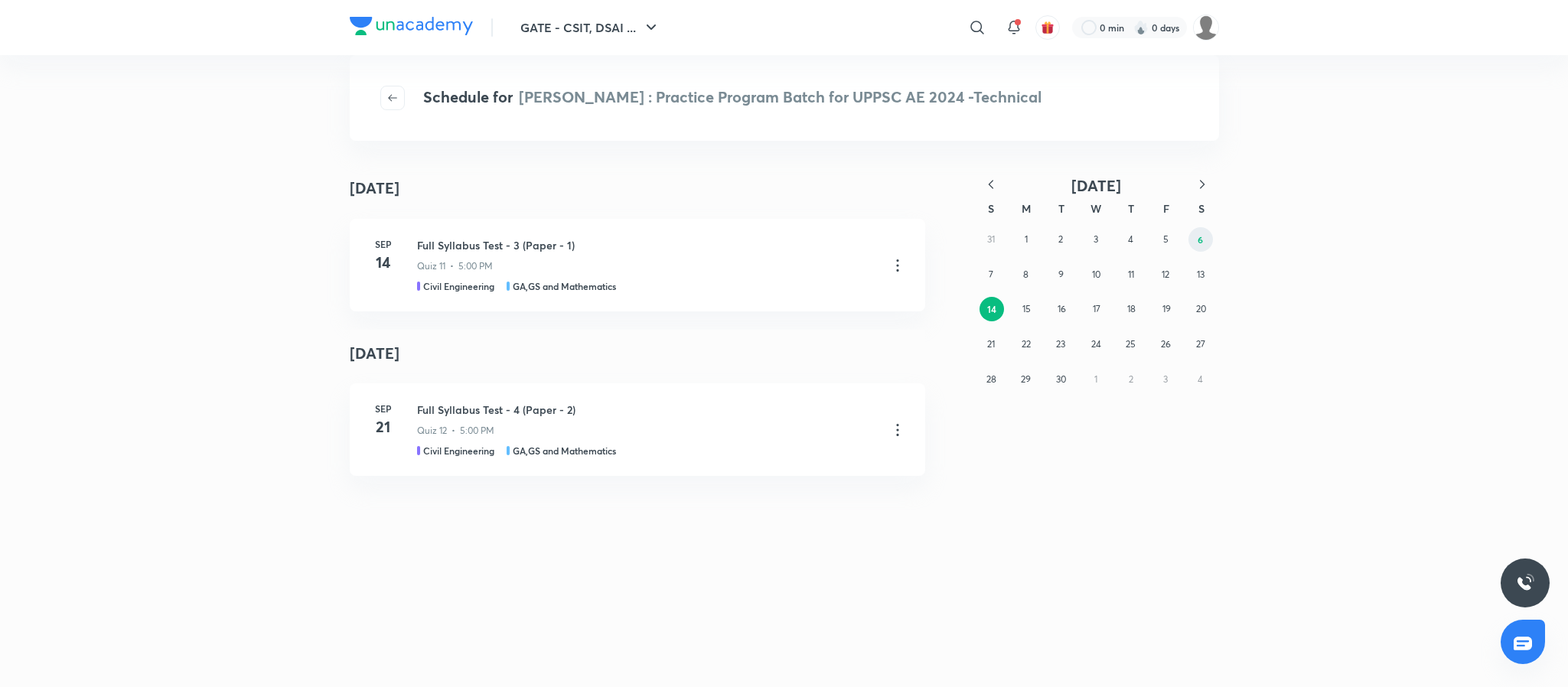
click at [1037, 246] on button "6" at bounding box center [1201, 239] width 24 height 24
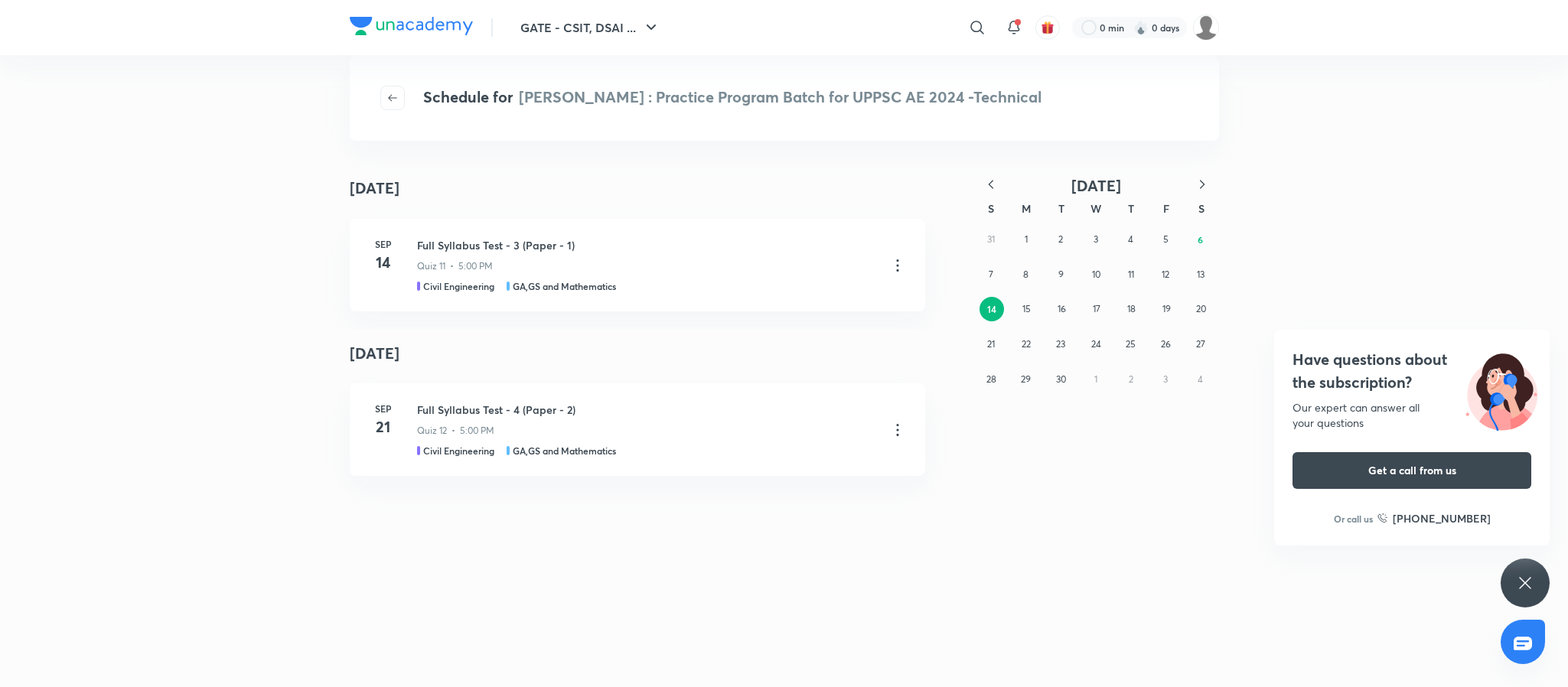
click at [1037, 457] on icon at bounding box center [1525, 582] width 19 height 19
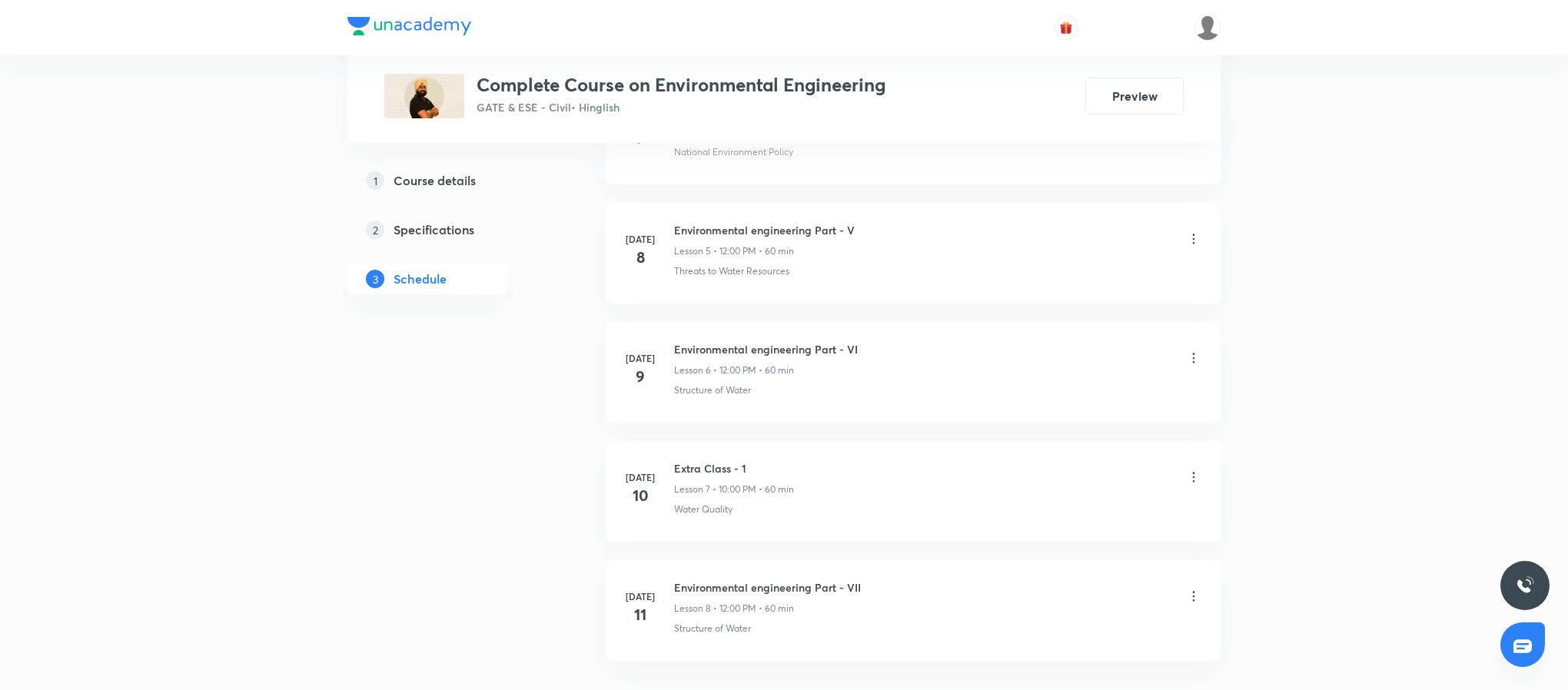
scroll to position [1428, 0]
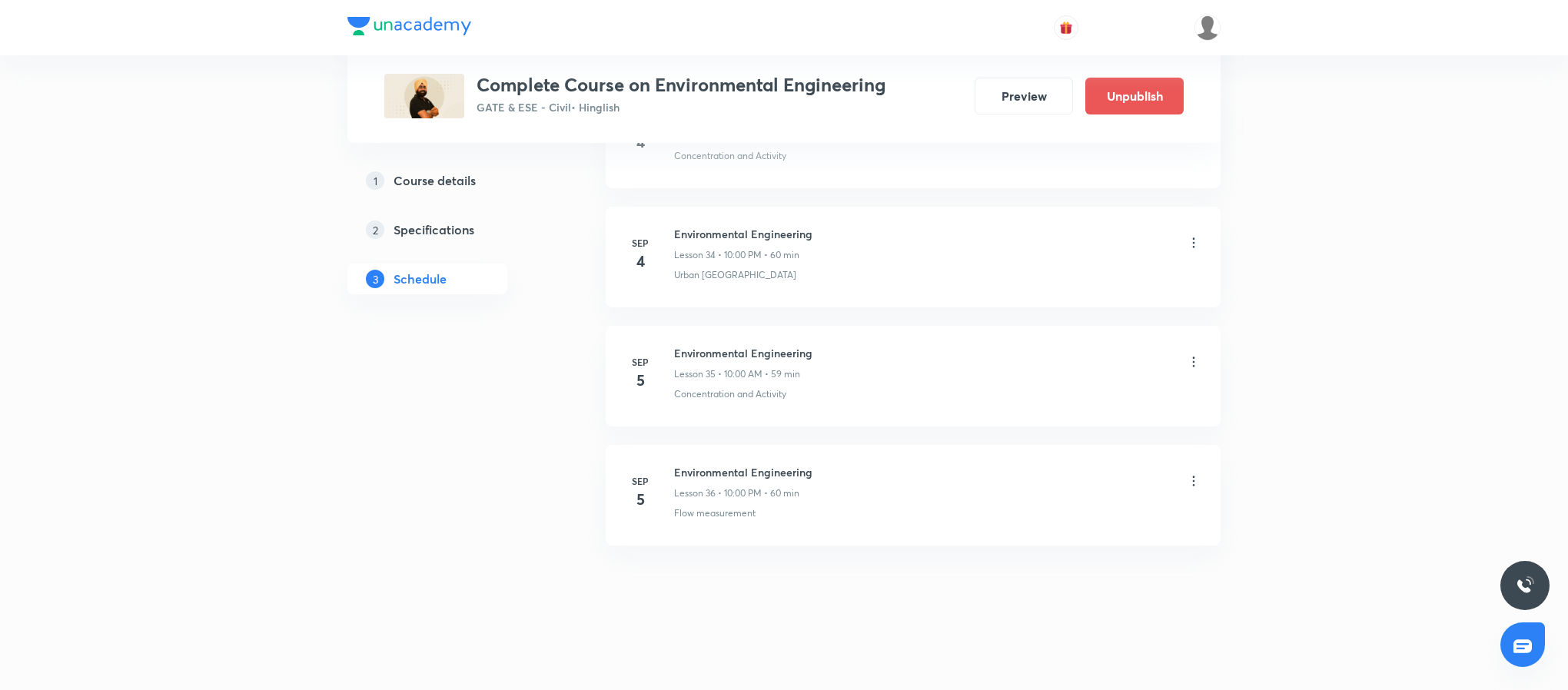
click at [742, 470] on h6 "Environmental Engineering" at bounding box center [743, 472] width 138 height 16
copy h6 "Environmental Engineering"
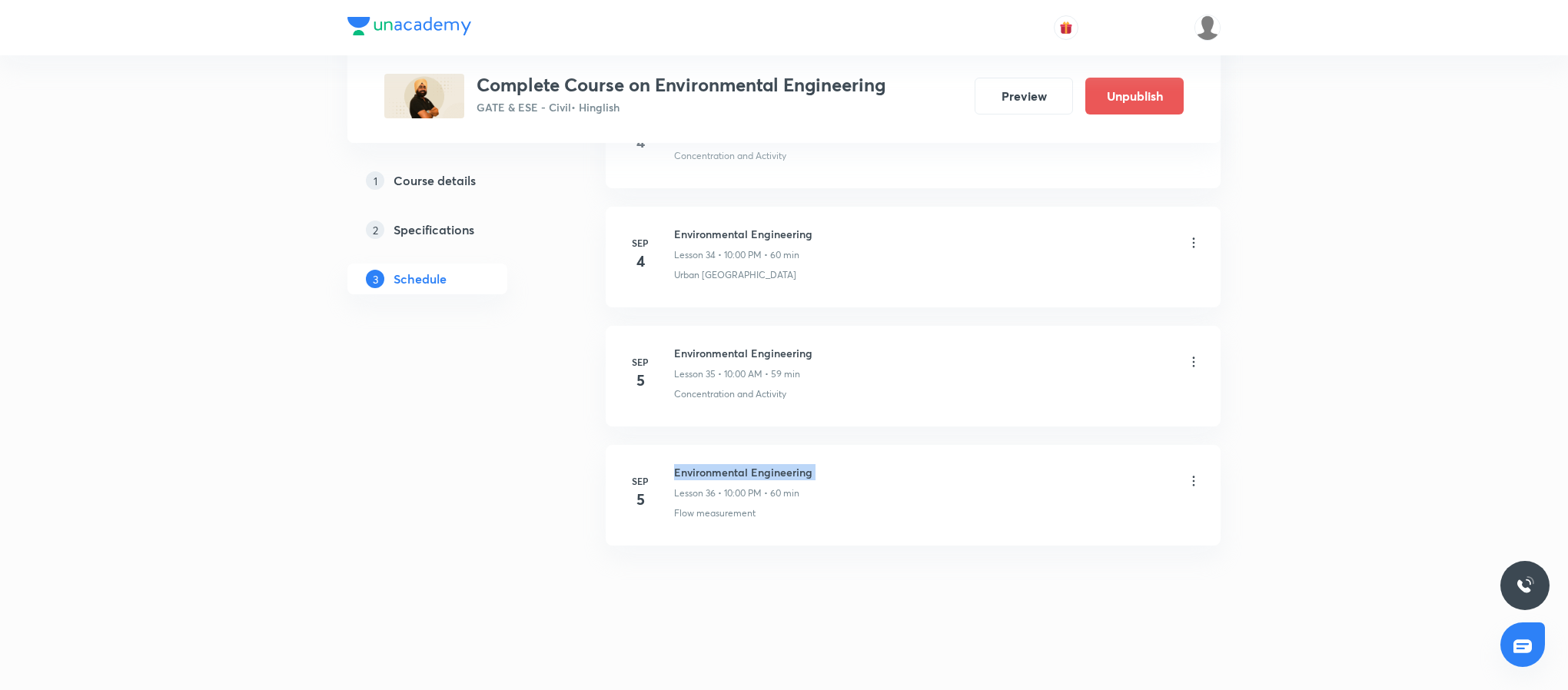
copy h6 "Environmental Engineering"
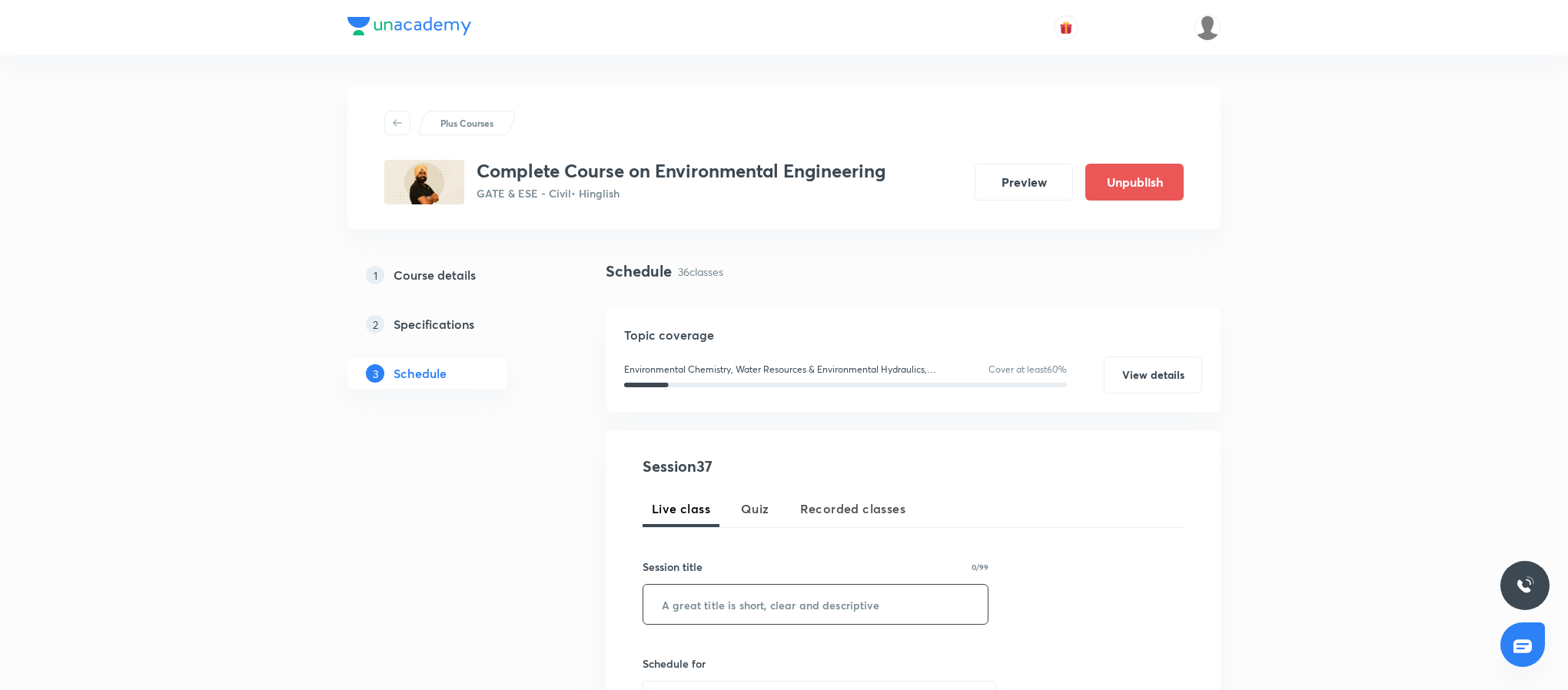
click at [729, 586] on input "text" at bounding box center [816, 605] width 345 height 39
paste input "Environmental Engineering"
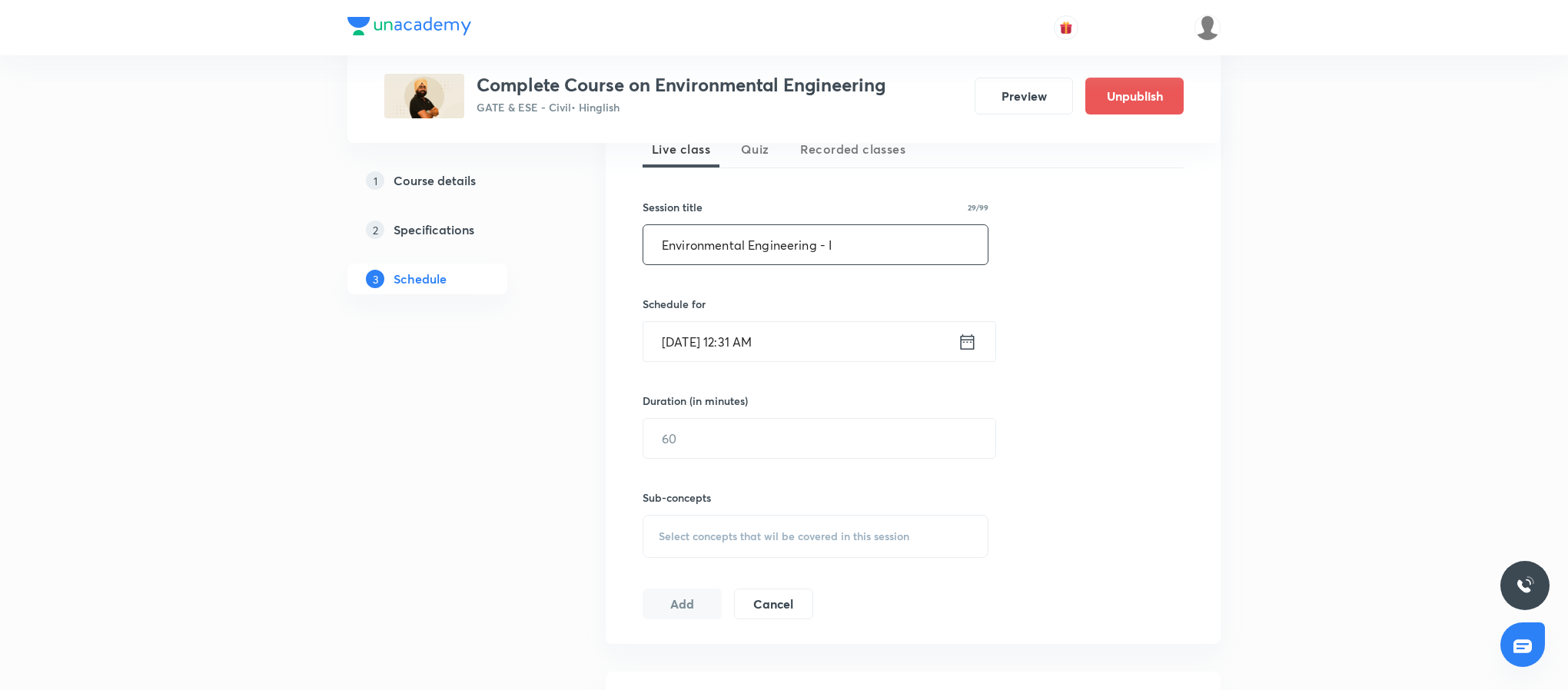
scroll to position [423, 0]
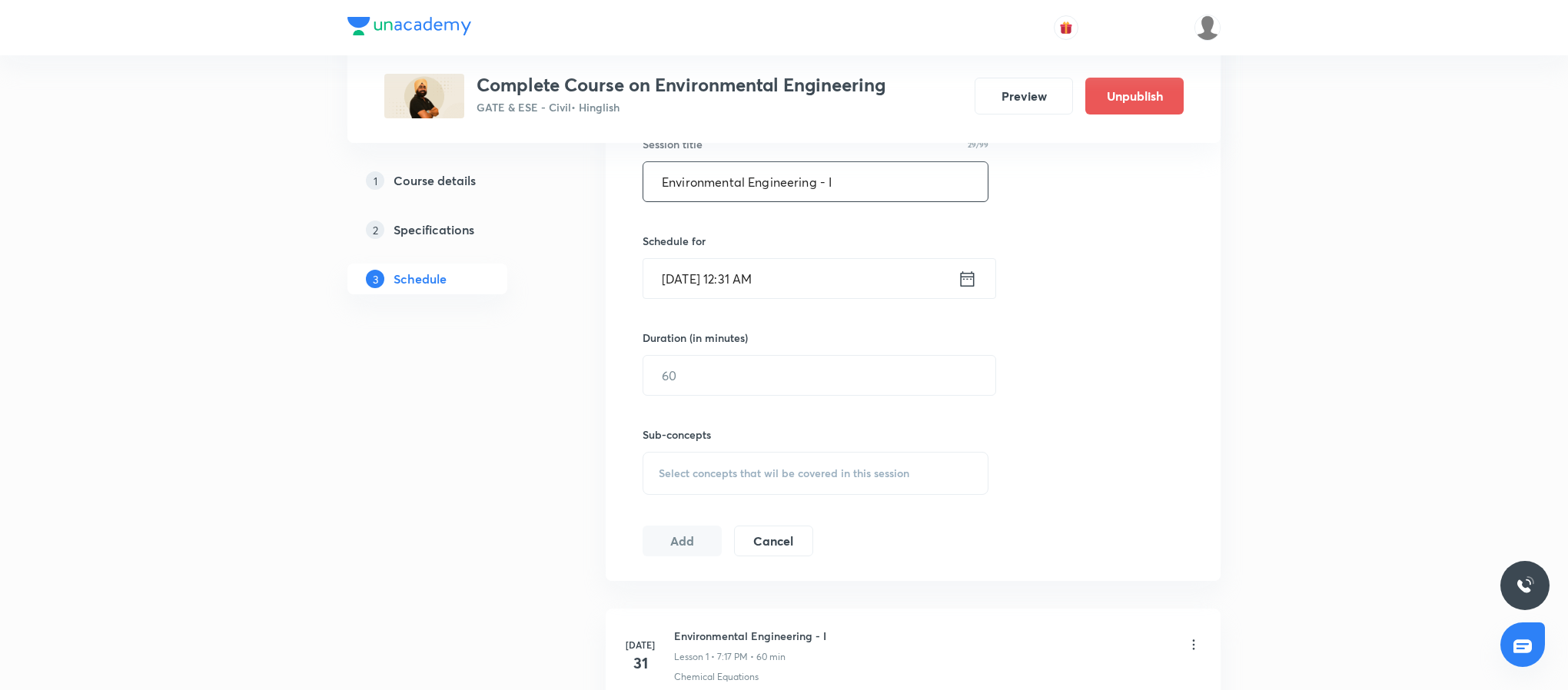
type input "Environmental Engineering - I"
click at [965, 280] on icon at bounding box center [967, 279] width 19 height 22
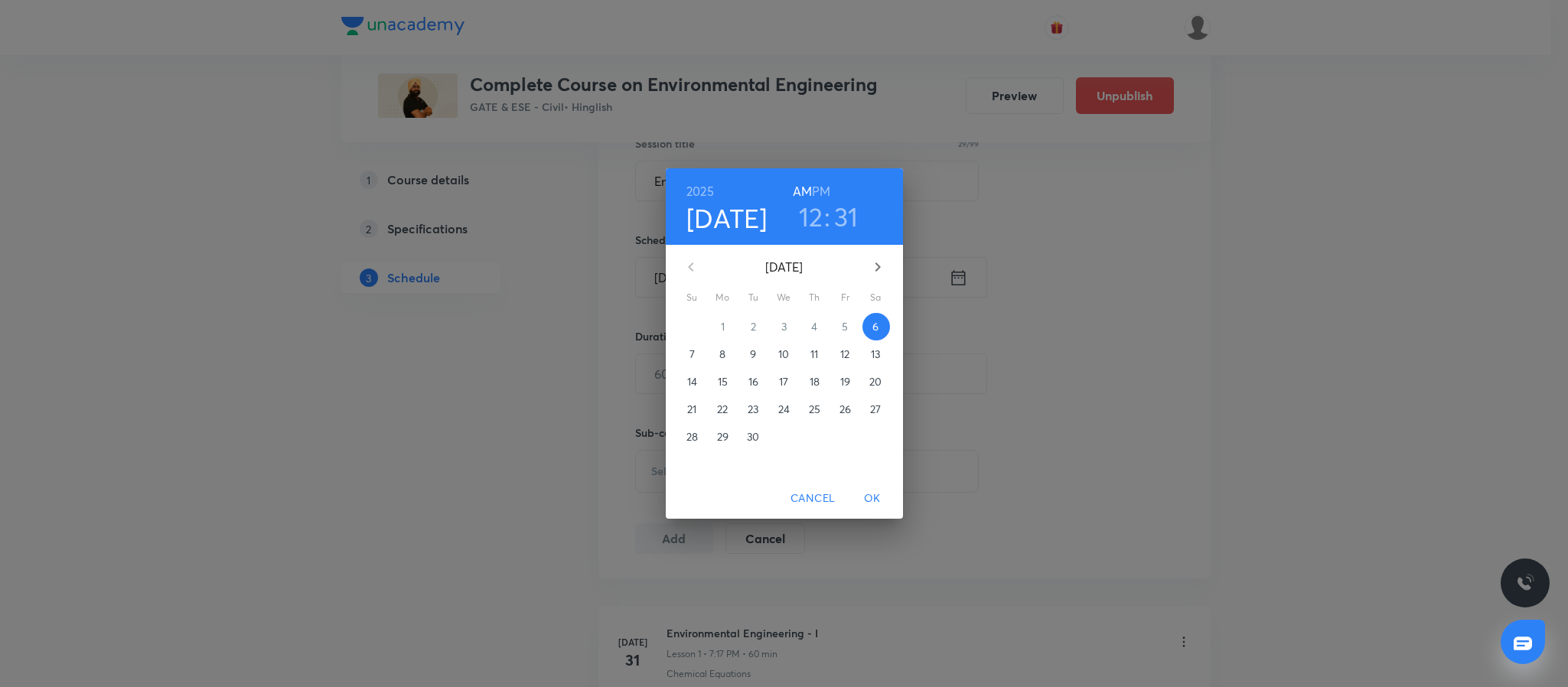
click at [814, 214] on h3 "12" at bounding box center [811, 216] width 24 height 32
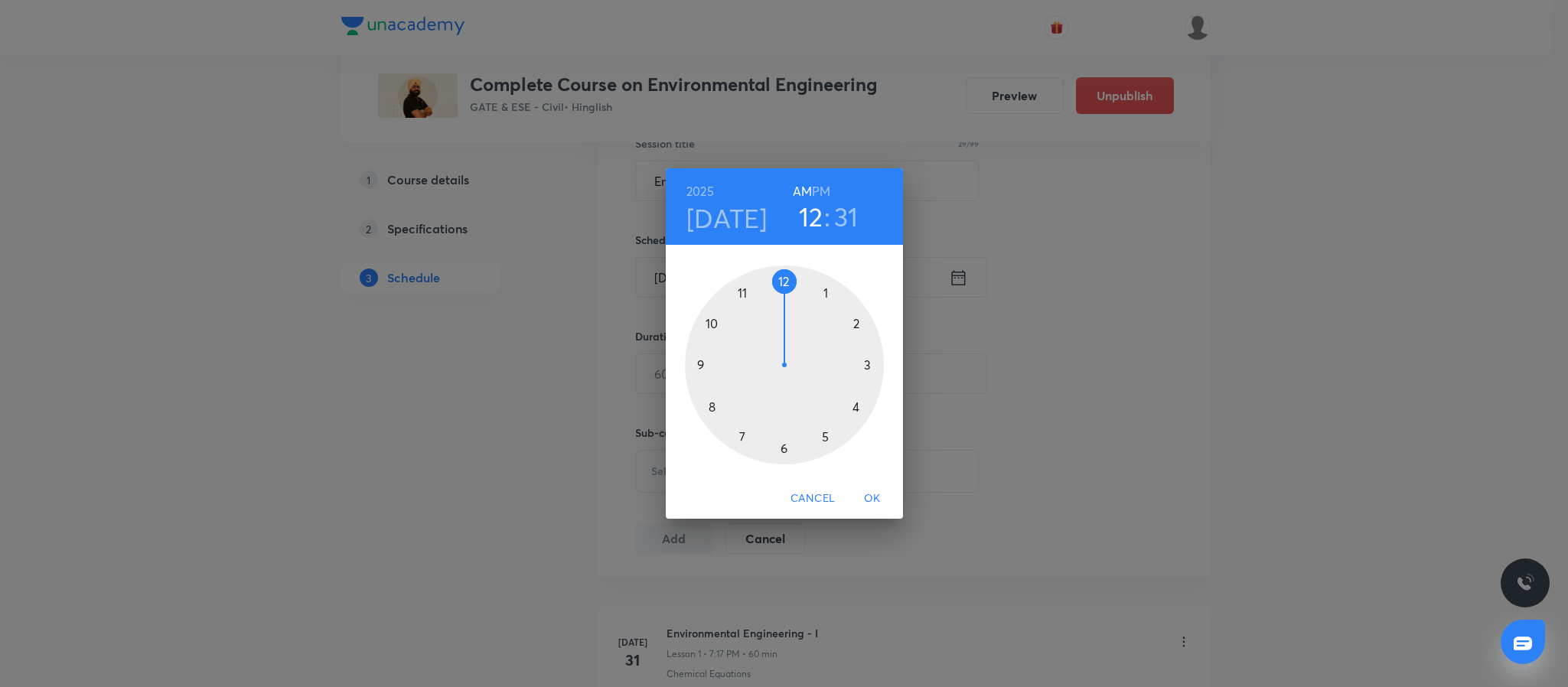
click at [712, 322] on div at bounding box center [784, 364] width 199 height 199
click at [781, 279] on div at bounding box center [784, 364] width 199 height 199
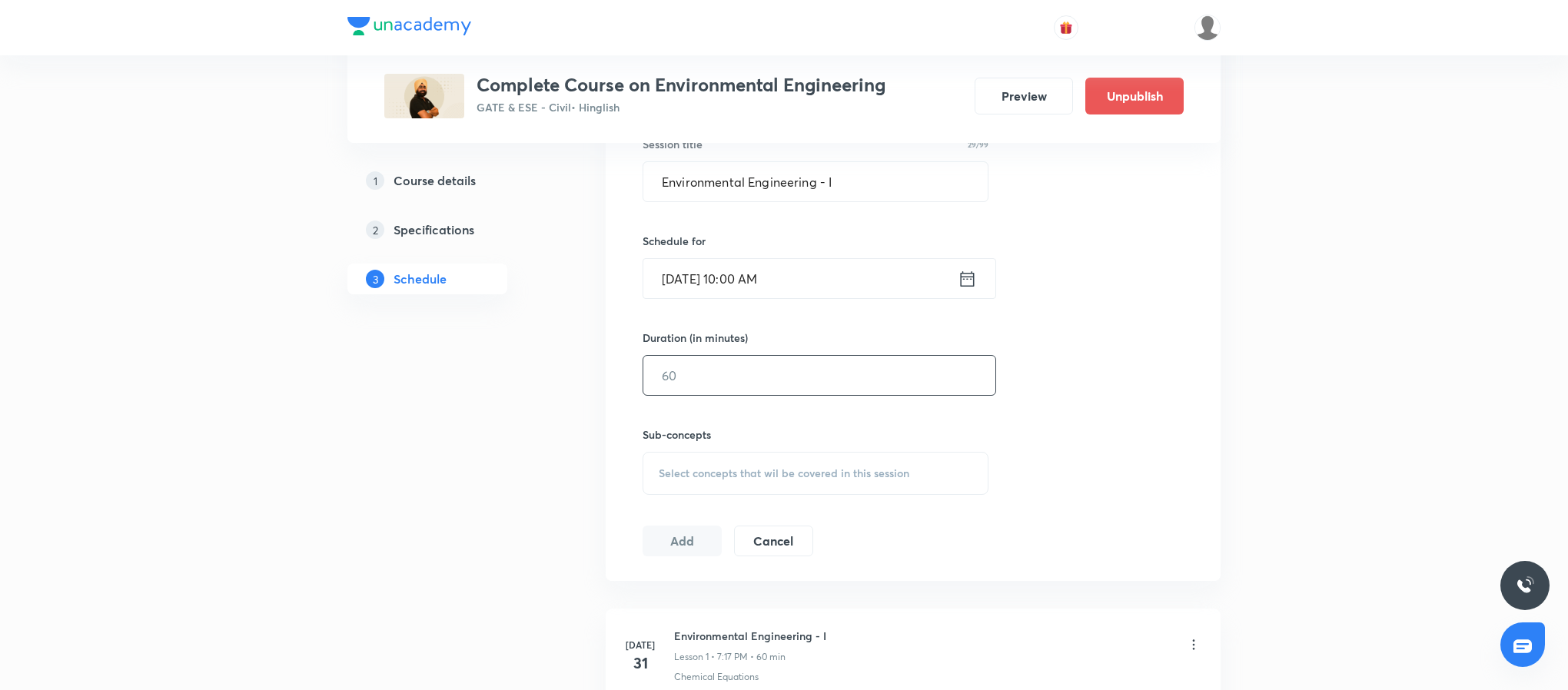
click at [736, 388] on input "text" at bounding box center [819, 375] width 352 height 39
type input "60"
click at [778, 487] on div "Select concepts that wil be covered in this session" at bounding box center [815, 473] width 346 height 43
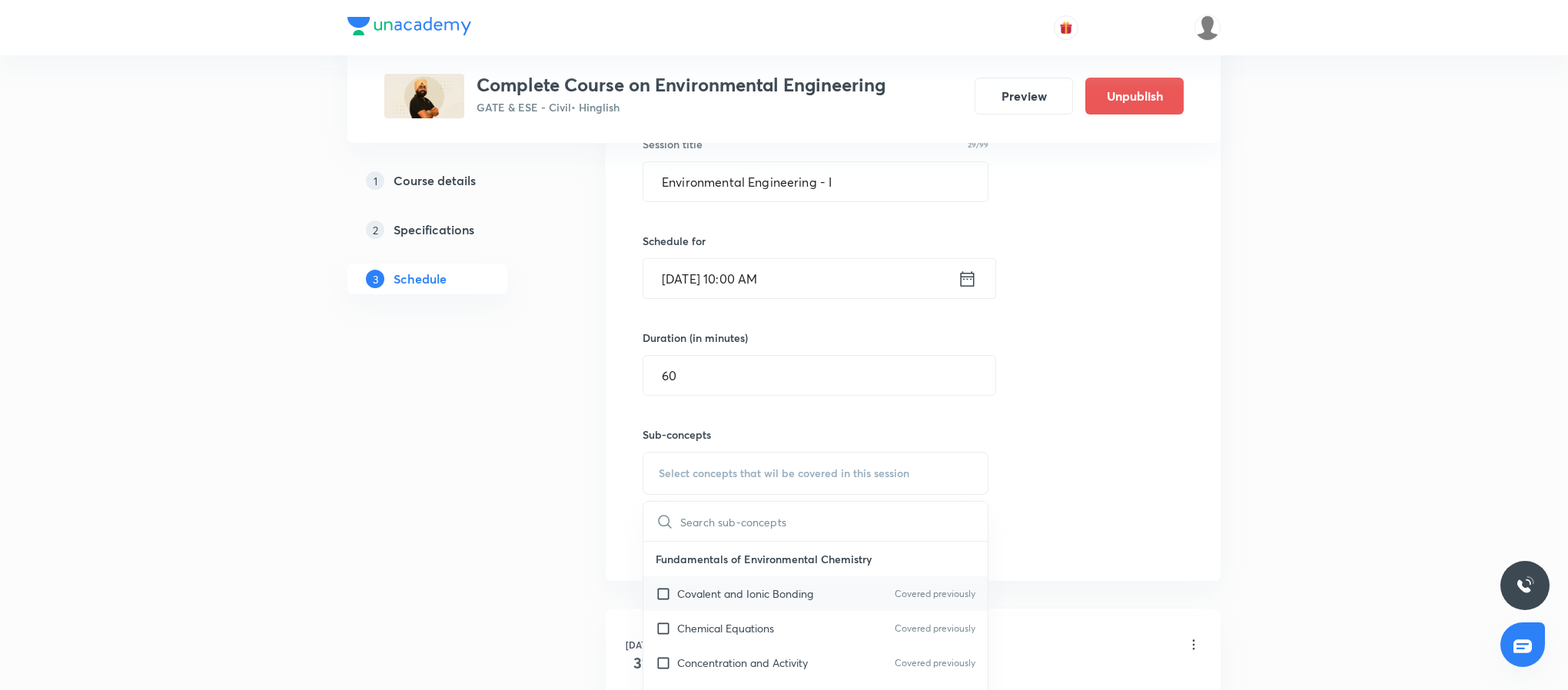
click at [789, 586] on div "Covalent and Ionic Bonding Covered previously" at bounding box center [816, 593] width 345 height 35
checkbox input "true"
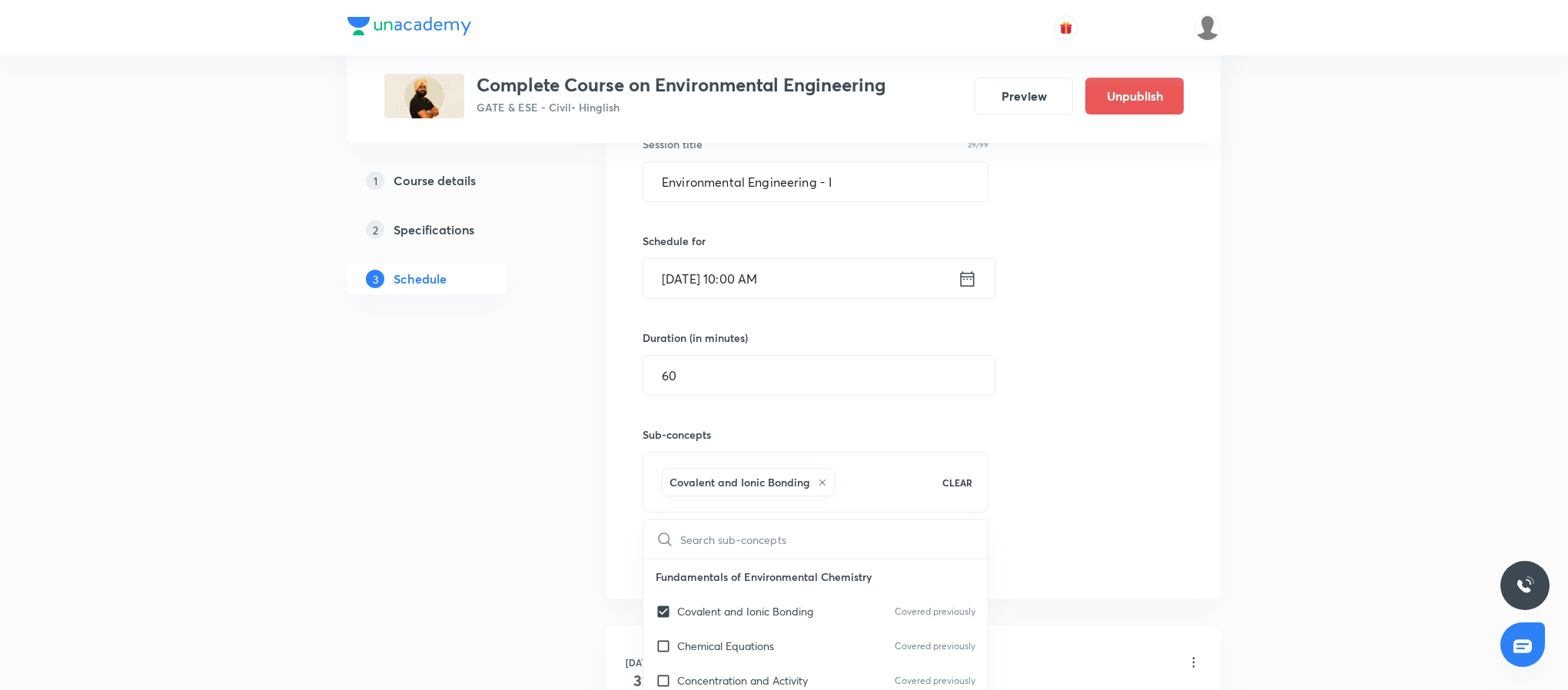
click at [1027, 471] on div "Session 37 Live class Quiz Recorded classes Session title 29/99 Environmental E…" at bounding box center [913, 303] width 541 height 542
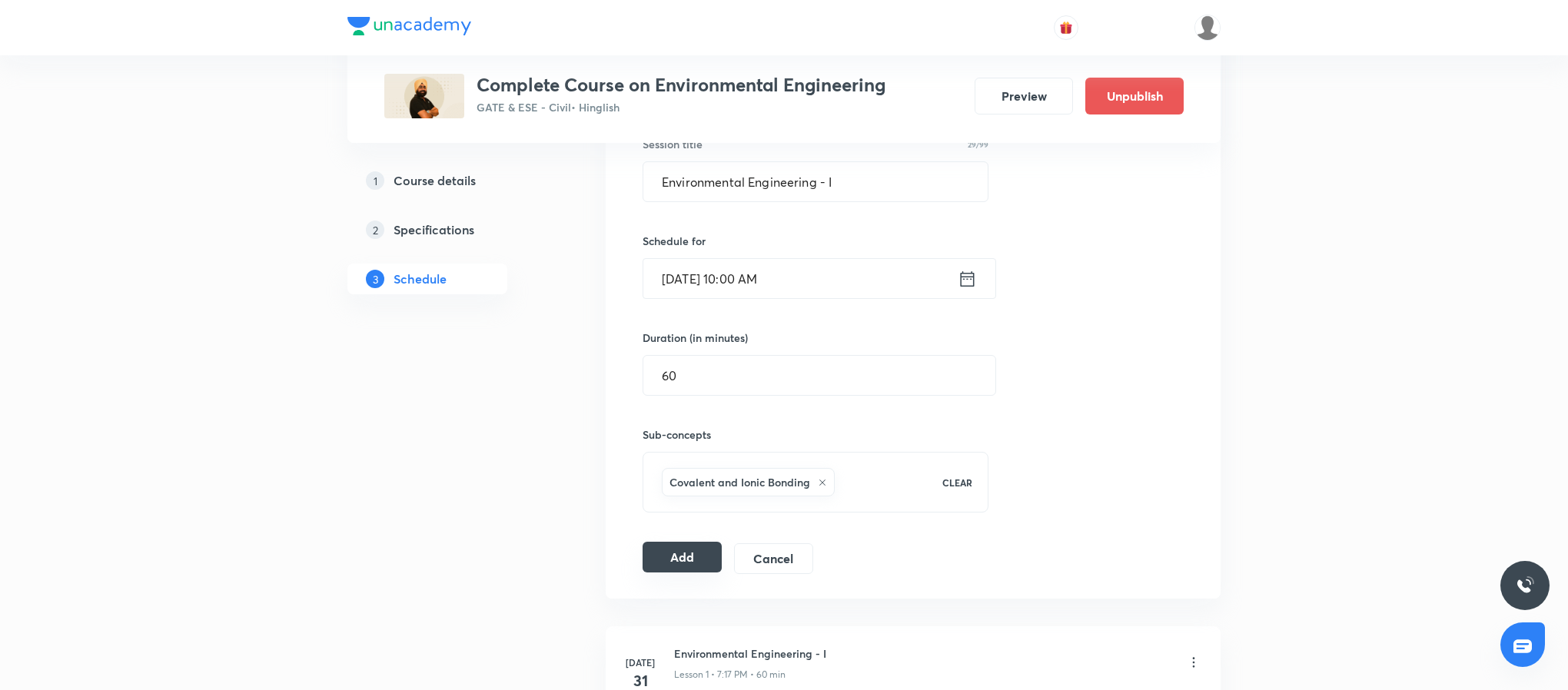
click at [649, 554] on button "Add" at bounding box center [682, 557] width 79 height 31
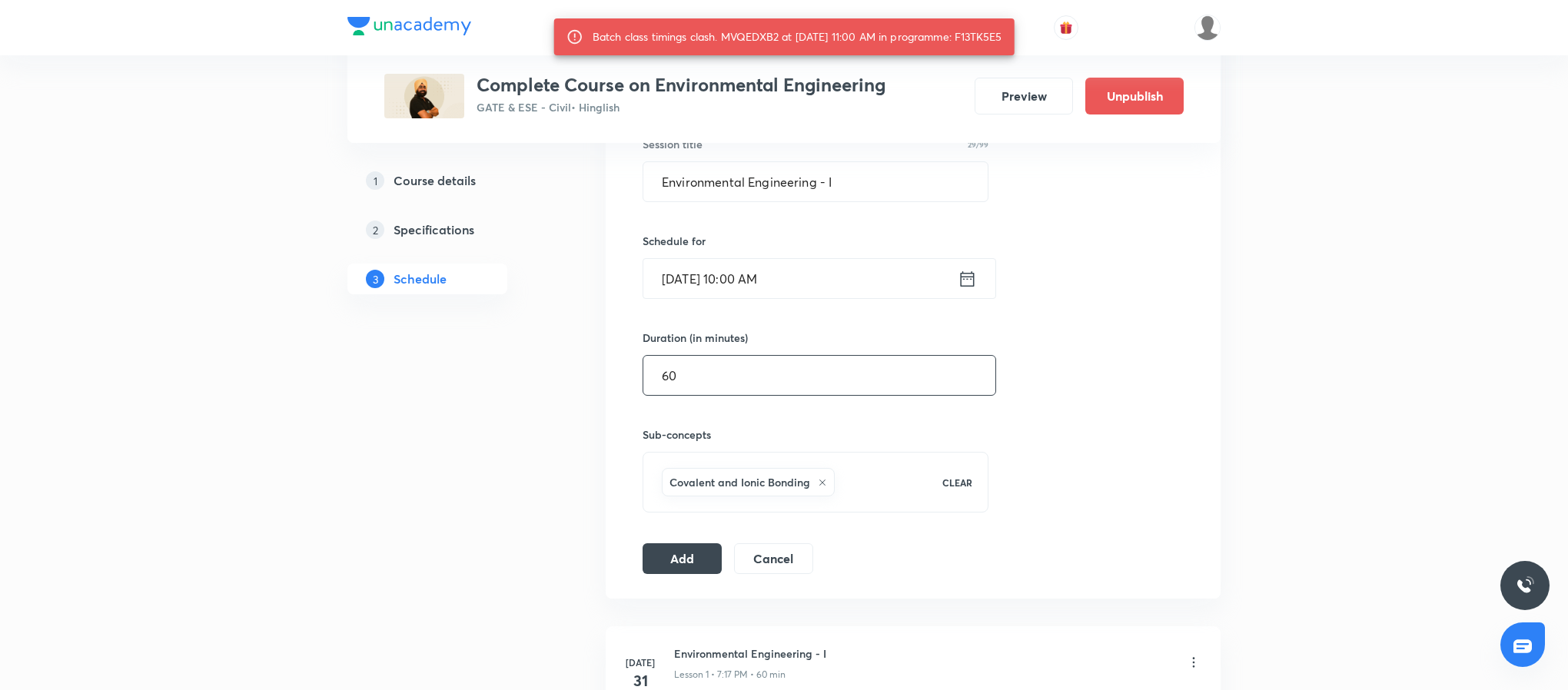
click at [771, 378] on input "60" at bounding box center [819, 375] width 352 height 39
type input "6"
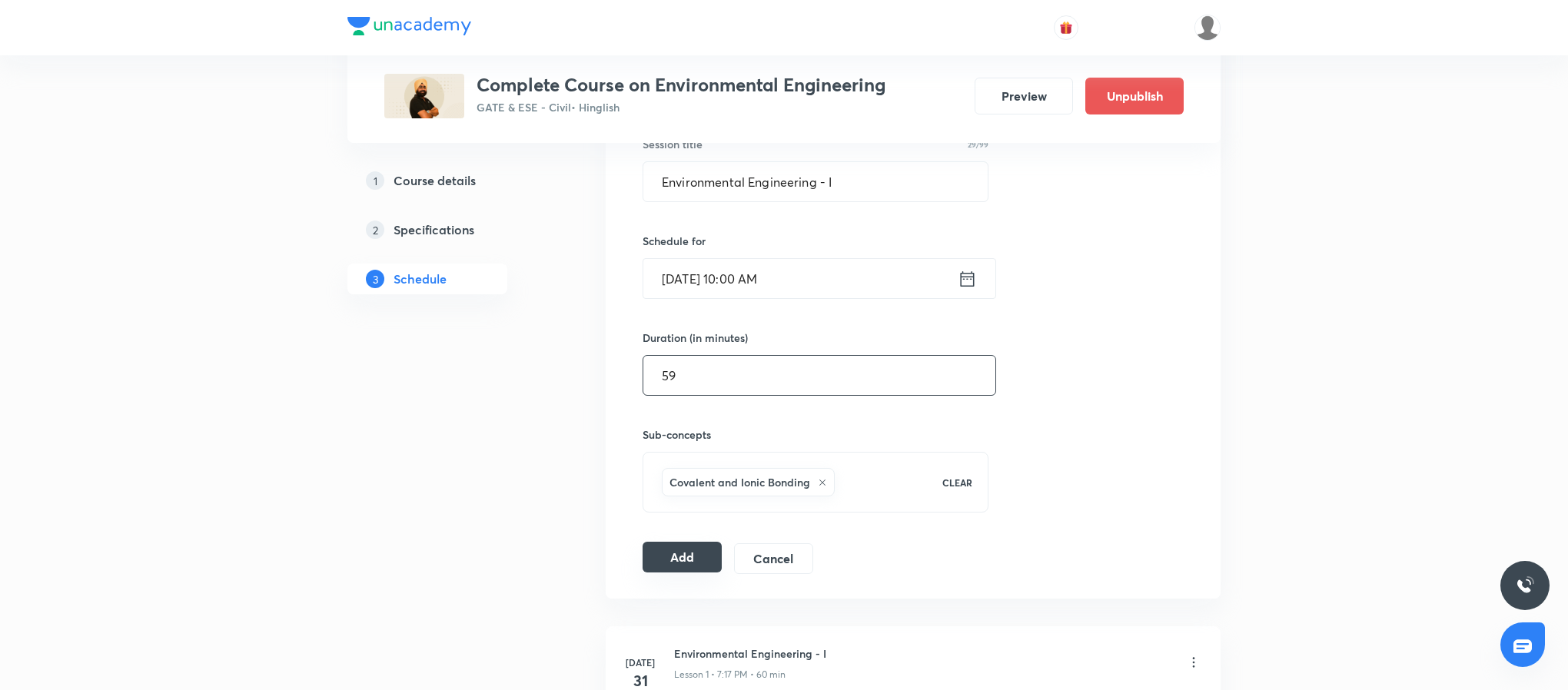
type input "59"
click at [677, 572] on button "Add" at bounding box center [682, 557] width 79 height 31
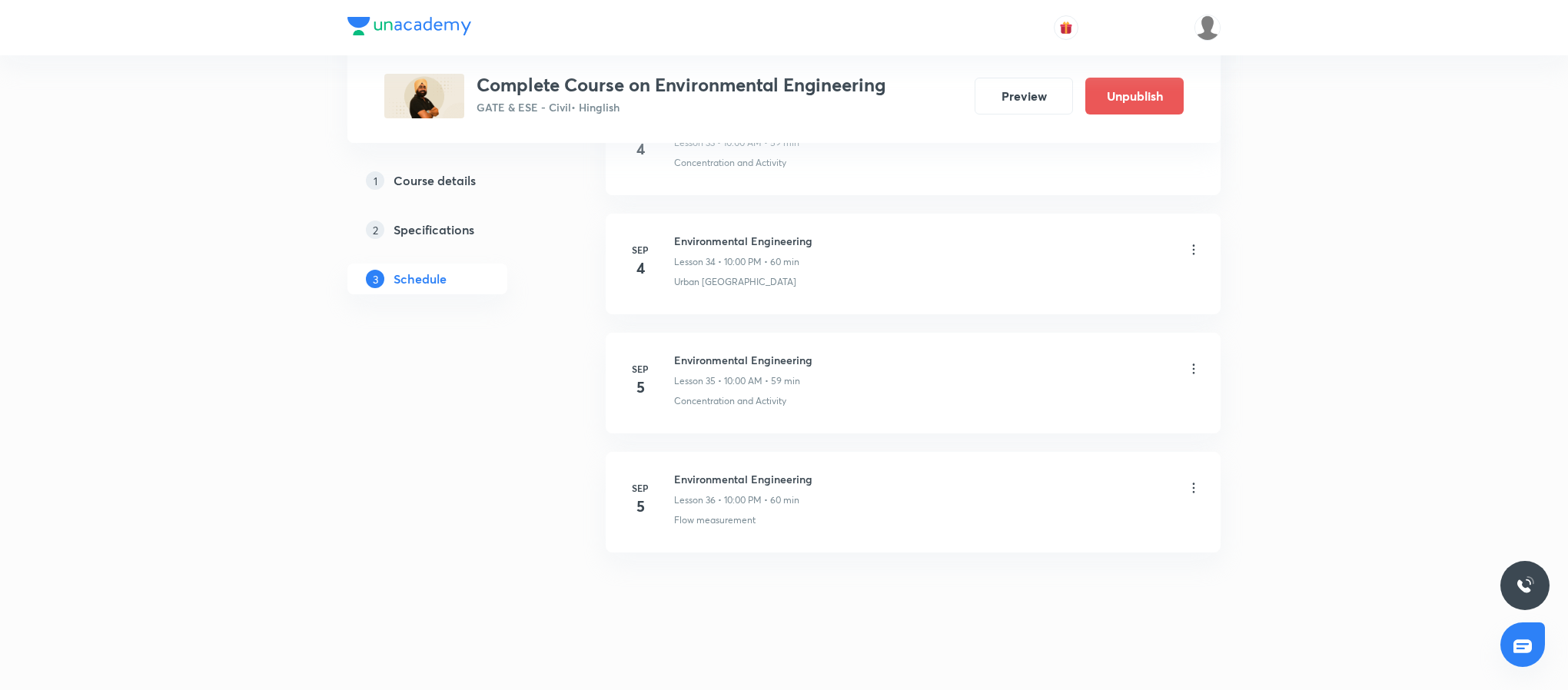
scroll to position [4802, 0]
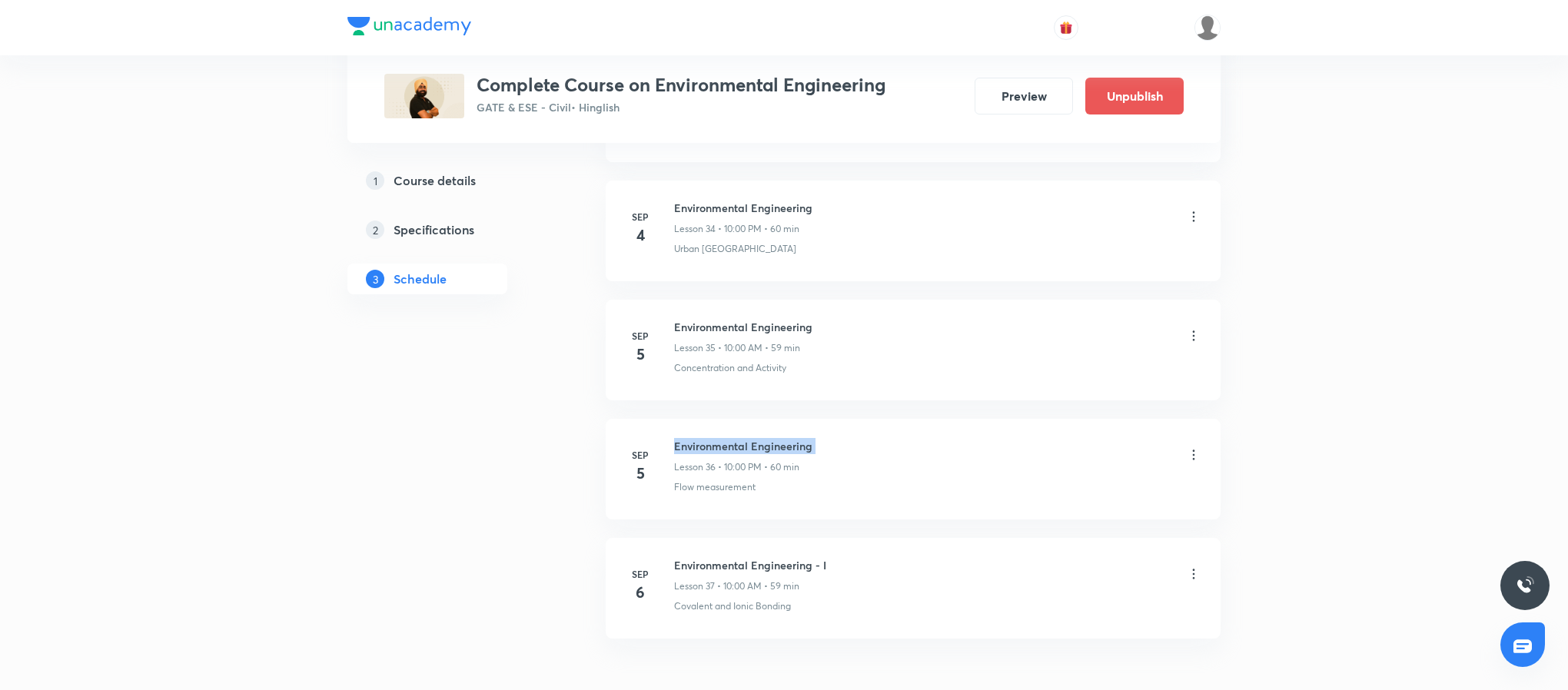
scroll to position [4781, 0]
click at [771, 573] on h6 "Environmental Engineering - I" at bounding box center [750, 565] width 153 height 16
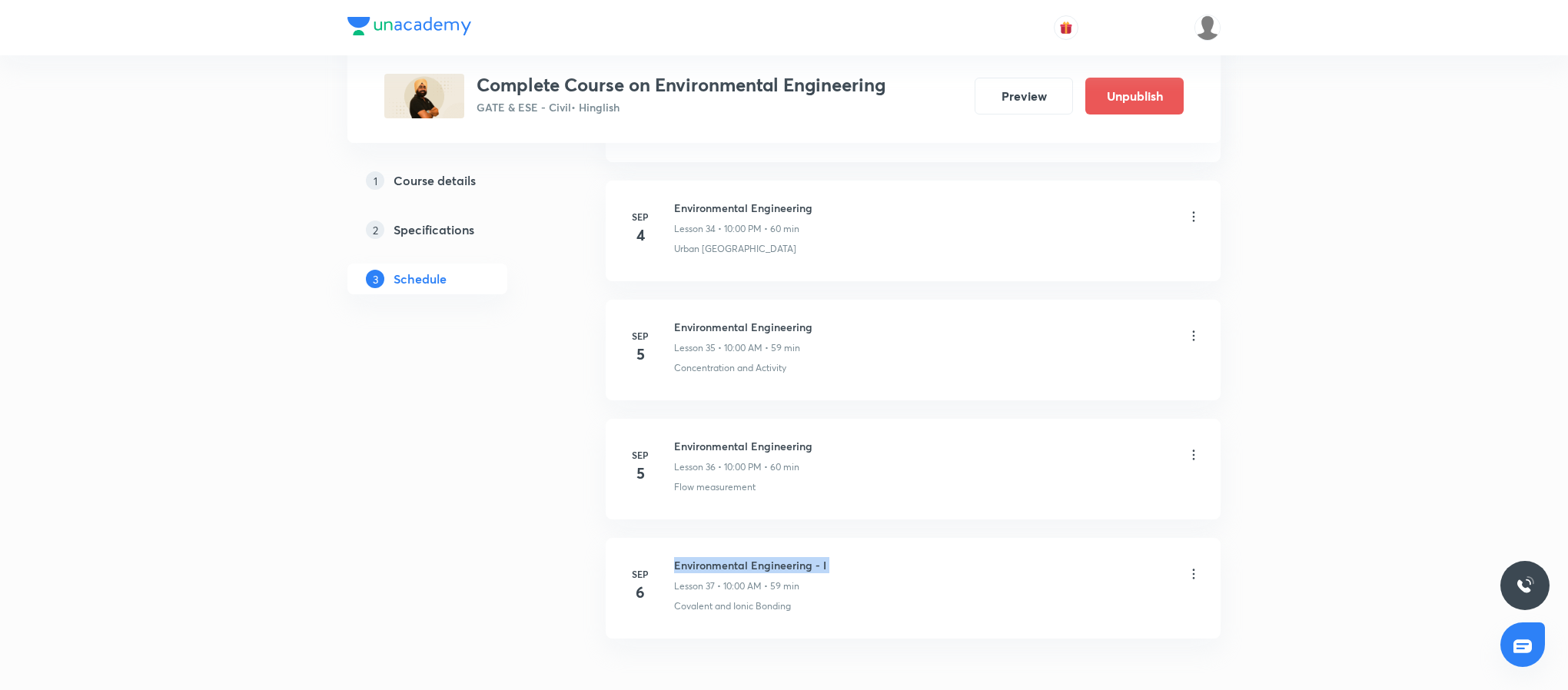
copy h6 "Environmental Engineering - I"
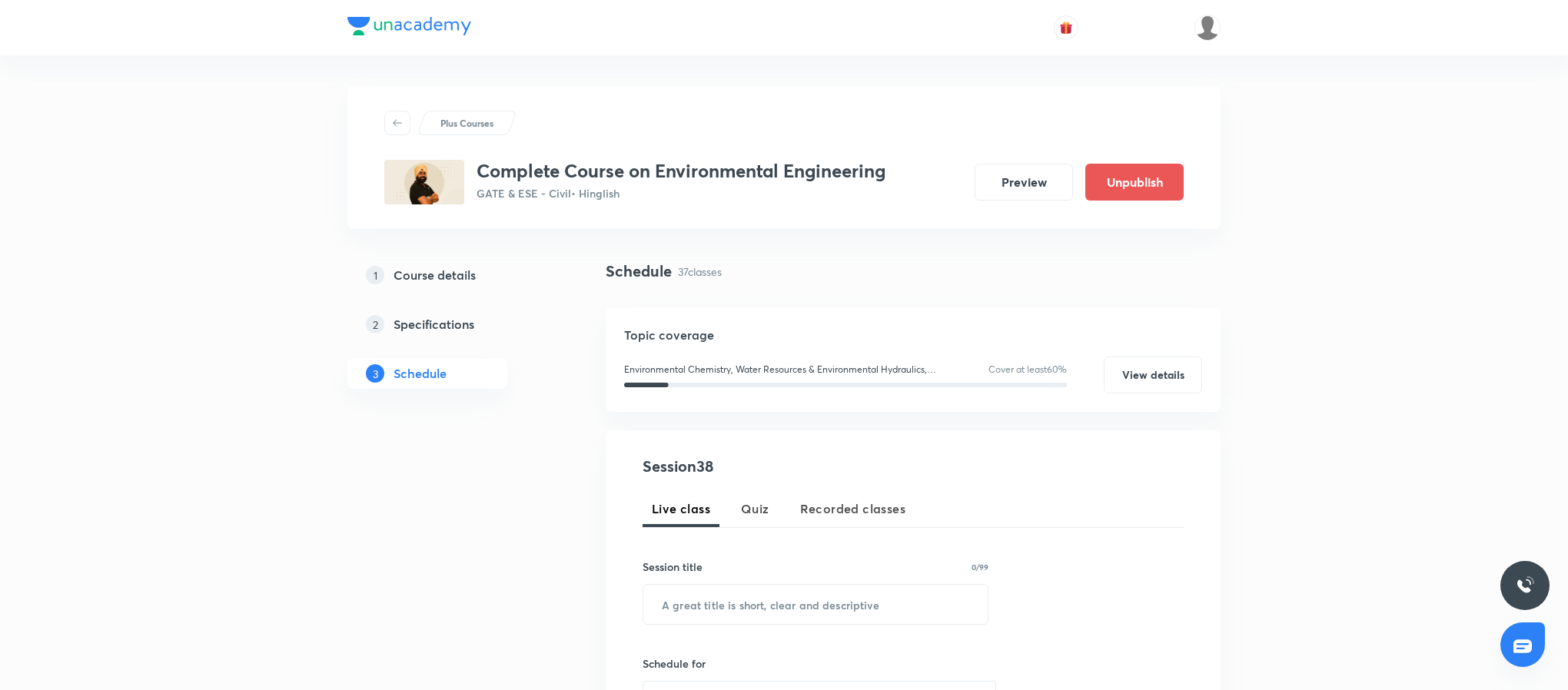
scroll to position [251, 0]
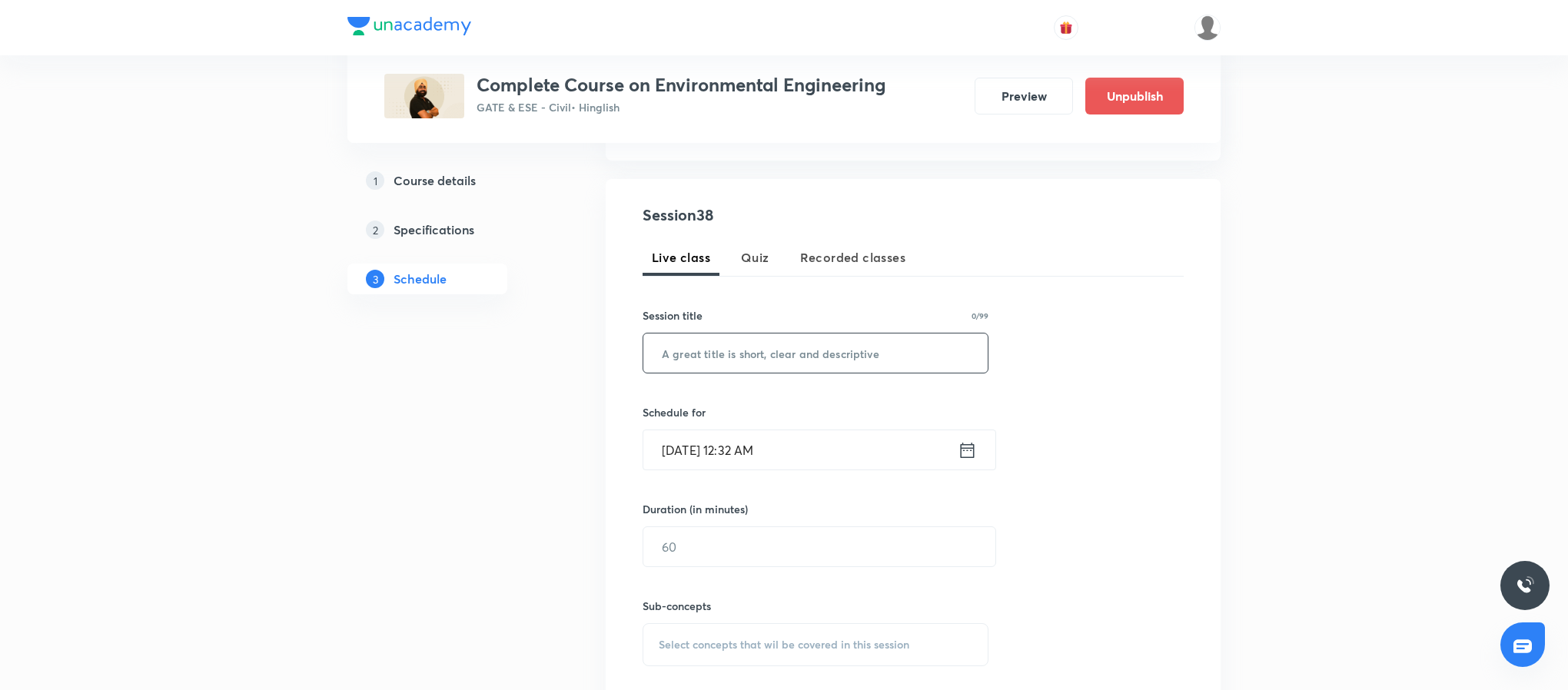
click at [793, 371] on input "text" at bounding box center [816, 354] width 345 height 39
paste input "Environmental Engineering - I"
type input "Environmental Engineering - II"
click at [968, 450] on icon at bounding box center [967, 450] width 19 height 22
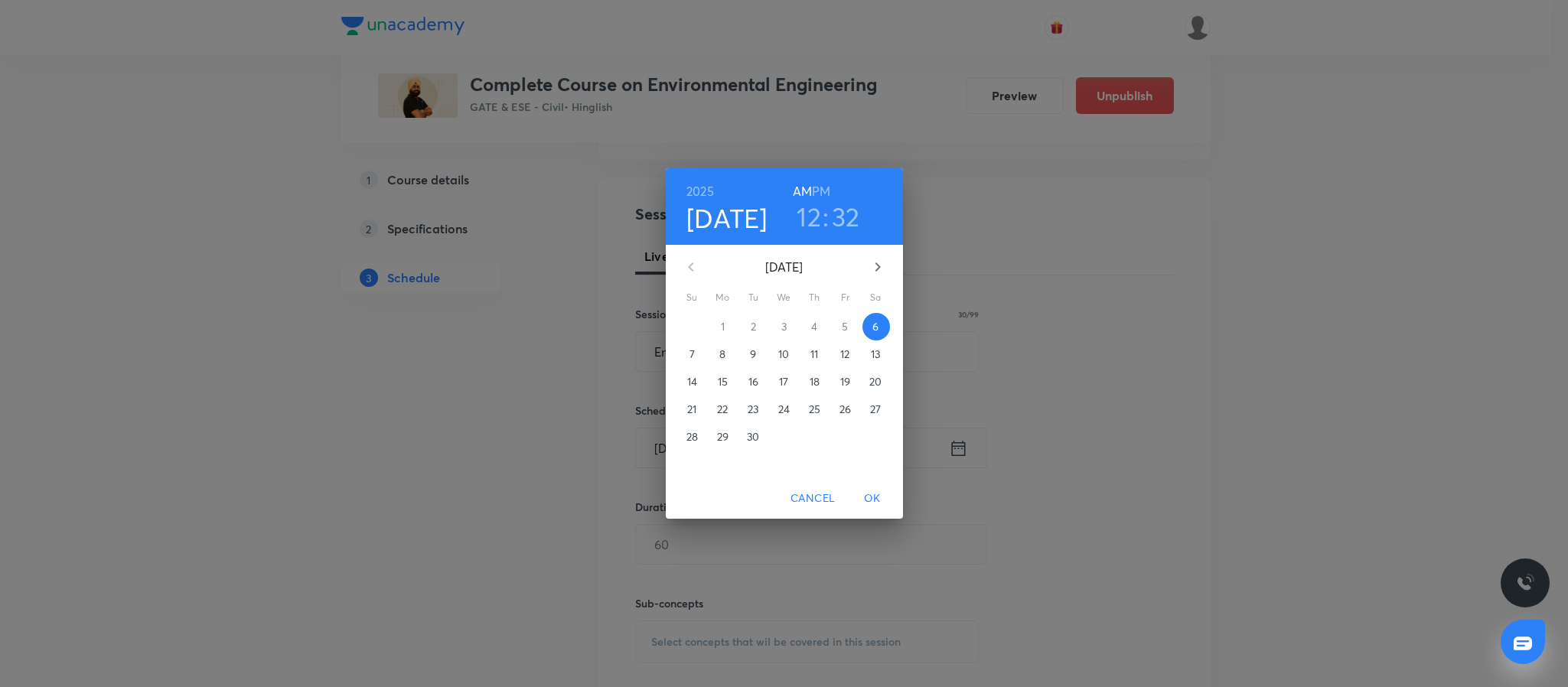
click at [827, 189] on h6 "PM" at bounding box center [821, 191] width 19 height 21
click at [806, 215] on h3 "12" at bounding box center [808, 216] width 24 height 32
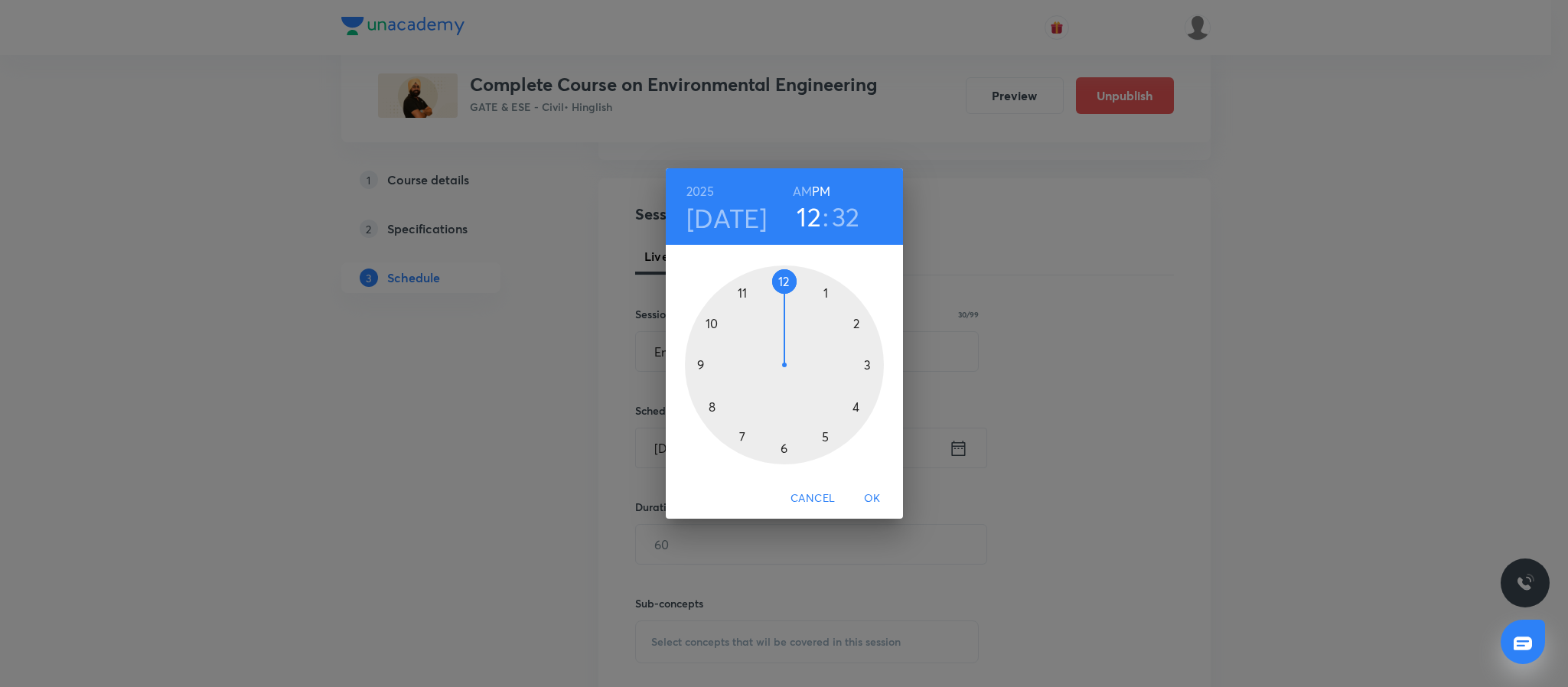
click at [712, 322] on div at bounding box center [784, 364] width 199 height 199
click at [780, 282] on div at bounding box center [784, 364] width 199 height 199
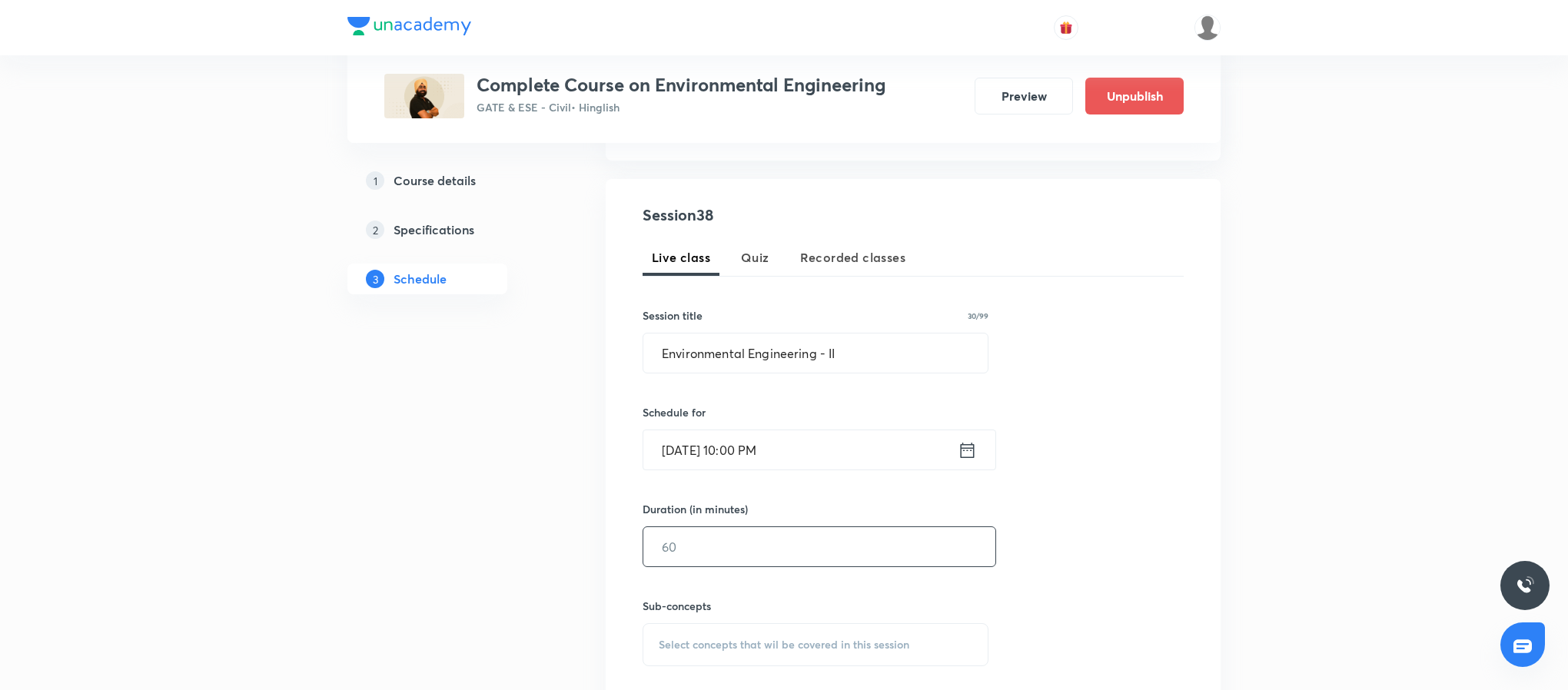
click at [783, 554] on input "text" at bounding box center [819, 546] width 352 height 39
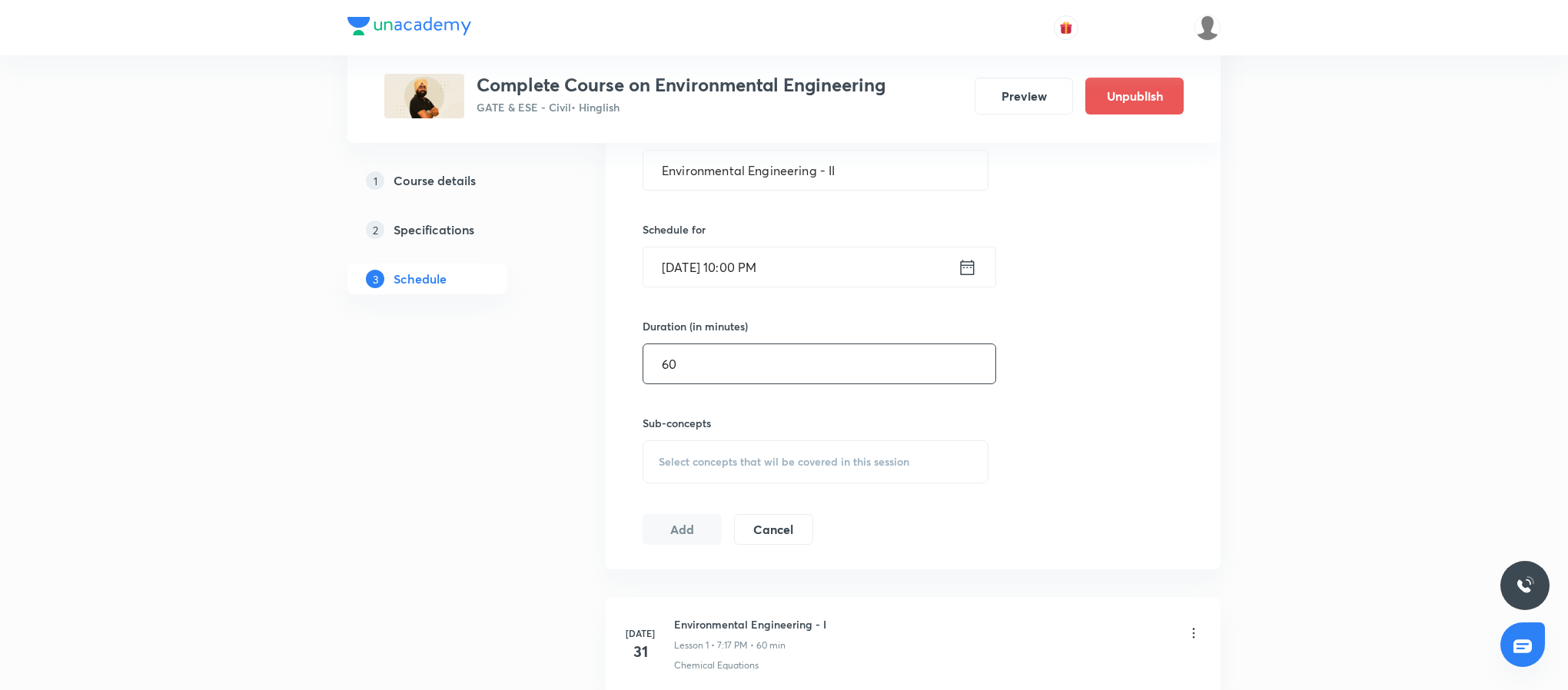
scroll to position [439, 0]
type input "60"
click at [778, 451] on span "Select concepts that wil be covered in this session" at bounding box center [784, 458] width 250 height 13
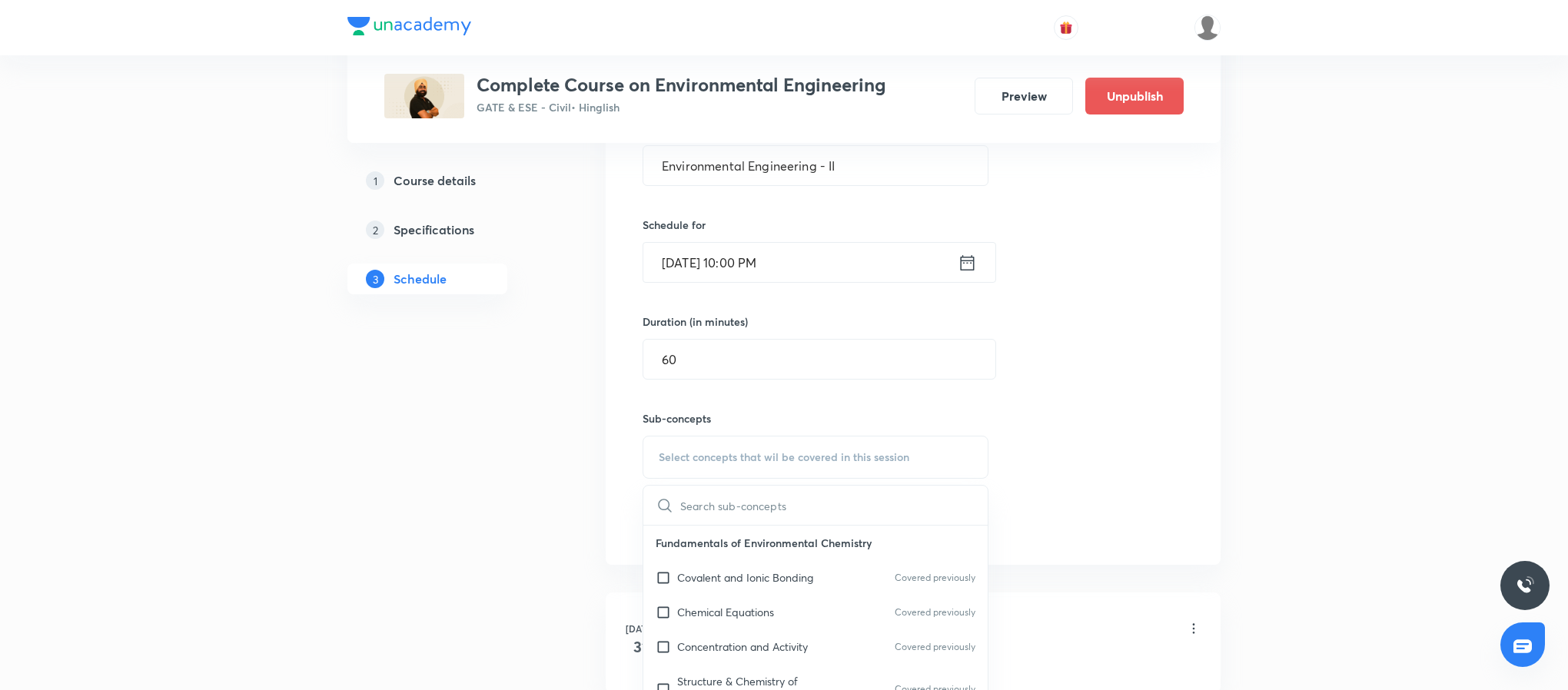
click at [780, 593] on div "Covalent and Ionic Bonding Covered previously" at bounding box center [816, 577] width 345 height 35
checkbox input "true"
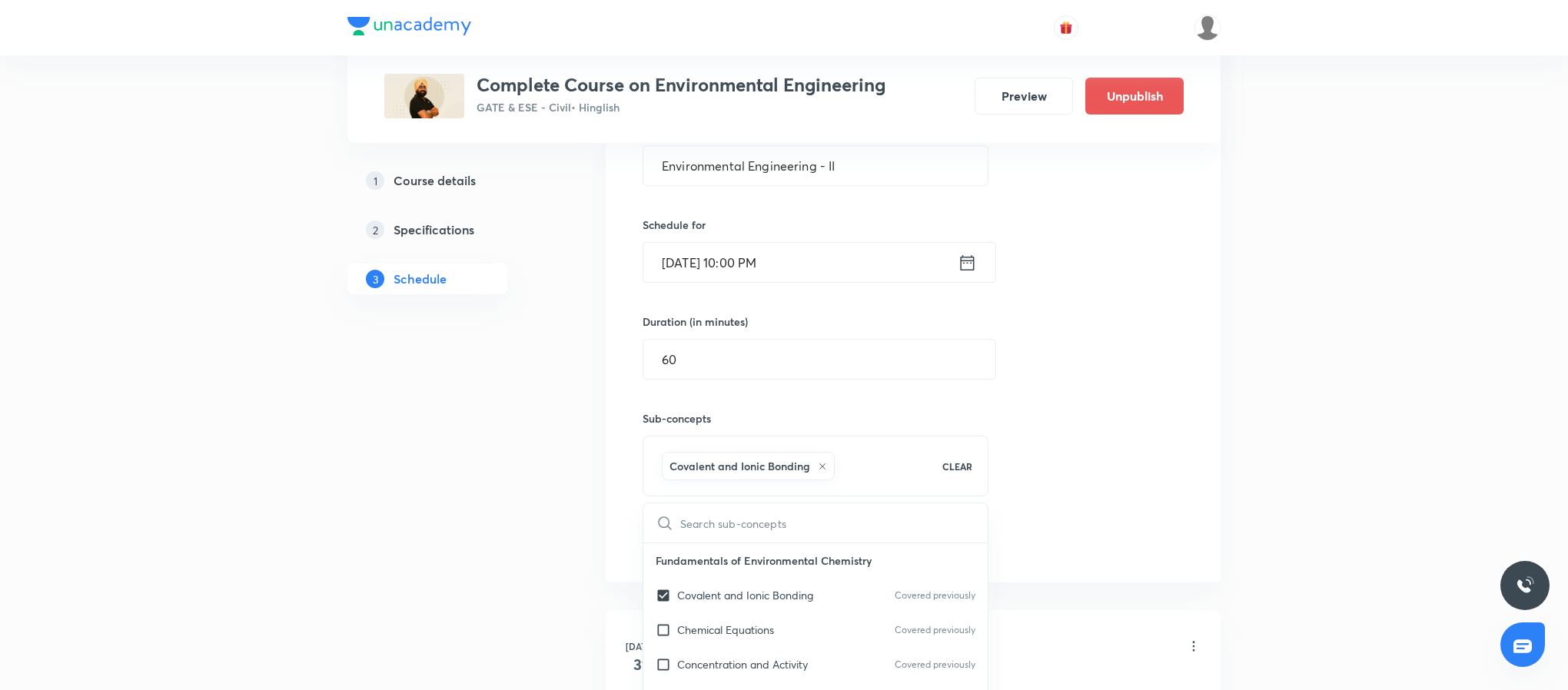
click at [1135, 549] on div "Session 38 Live class Quiz Recorded classes Session title 30/99 Environmental E…" at bounding box center [913, 287] width 541 height 542
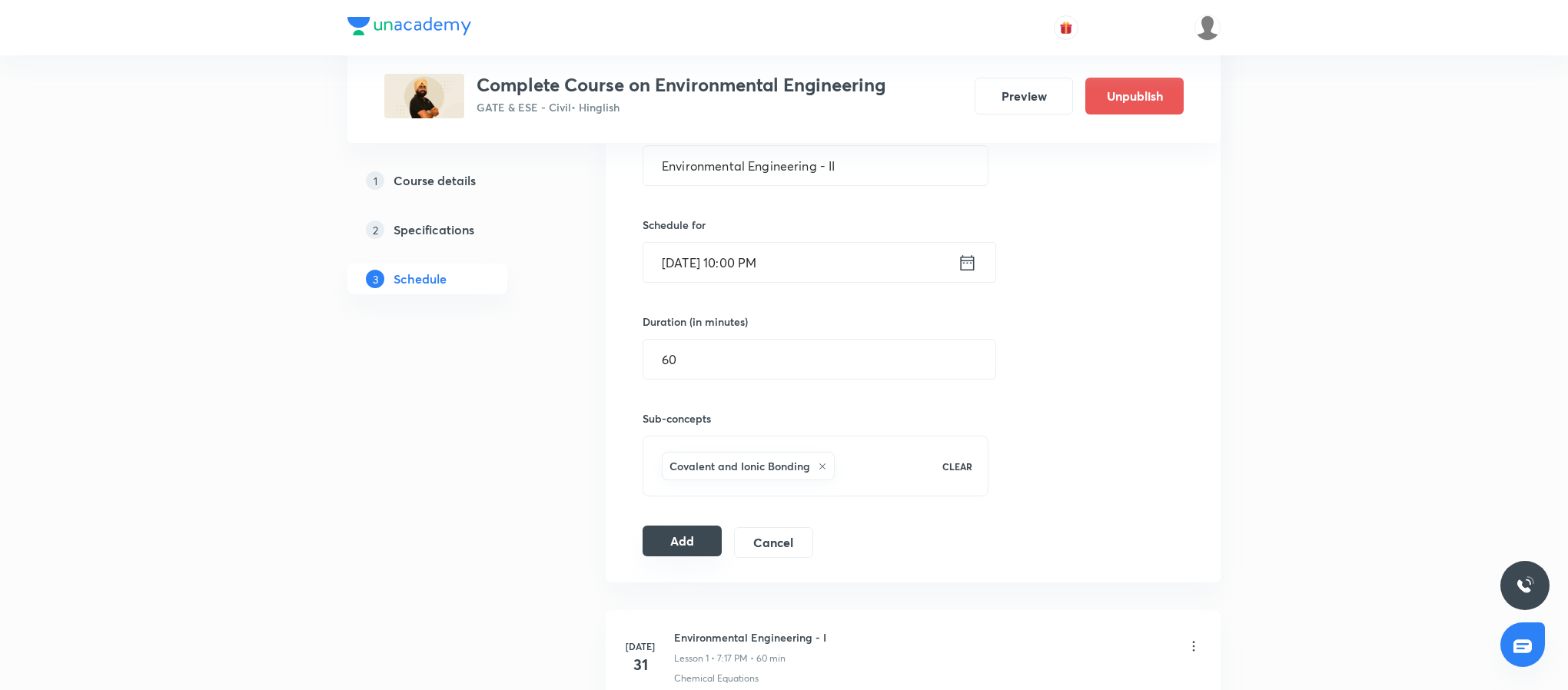
click at [680, 544] on button "Add" at bounding box center [682, 541] width 79 height 31
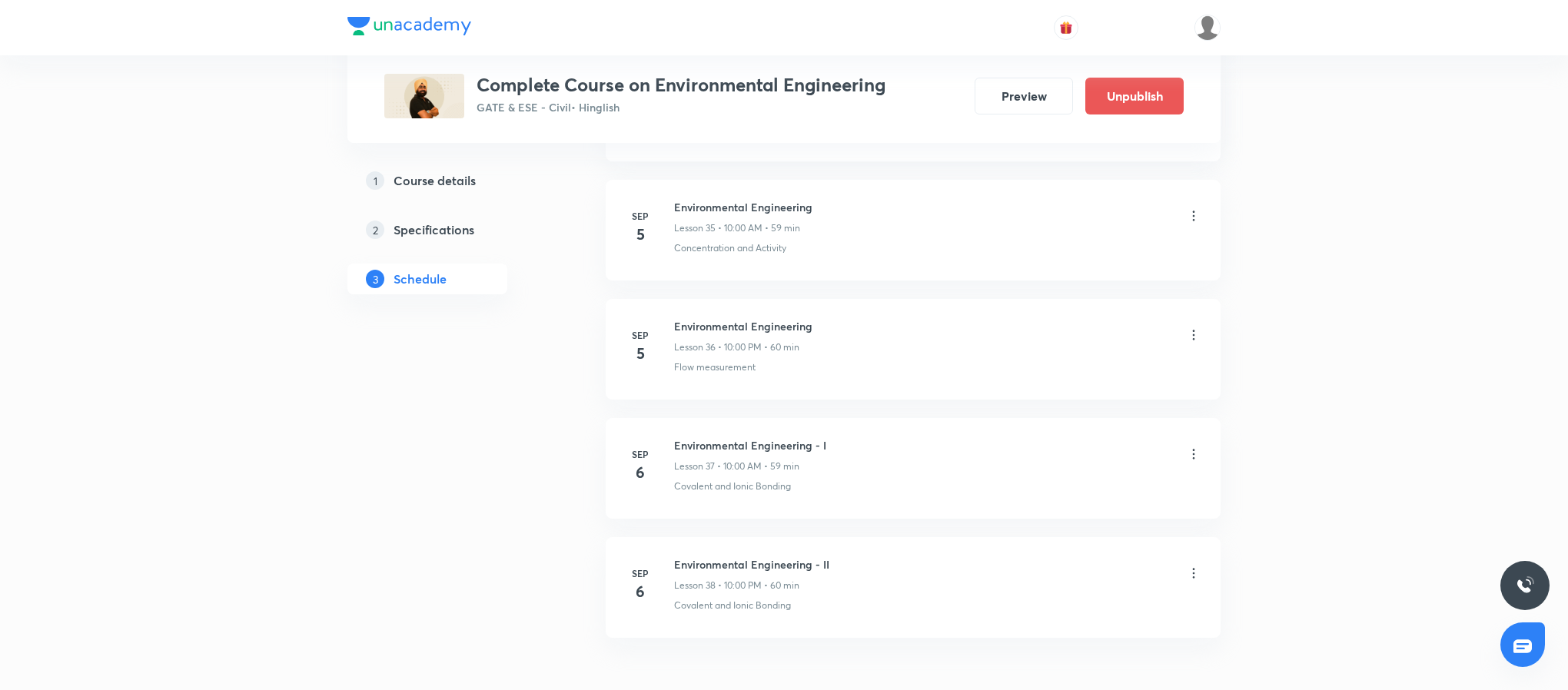
click at [783, 572] on h6 "Environmental Engineering - II" at bounding box center [751, 564] width 155 height 16
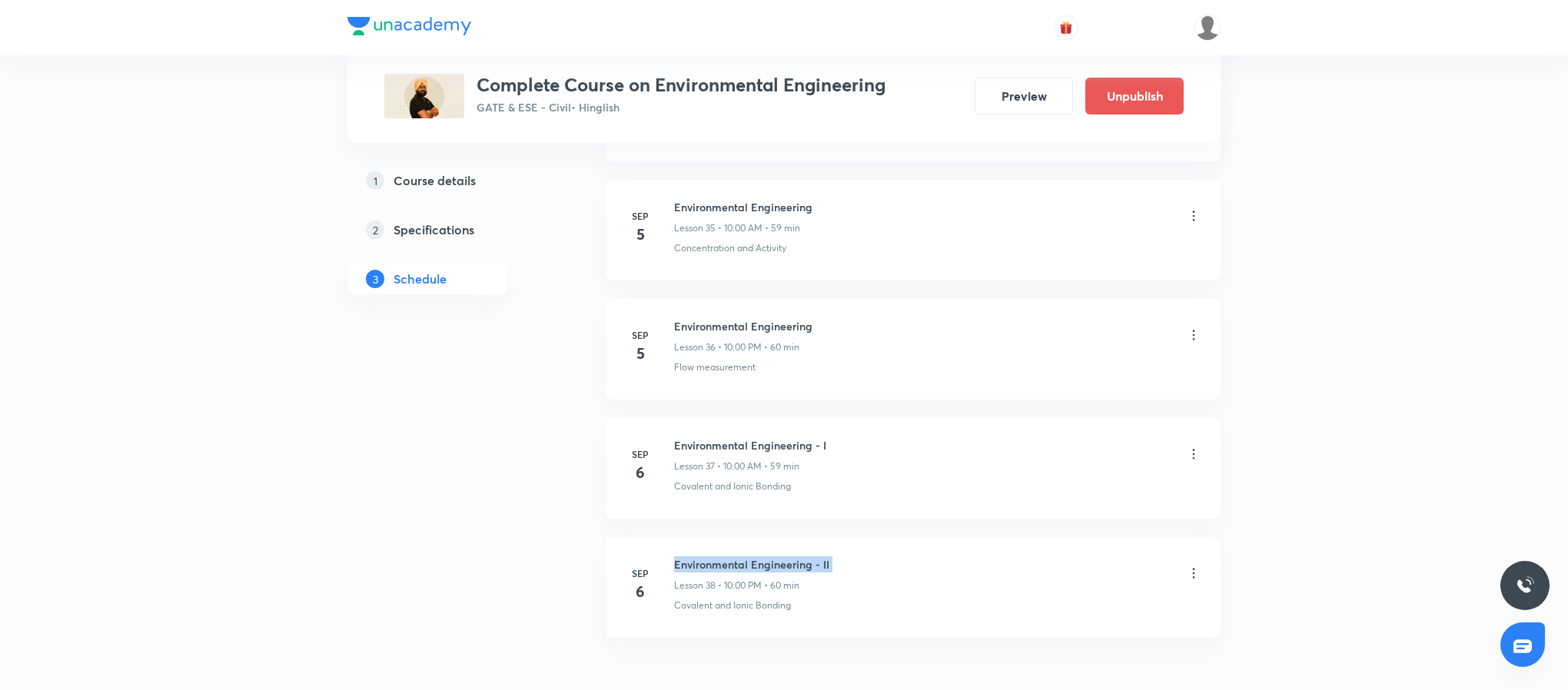
copy h6 "Environmental Engineering - II"
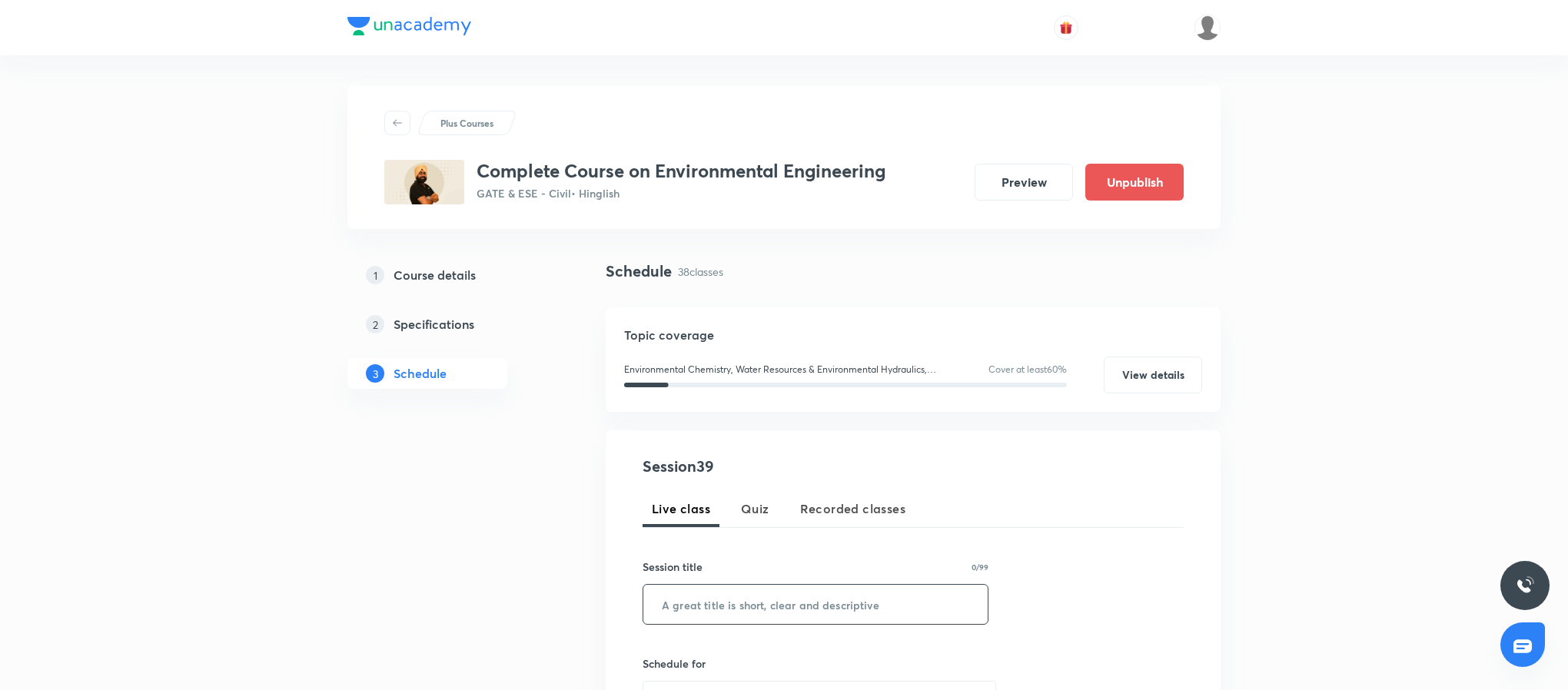
click at [783, 595] on input "text" at bounding box center [816, 605] width 345 height 39
paste input "Environmental Engineering - II"
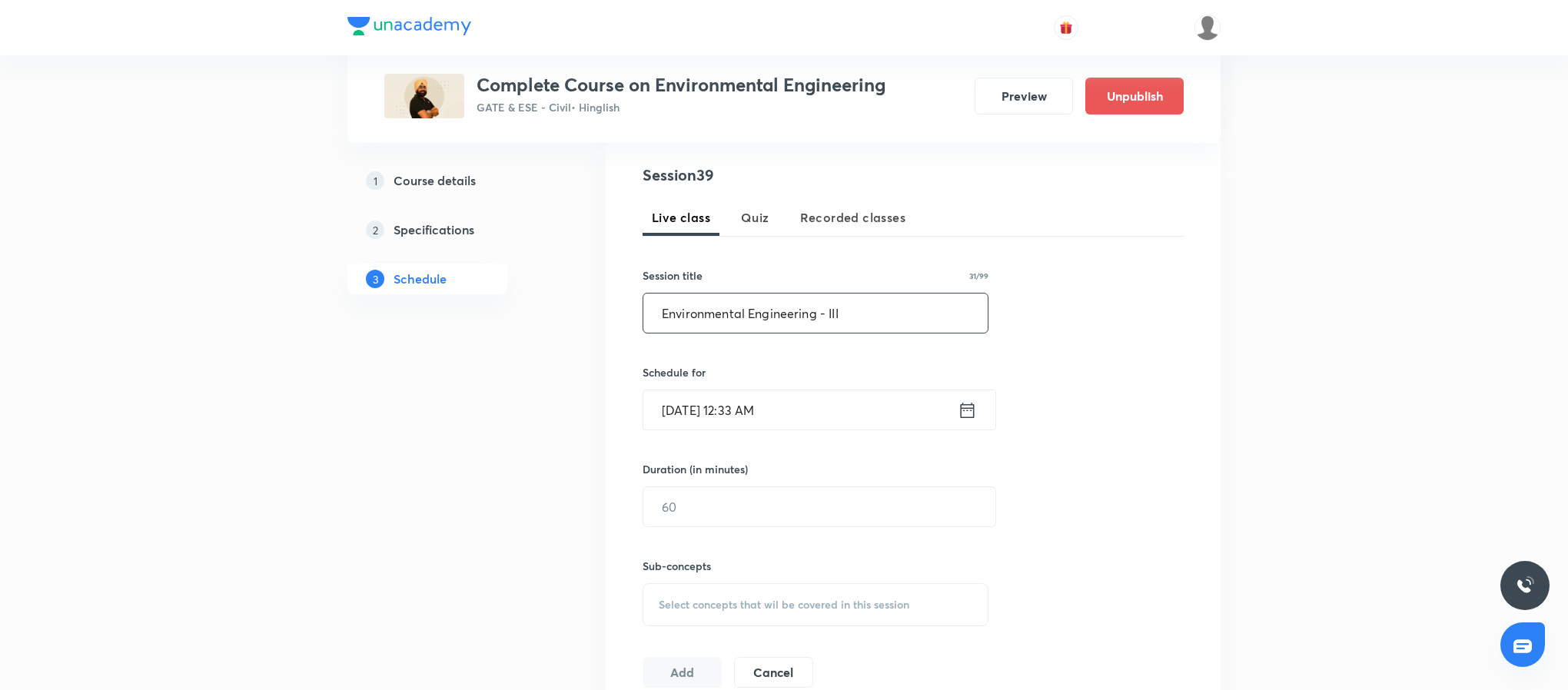
scroll to position [293, 0]
type input "Environmental Engineering - III"
click at [962, 406] on icon at bounding box center [967, 409] width 19 height 22
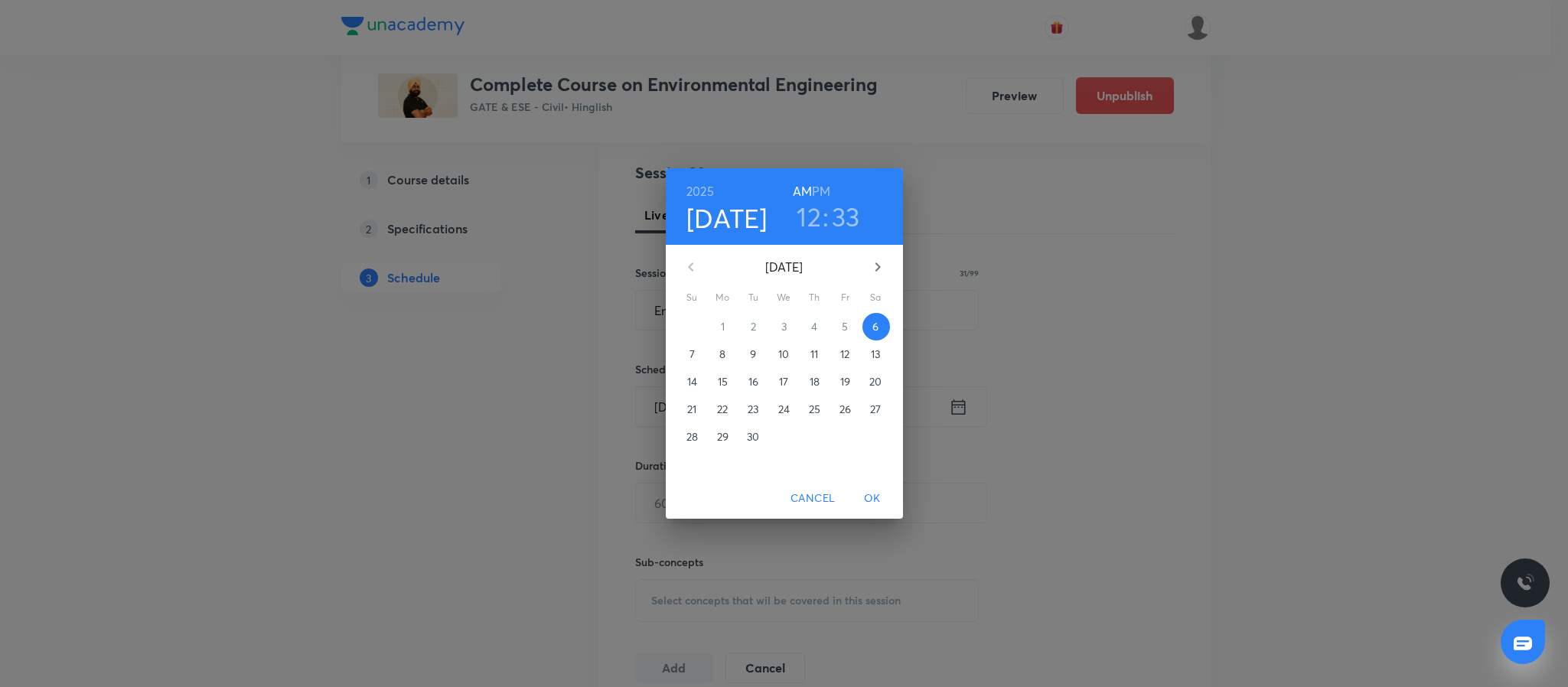
click at [701, 354] on span "7" at bounding box center [693, 354] width 28 height 15
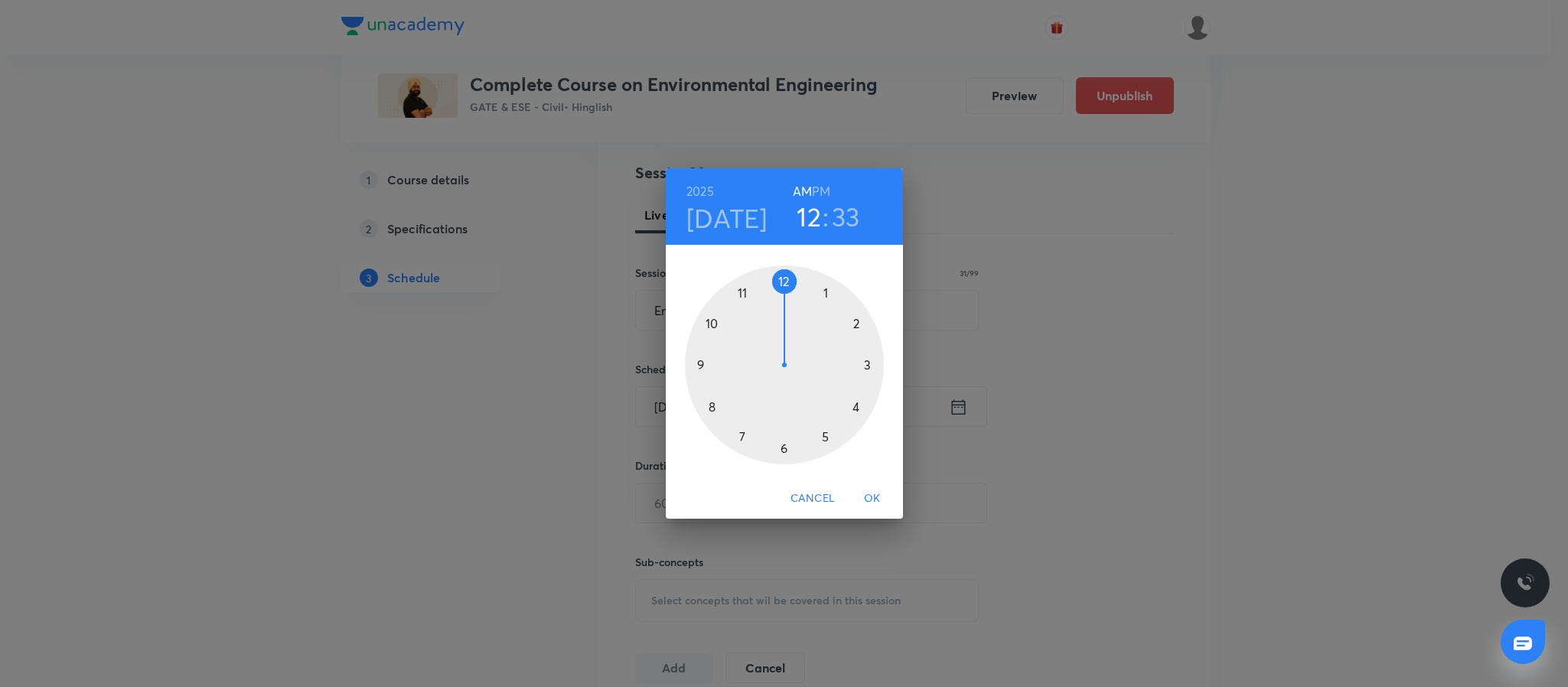
click at [711, 322] on div at bounding box center [784, 364] width 199 height 199
click at [783, 281] on div at bounding box center [784, 364] width 199 height 199
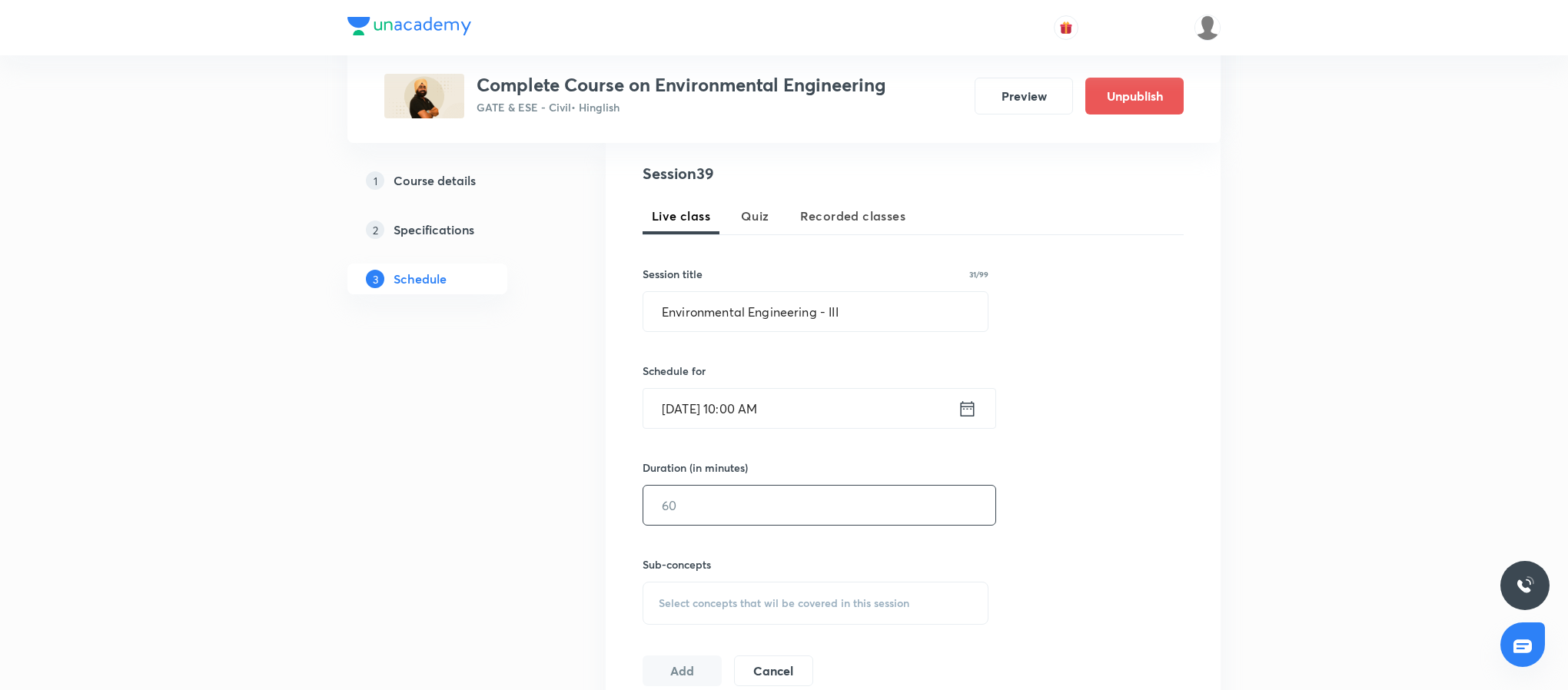
click at [724, 508] on input "text" at bounding box center [819, 505] width 352 height 39
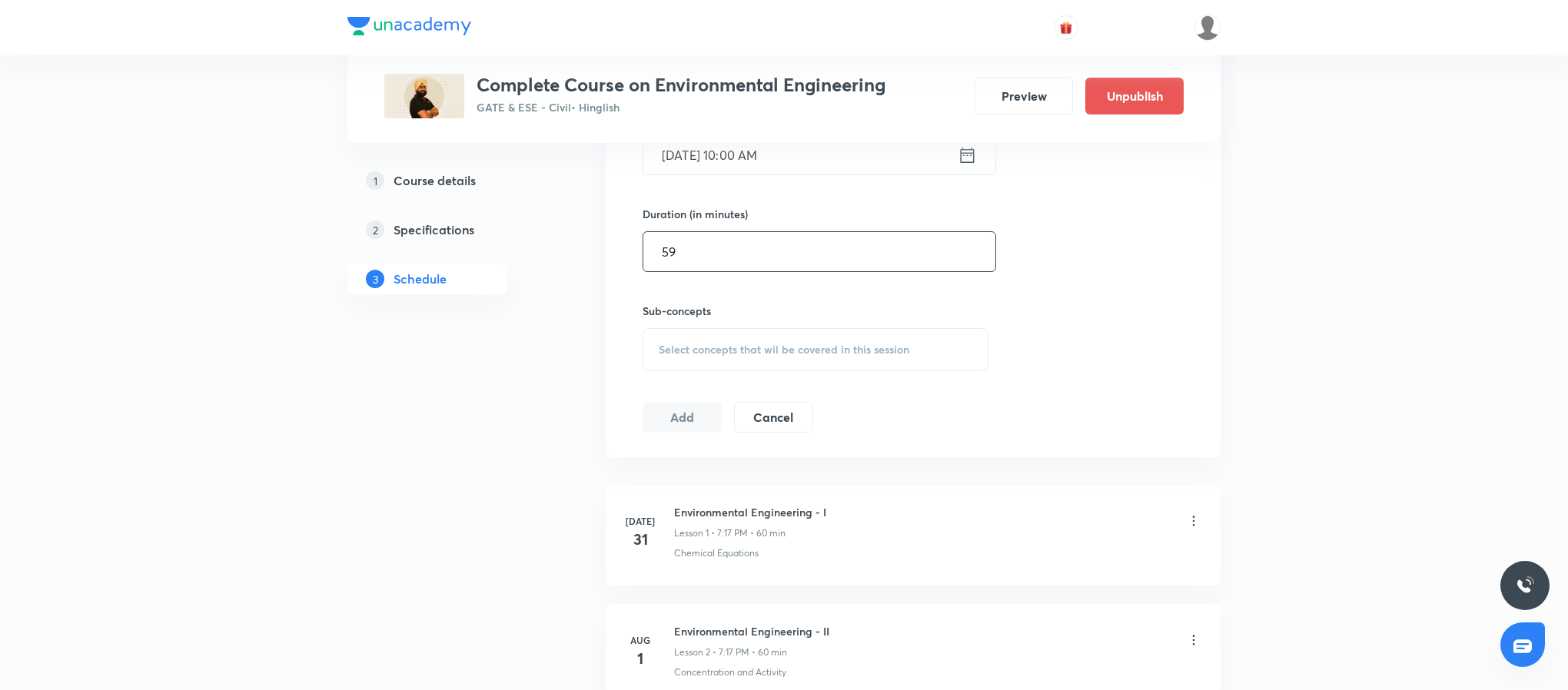
scroll to position [552, 0]
type input "59"
click at [805, 335] on div "Select concepts that wil be covered in this session" at bounding box center [815, 345] width 346 height 43
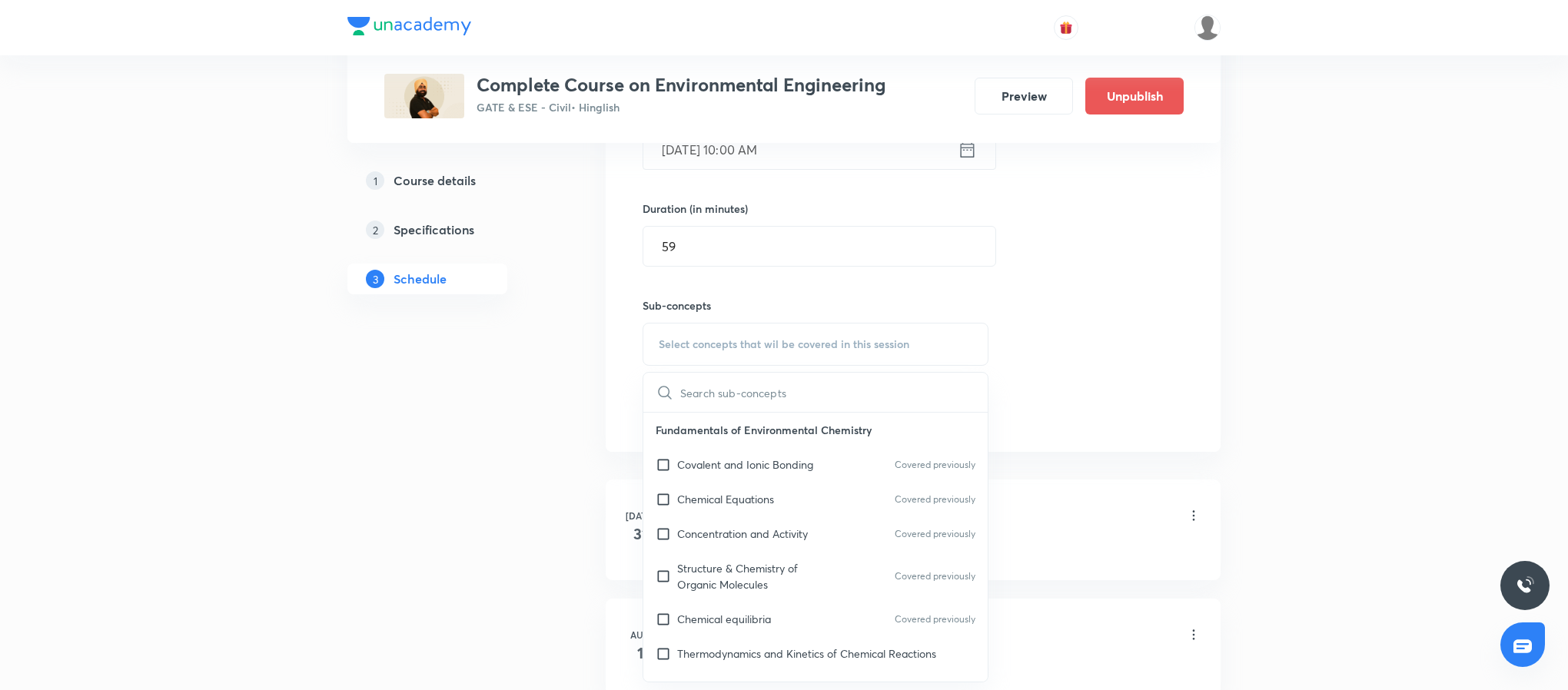
click at [780, 505] on div "Chemical Equations Covered previously" at bounding box center [816, 499] width 345 height 35
checkbox input "true"
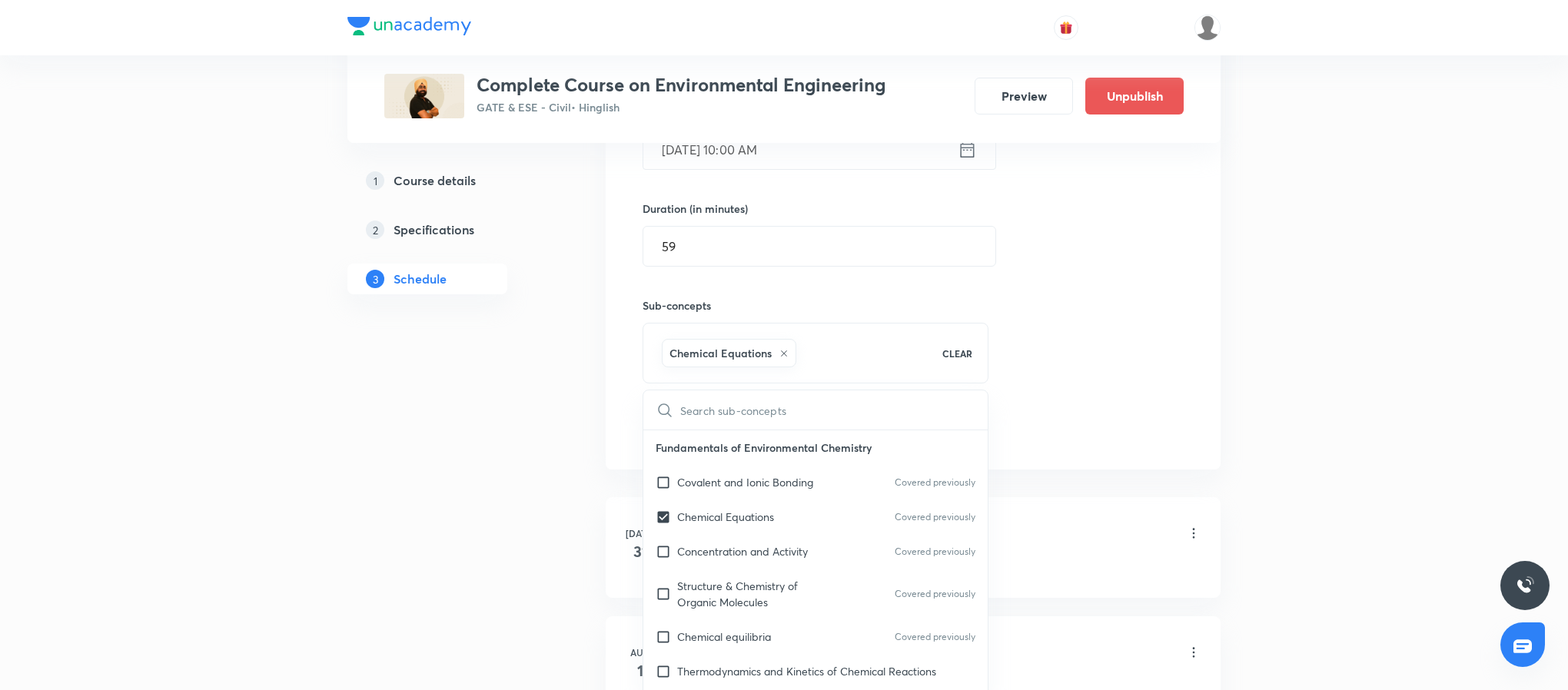
click at [1105, 436] on div "Session 39 Live class Quiz Recorded classes Session title 31/99 Environmental E…" at bounding box center [913, 174] width 541 height 542
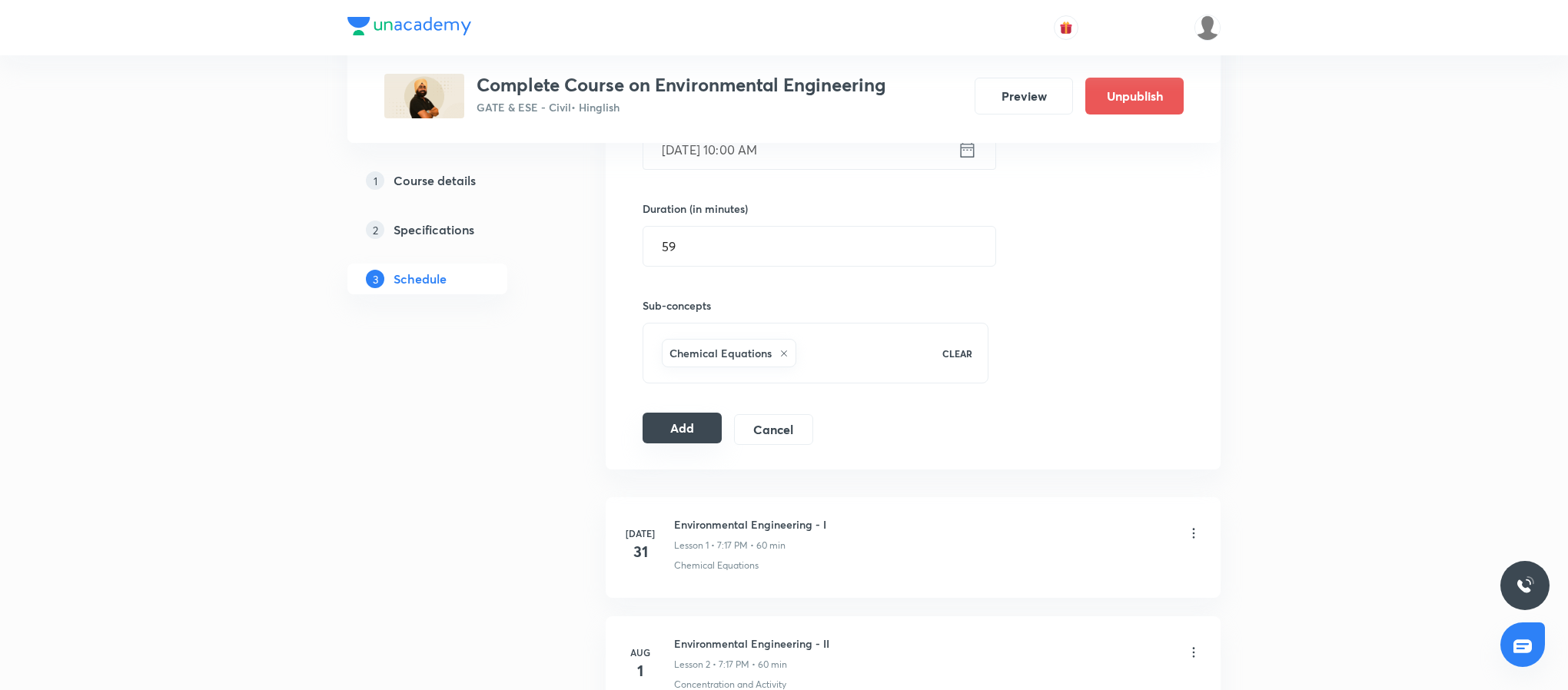
click at [679, 427] on button "Add" at bounding box center [682, 428] width 79 height 31
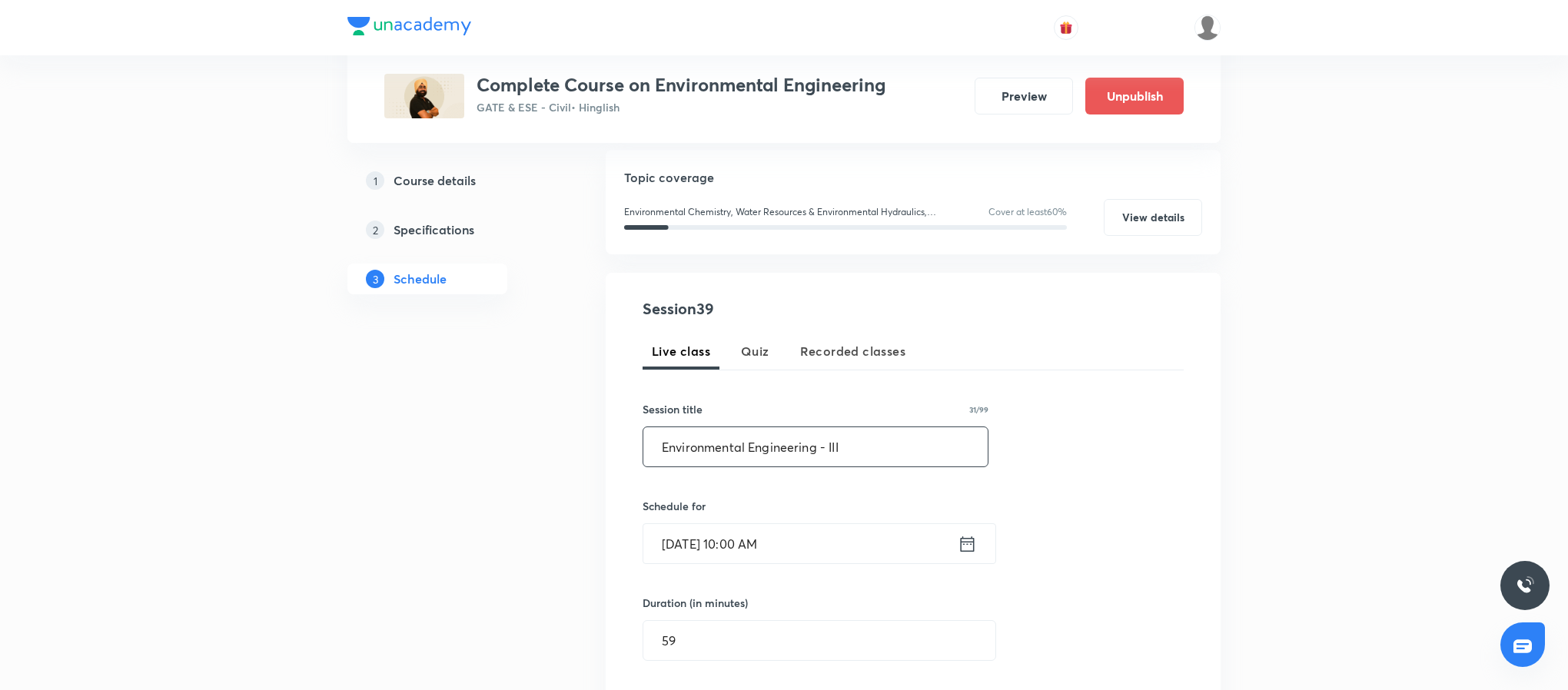
click at [826, 455] on input "Environmental Engineering - III" at bounding box center [816, 447] width 345 height 39
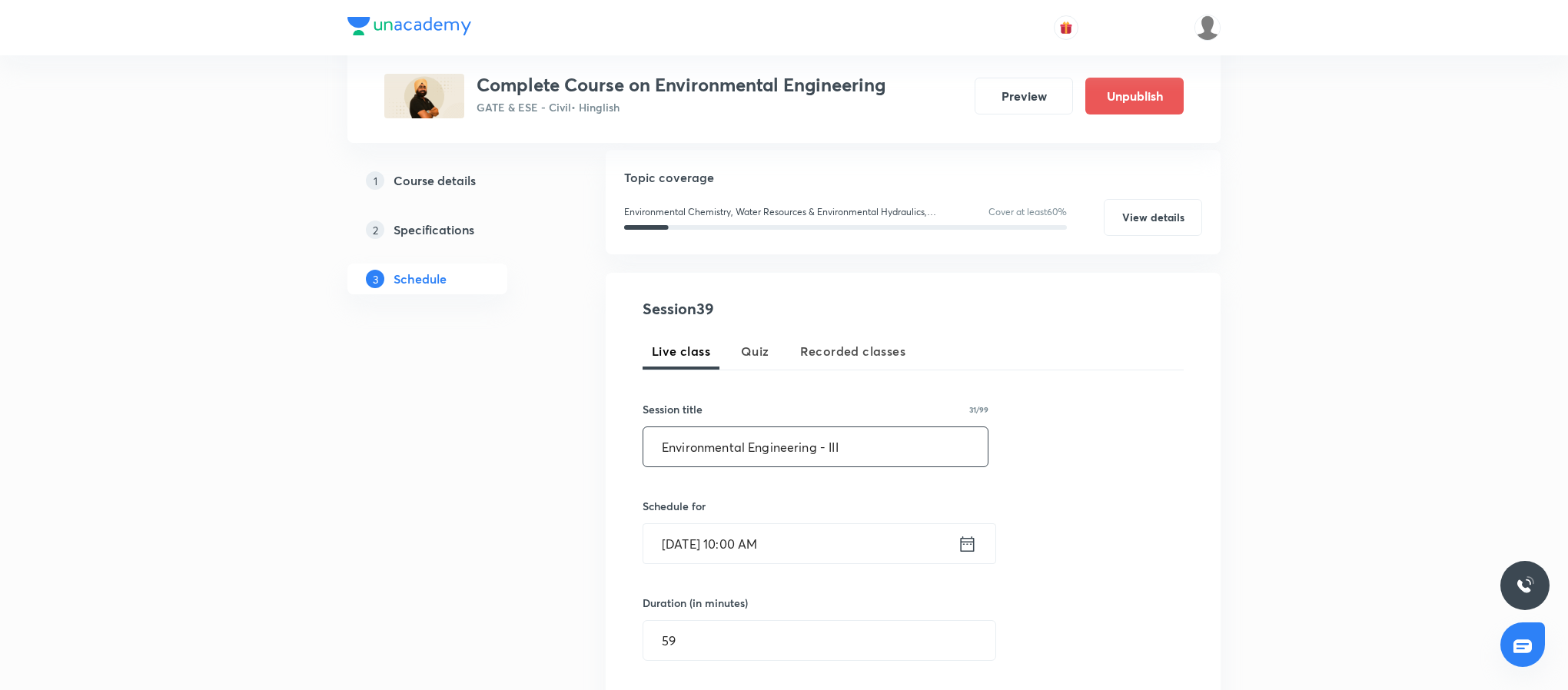
click at [826, 455] on input "Environmental Engineering - III" at bounding box center [816, 447] width 345 height 39
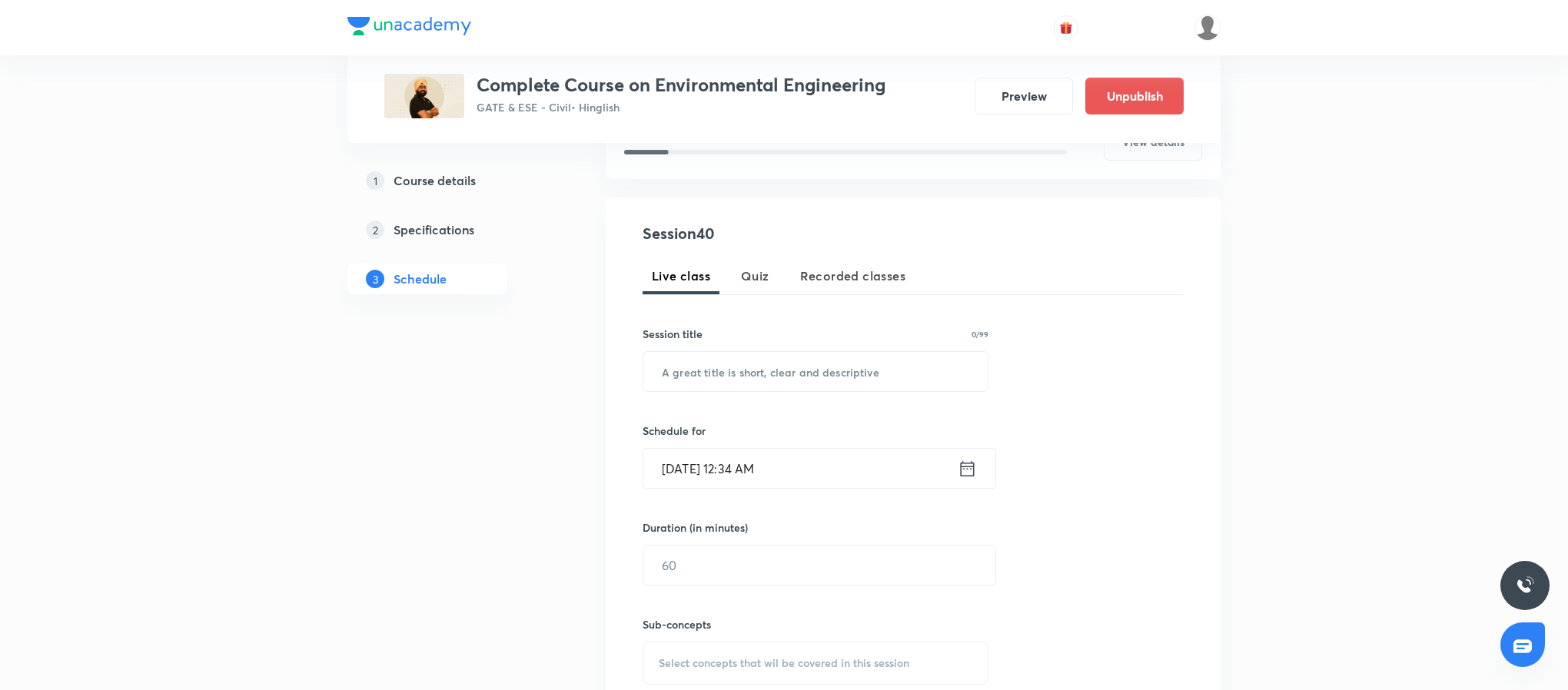
scroll to position [233, 0]
click at [791, 362] on input "text" at bounding box center [816, 371] width 345 height 39
paste input "Environmental Engineering - III"
type input "Environmental Engineering - IV"
click at [965, 468] on icon at bounding box center [967, 467] width 19 height 22
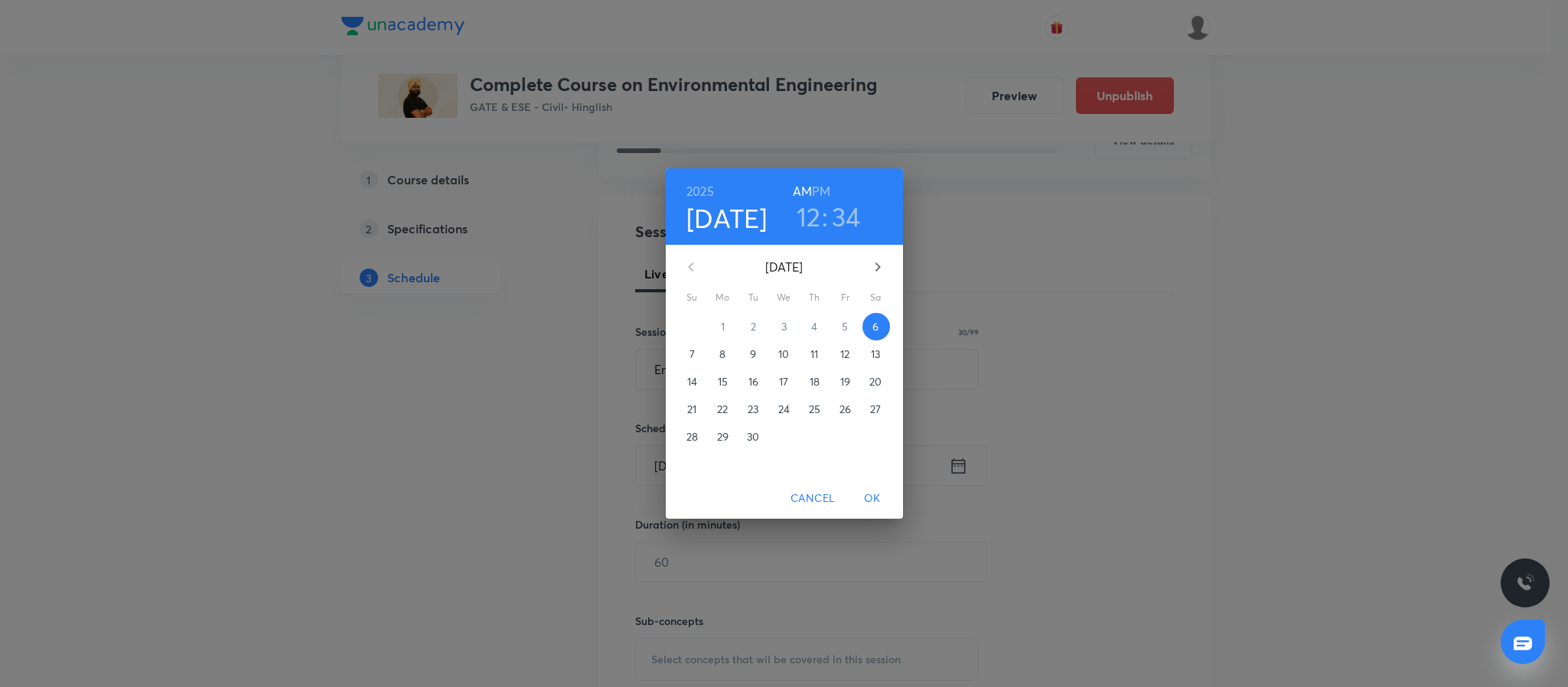
click at [696, 354] on span "7" at bounding box center [693, 354] width 28 height 15
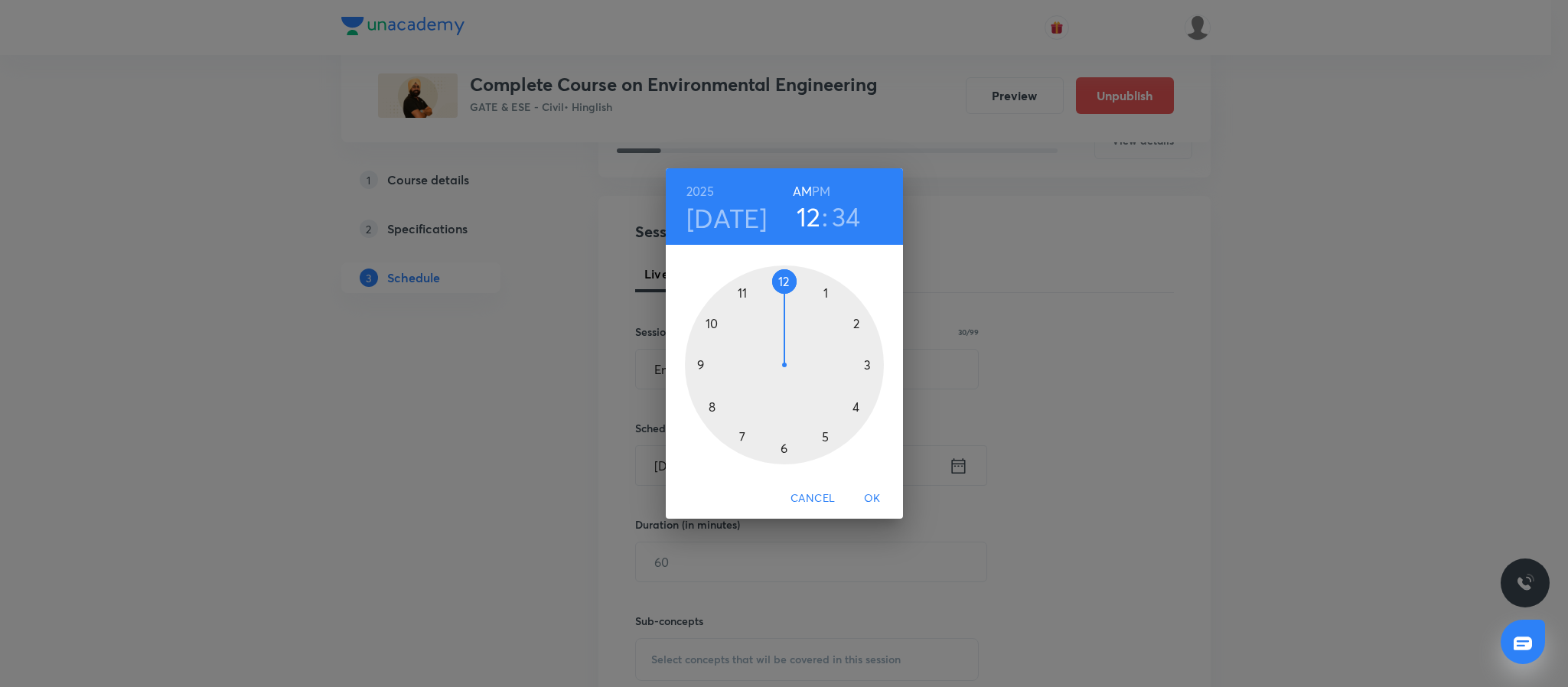
click at [712, 322] on div at bounding box center [784, 364] width 199 height 199
click at [825, 191] on h6 "PM" at bounding box center [821, 191] width 19 height 21
click at [780, 279] on div at bounding box center [784, 364] width 199 height 199
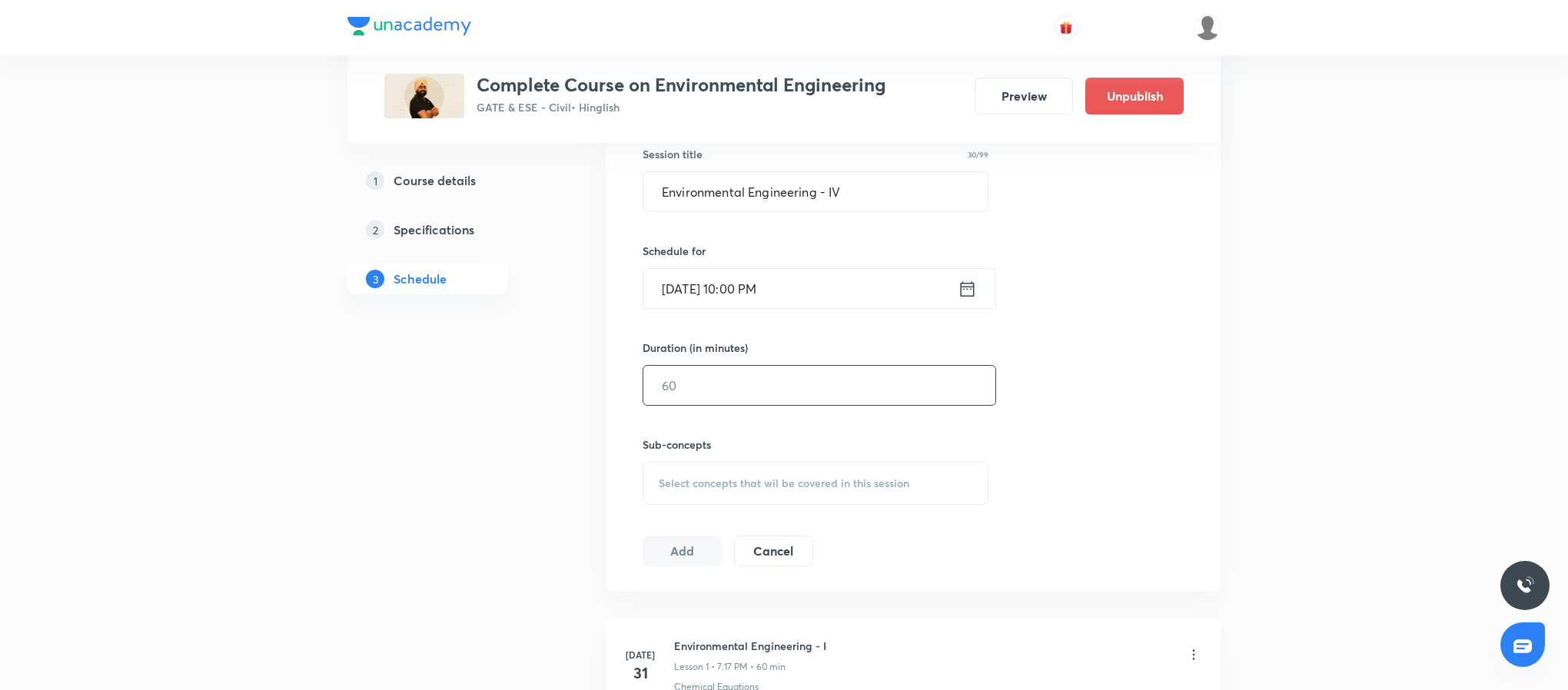
scroll to position [414, 0]
click at [750, 392] on input "text" at bounding box center [819, 385] width 352 height 39
type input "60"
click at [775, 483] on span "Select concepts that wil be covered in this session" at bounding box center [784, 483] width 250 height 13
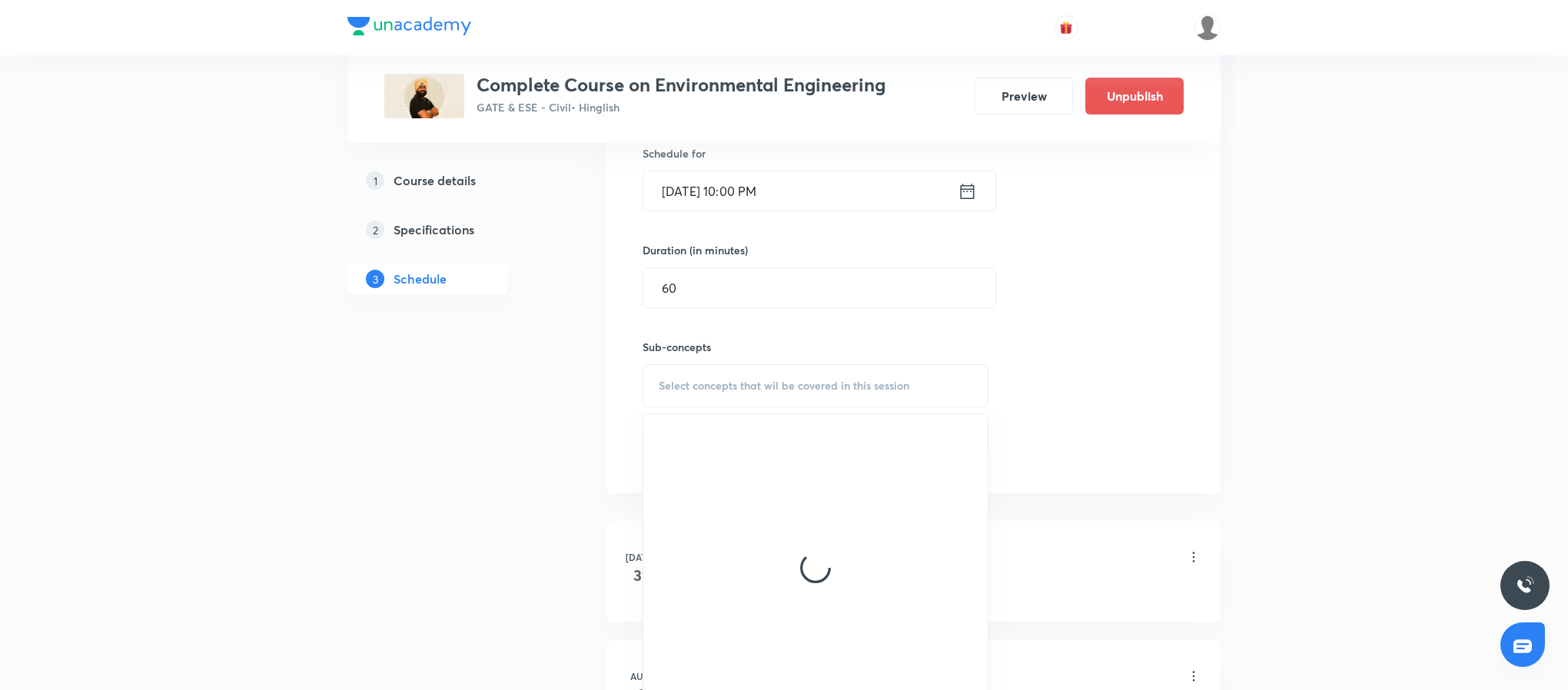
scroll to position [530, 0]
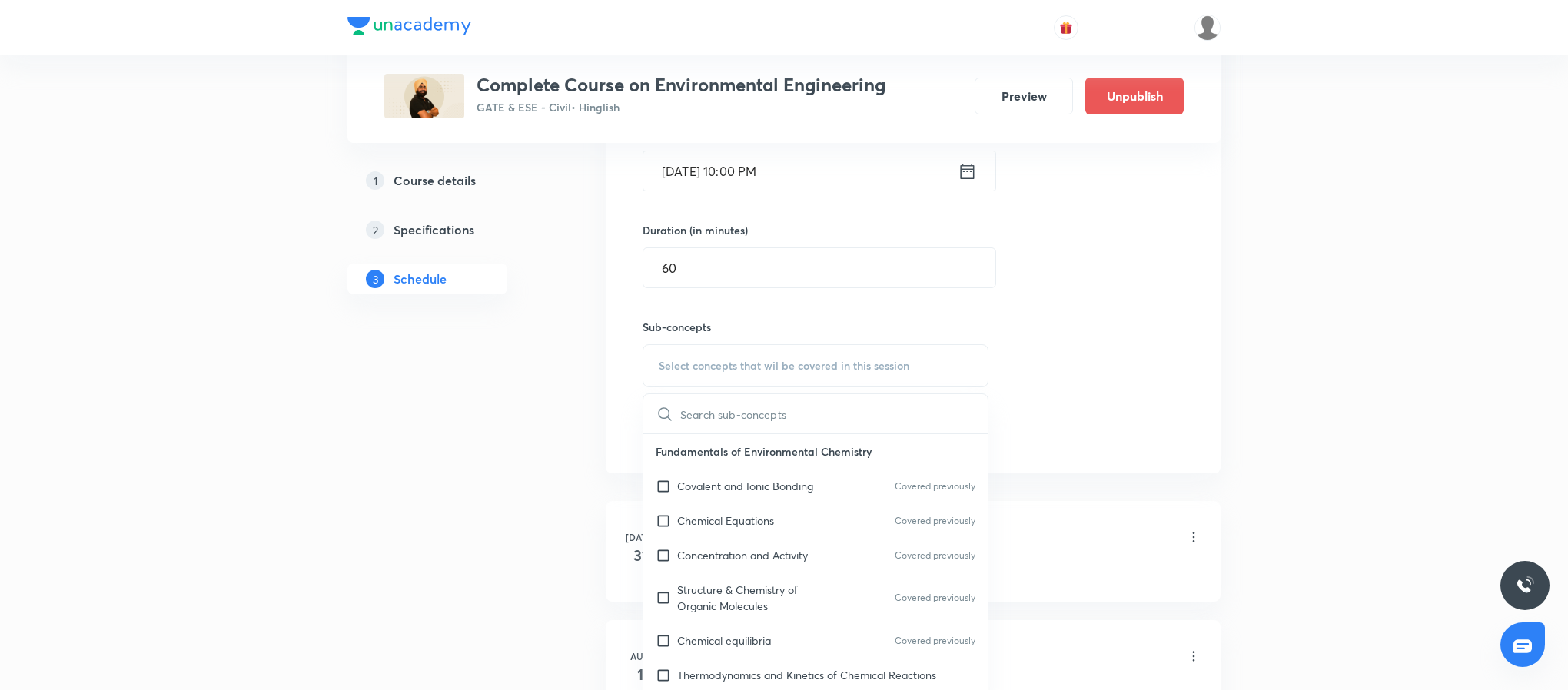
click at [775, 483] on p "Covalent and Ionic Bonding" at bounding box center [745, 486] width 136 height 16
checkbox input "true"
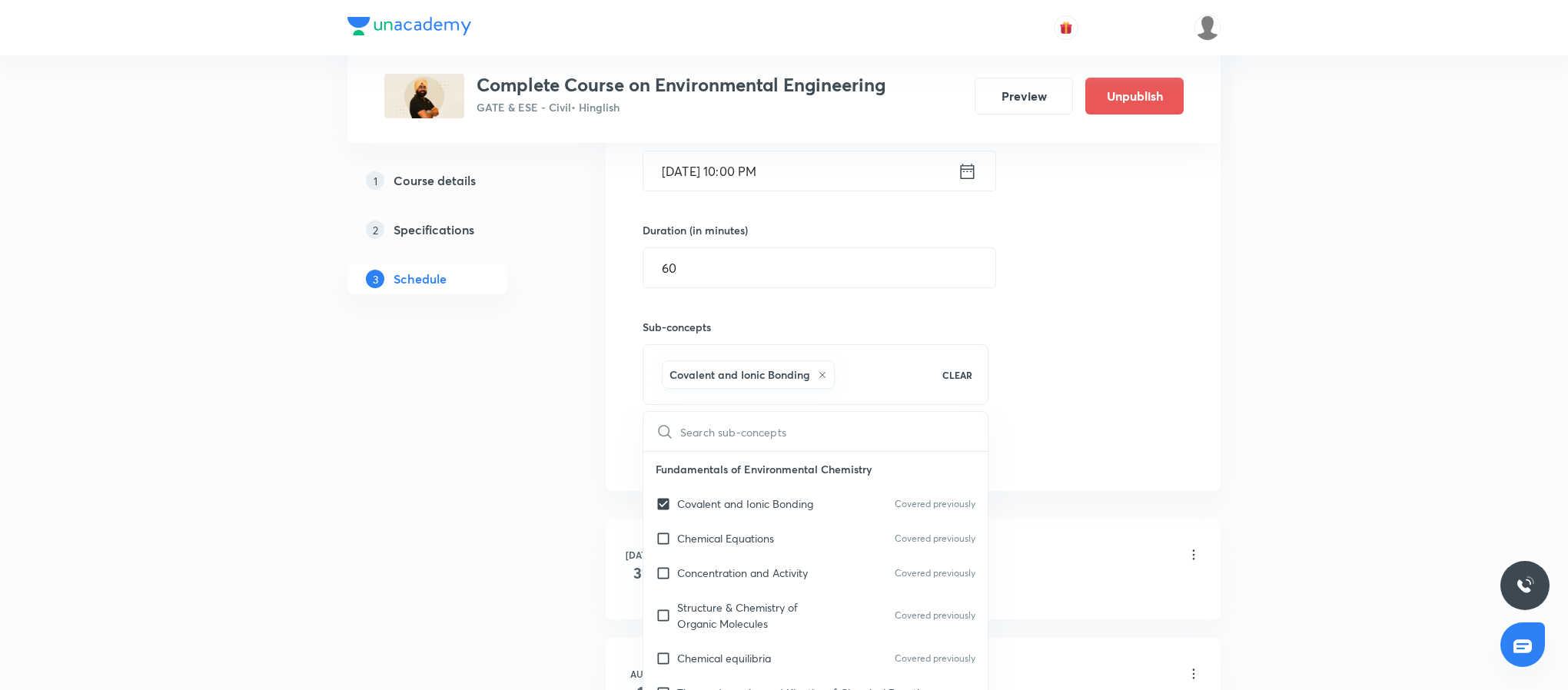
click at [1089, 433] on div "Session 40 Live class Quiz Recorded classes Session title 30/99 Environmental E…" at bounding box center [913, 196] width 541 height 542
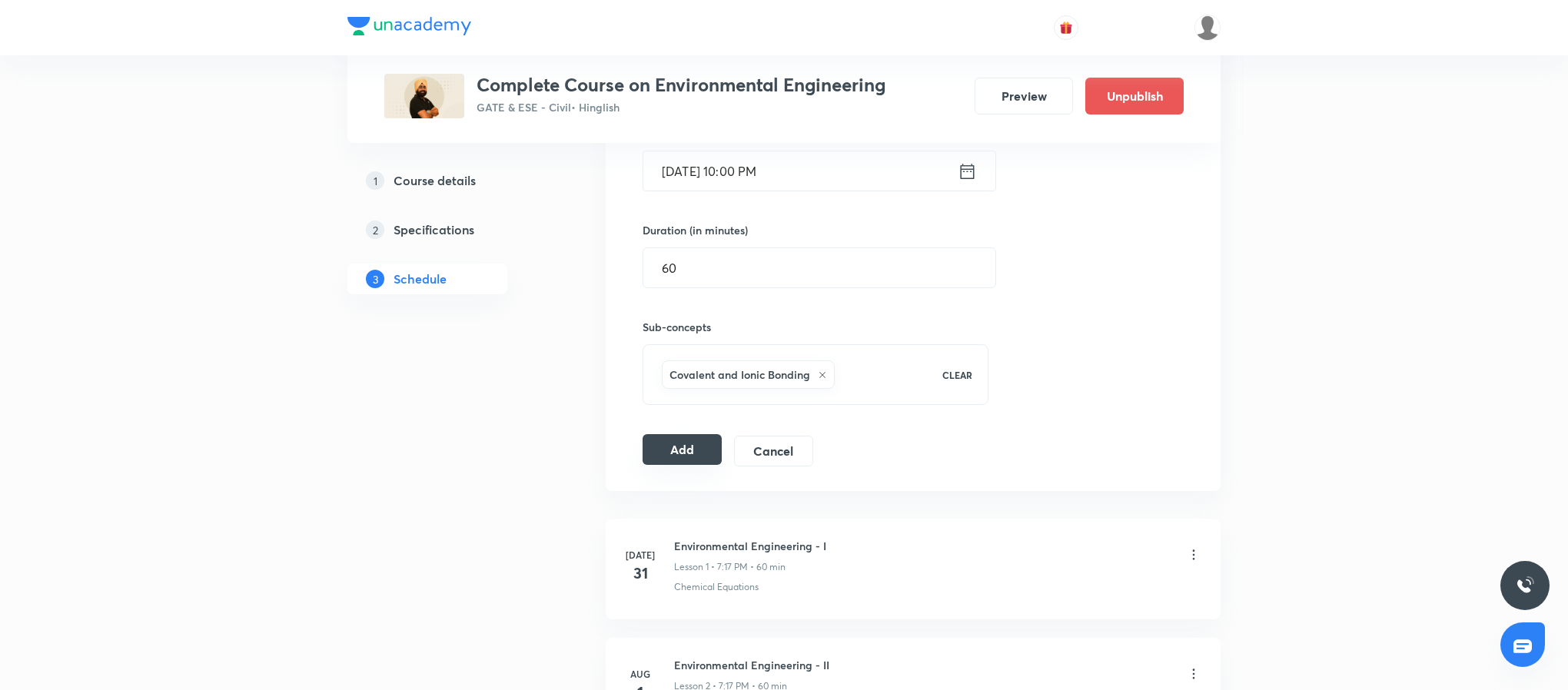
click at [657, 457] on button "Add" at bounding box center [682, 450] width 79 height 31
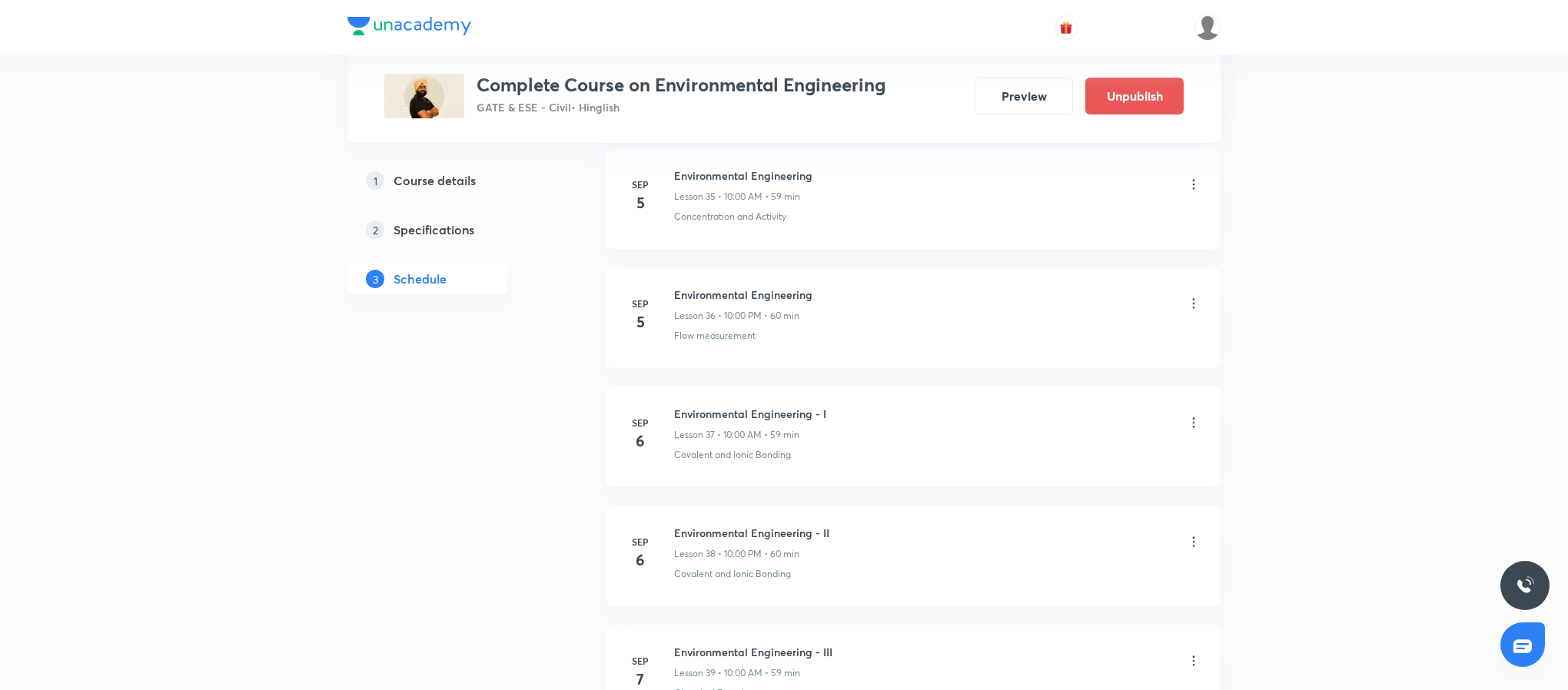
scroll to position [5161, 0]
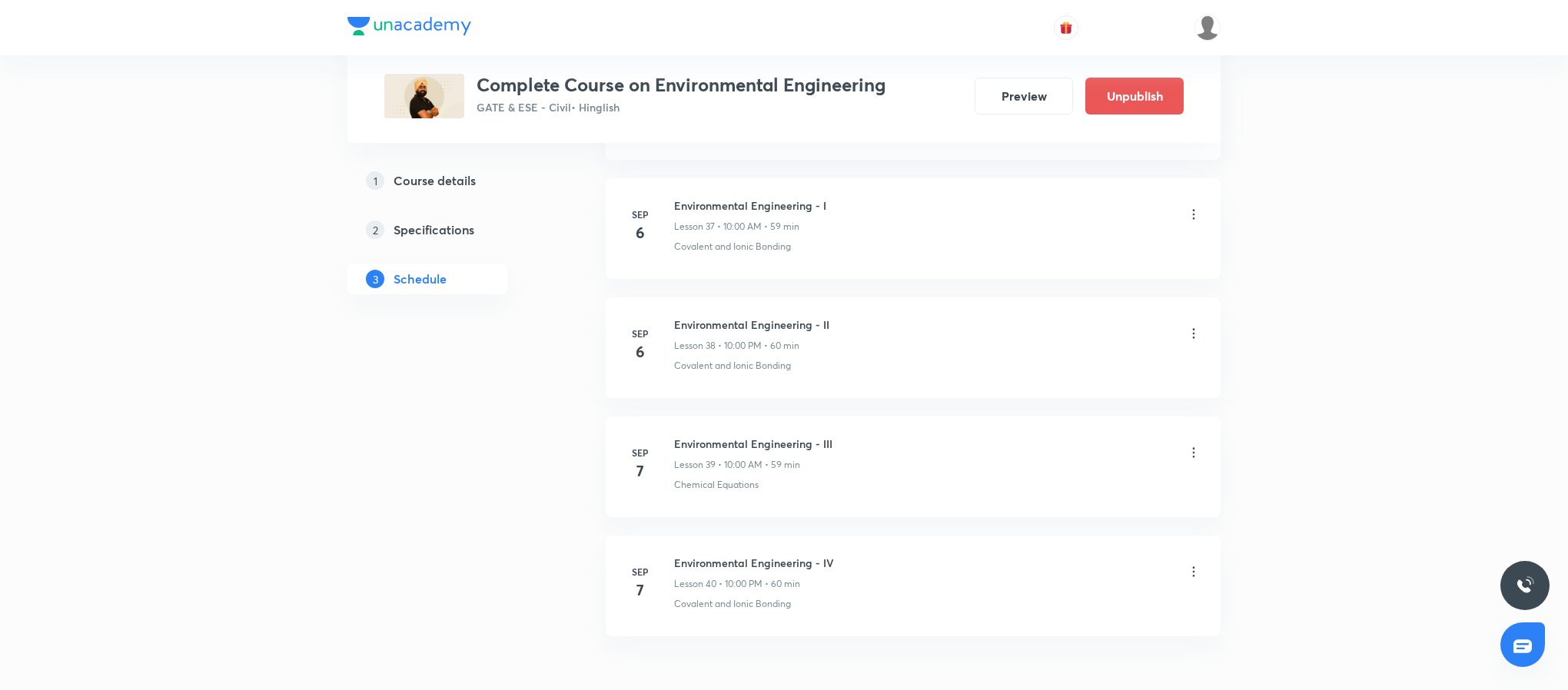
scroll to position [5262, 0]
